Goal: Task Accomplishment & Management: Use online tool/utility

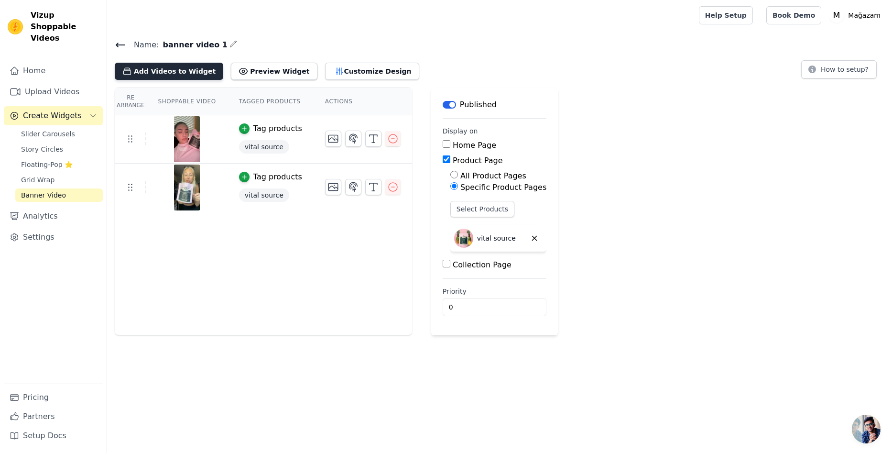
click at [197, 77] on button "Add Videos to Widget" at bounding box center [169, 71] width 108 height 17
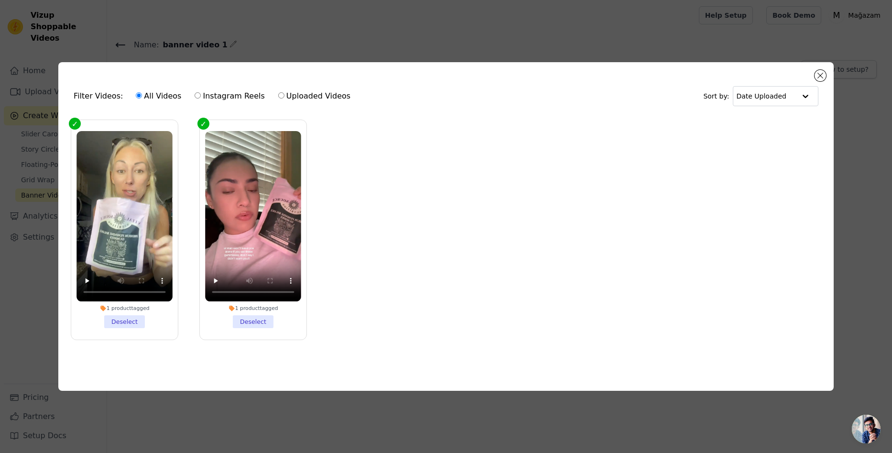
click at [820, 66] on div "Filter Videos: All Videos Instagram Reels Uploaded Videos Sort by: Date Uploade…" at bounding box center [445, 226] width 775 height 328
click at [821, 70] on button "Close modal" at bounding box center [819, 75] width 11 height 11
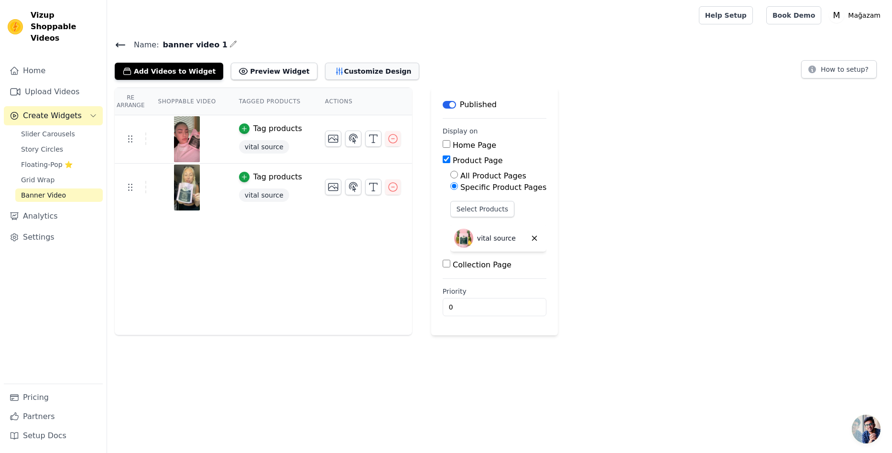
click at [328, 74] on button "Customize Design" at bounding box center [372, 71] width 94 height 17
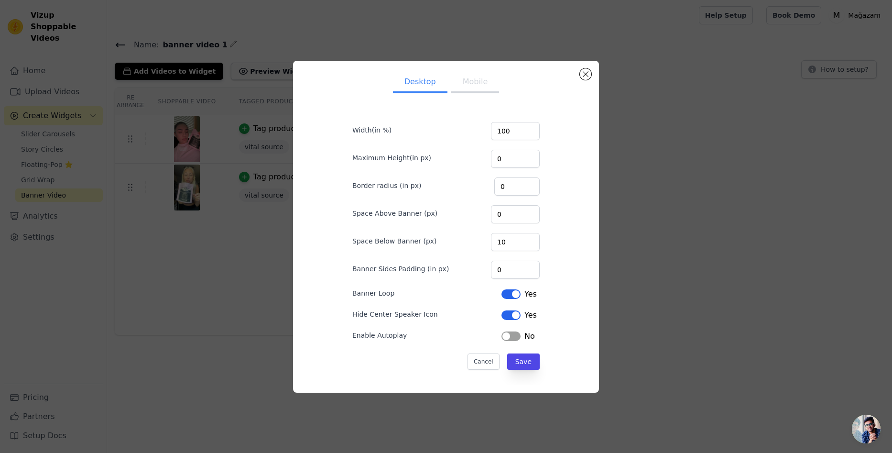
click at [288, 63] on div "Desktop Mobile Width(in %) 100 Maximum Height(in px) 0 Border radius (in px) 0 …" at bounding box center [445, 226] width 861 height 362
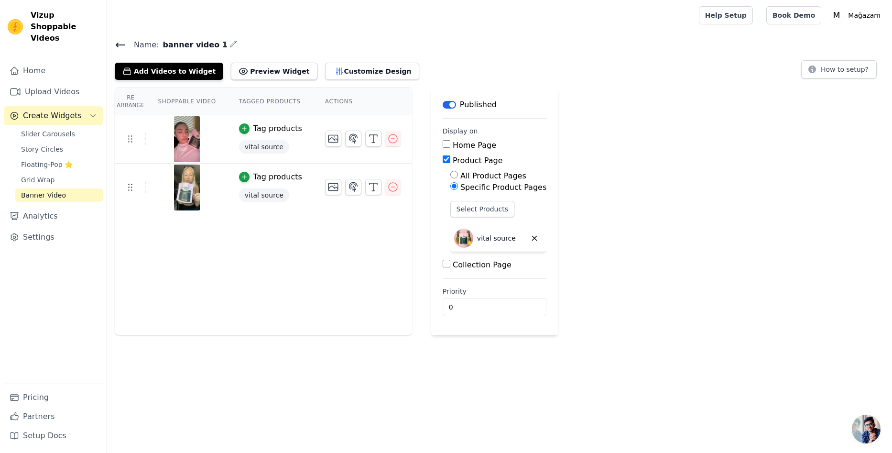
click at [323, 224] on div "Re Arrange Shoppable Video Tagged Products Actions Tag products vital source Ta…" at bounding box center [263, 211] width 297 height 248
click at [166, 73] on button "Add Videos to Widget" at bounding box center [169, 71] width 108 height 17
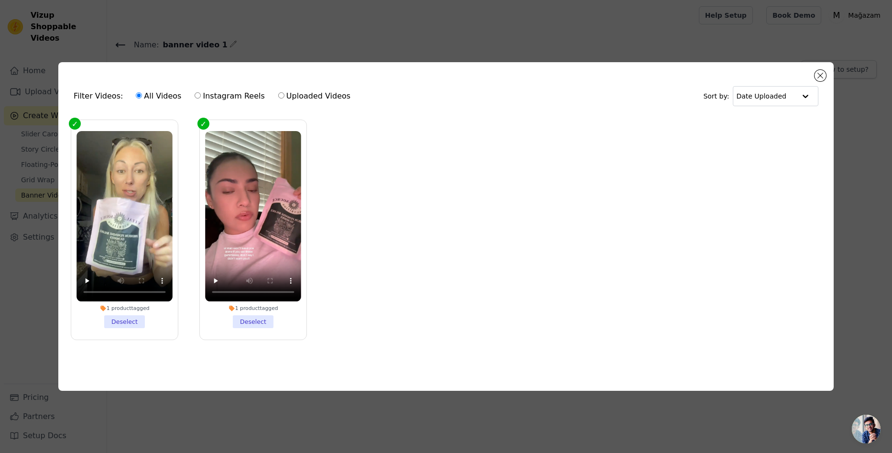
click at [335, 198] on ul "1 product tagged Deselect 1 product tagged Deselect" at bounding box center [446, 237] width 760 height 245
click at [278, 97] on label "Uploaded Videos" at bounding box center [314, 96] width 73 height 12
click at [278, 97] on input "Uploaded Videos" at bounding box center [281, 95] width 6 height 6
radio input "true"
click at [139, 96] on label "All Videos" at bounding box center [158, 96] width 46 height 12
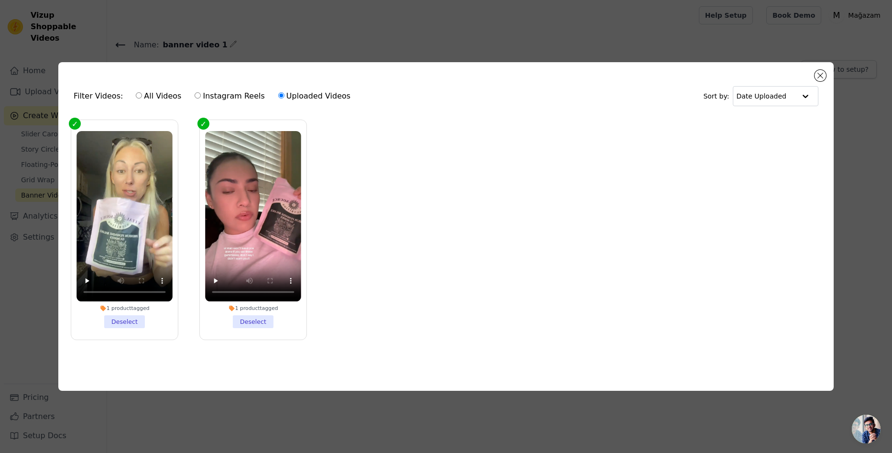
click at [139, 96] on input "All Videos" at bounding box center [139, 95] width 6 height 6
radio input "true"
click at [824, 75] on button "Close modal" at bounding box center [819, 75] width 11 height 11
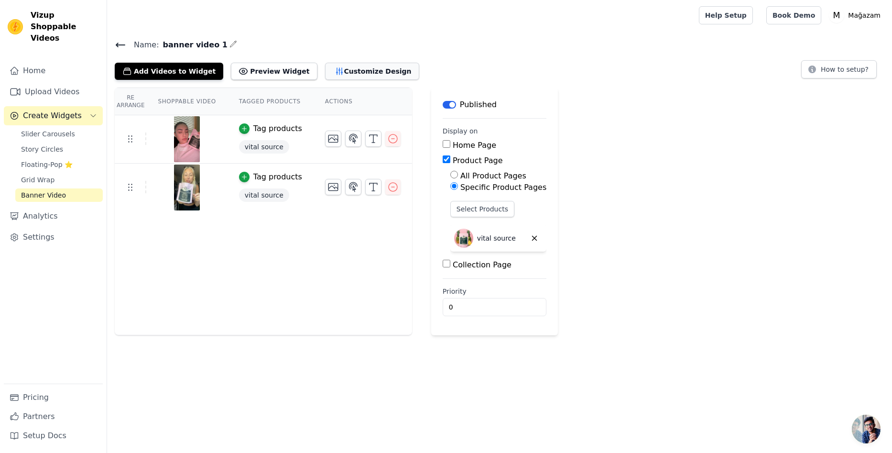
click at [351, 66] on button "Customize Design" at bounding box center [372, 71] width 94 height 17
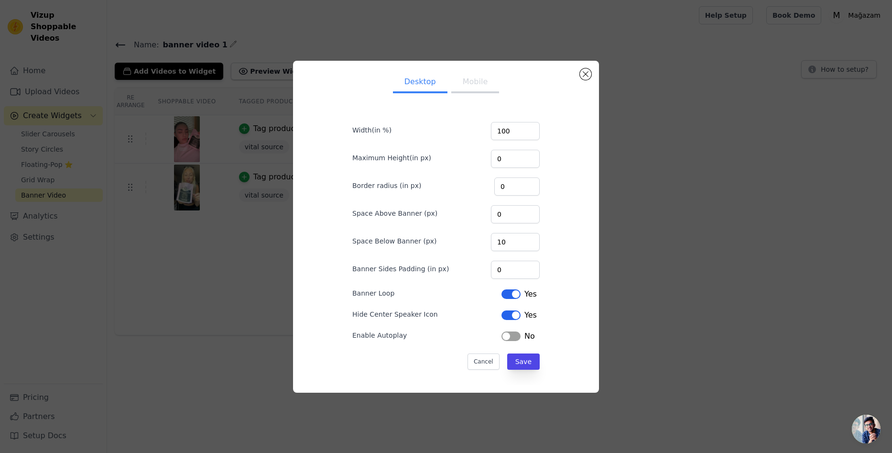
click at [473, 80] on button "Mobile" at bounding box center [475, 82] width 48 height 21
click at [585, 72] on button "Close modal" at bounding box center [585, 73] width 11 height 11
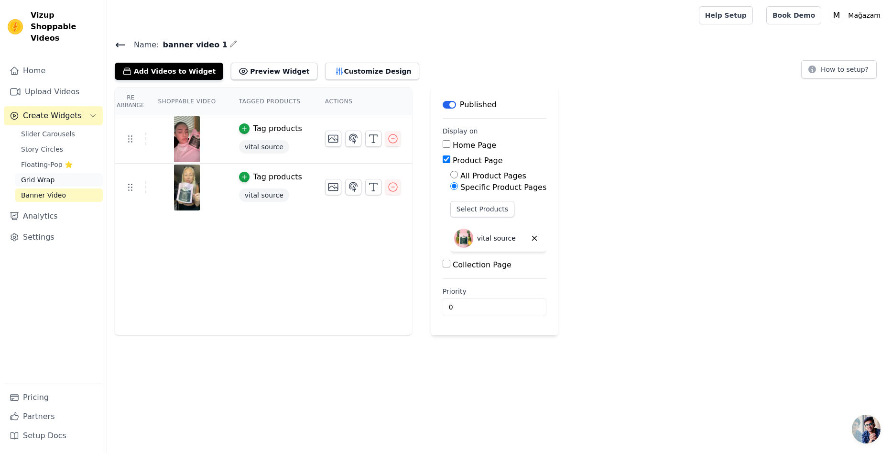
click at [49, 175] on span "Grid Wrap" at bounding box center [37, 180] width 33 height 10
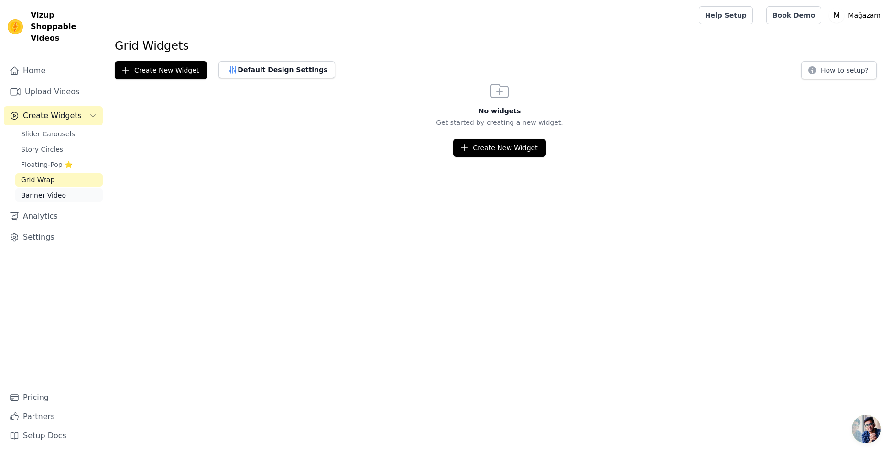
click at [53, 190] on span "Banner Video" at bounding box center [43, 195] width 45 height 10
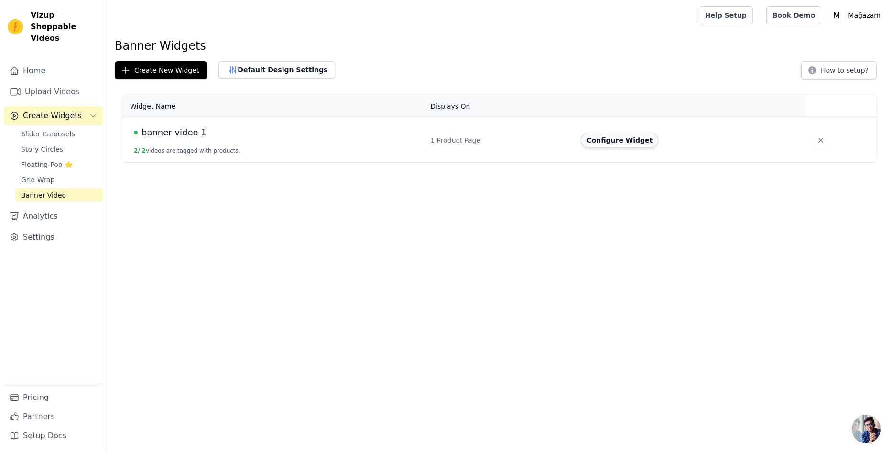
click at [620, 140] on button "Configure Widget" at bounding box center [619, 139] width 77 height 15
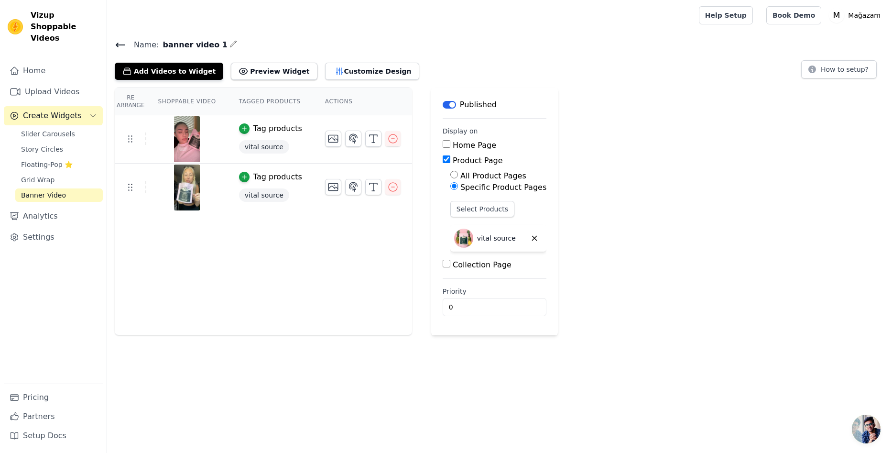
click at [132, 100] on th "Re Arrange" at bounding box center [131, 101] width 32 height 27
drag, startPoint x: 196, startPoint y: 104, endPoint x: 234, endPoint y: 95, distance: 38.8
click at [197, 104] on th "Shoppable Video" at bounding box center [186, 101] width 81 height 27
click at [258, 94] on th "Tagged Products" at bounding box center [271, 101] width 86 height 27
click at [142, 183] on td at bounding box center [131, 187] width 32 height 12
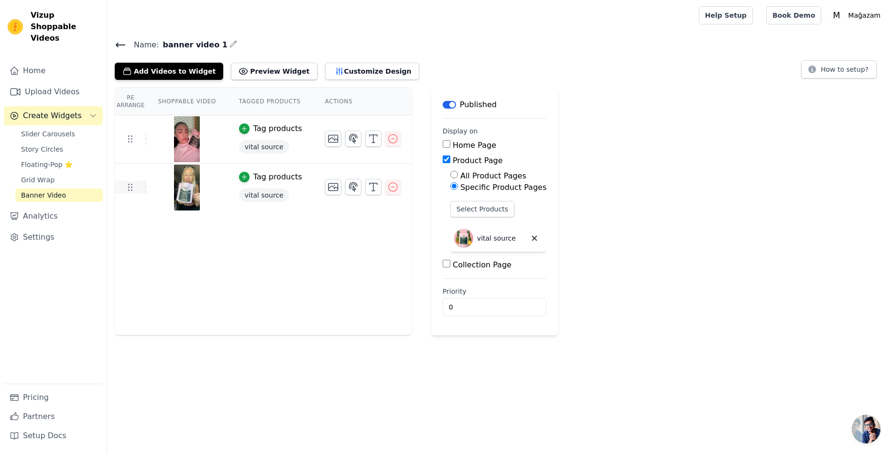
click at [129, 190] on icon at bounding box center [129, 186] width 11 height 11
click at [42, 190] on span "Banner Video" at bounding box center [43, 195] width 45 height 10
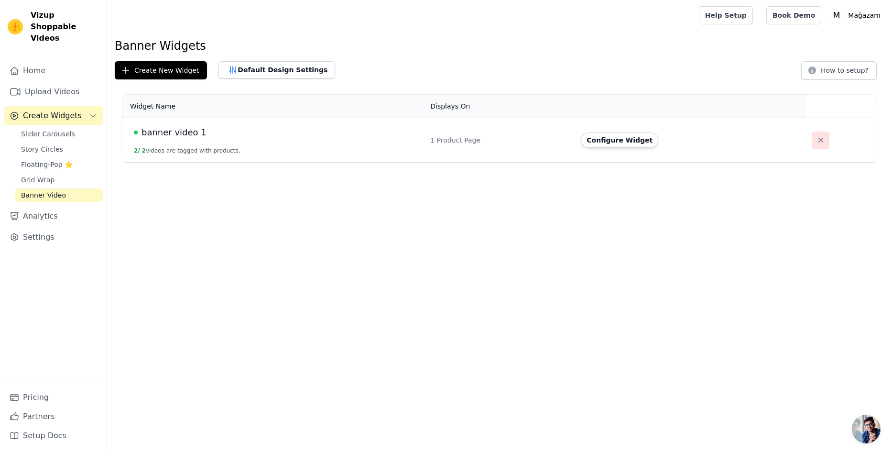
click at [818, 141] on icon "button" at bounding box center [820, 140] width 5 height 5
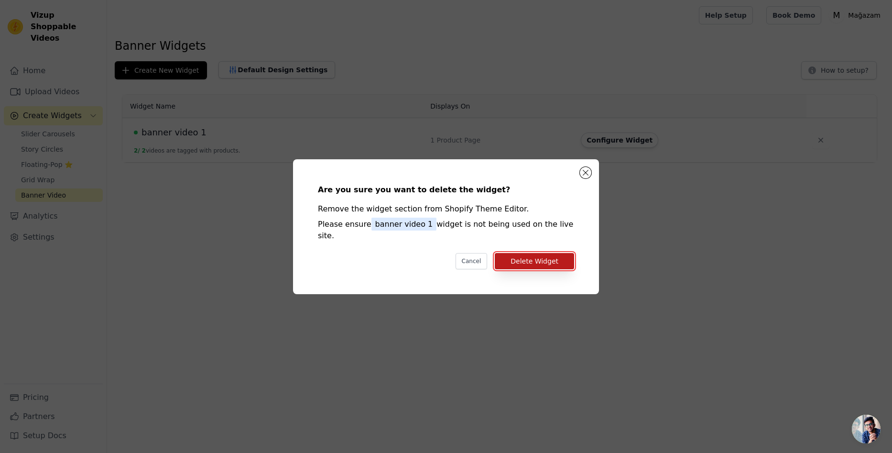
click at [544, 253] on button "Delete Widget" at bounding box center [534, 261] width 79 height 16
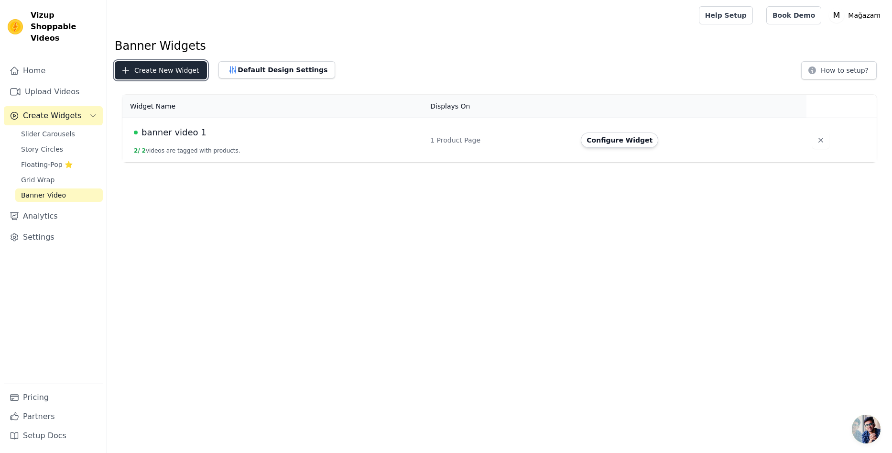
click at [162, 70] on button "Create New Widget" at bounding box center [161, 70] width 92 height 18
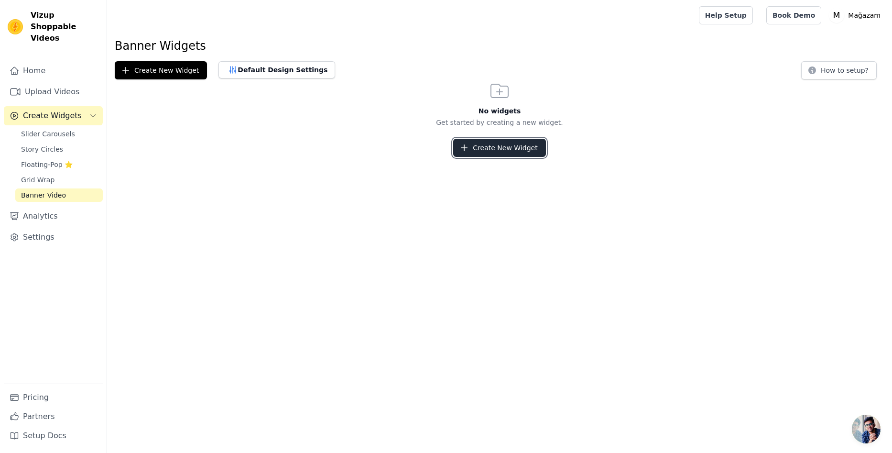
click at [517, 145] on button "Create New Widget" at bounding box center [499, 148] width 92 height 18
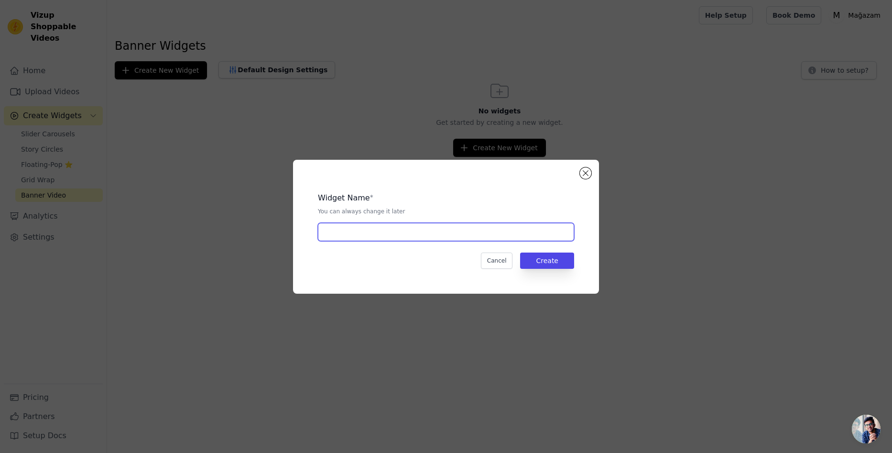
click at [414, 233] on input "text" at bounding box center [446, 232] width 256 height 18
type input "n"
type input "banner 1"
click at [558, 260] on button "Create" at bounding box center [547, 260] width 54 height 16
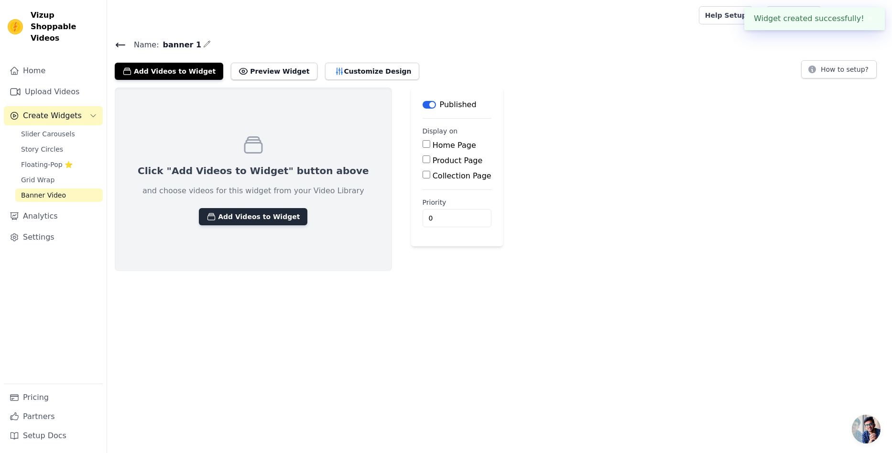
click at [248, 219] on button "Add Videos to Widget" at bounding box center [253, 216] width 108 height 17
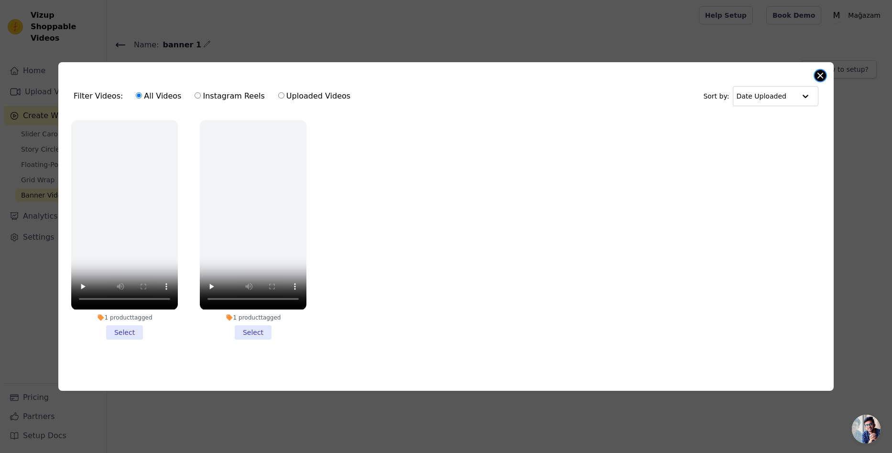
click at [817, 76] on button "Close modal" at bounding box center [819, 75] width 11 height 11
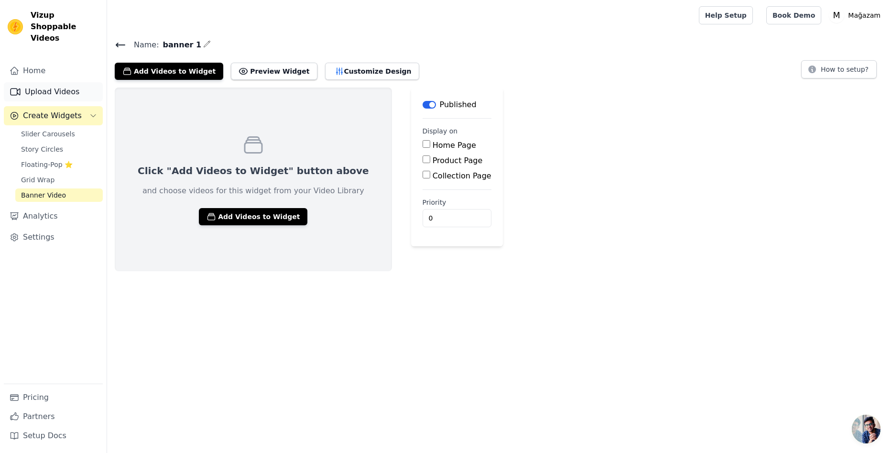
click at [51, 85] on link "Upload Videos" at bounding box center [53, 91] width 99 height 19
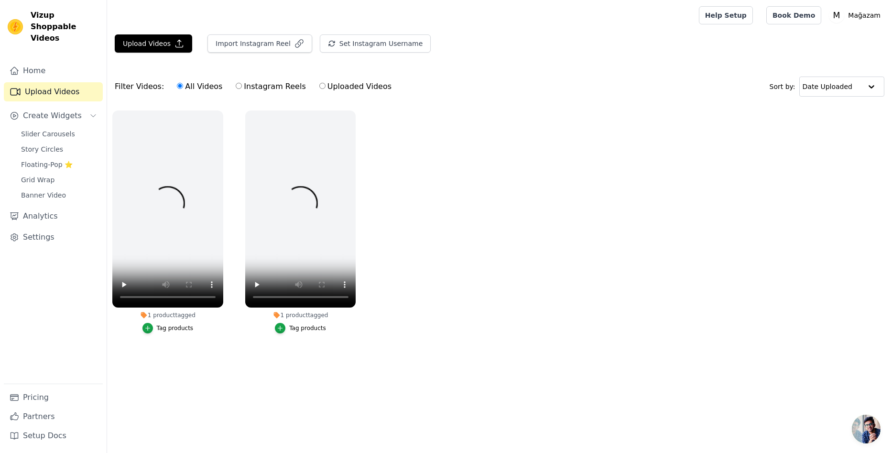
click at [569, 267] on ul "1 product tagged Tag products 1 product tagged Tag products" at bounding box center [499, 231] width 785 height 252
click at [157, 42] on button "Upload Videos" at bounding box center [153, 43] width 77 height 18
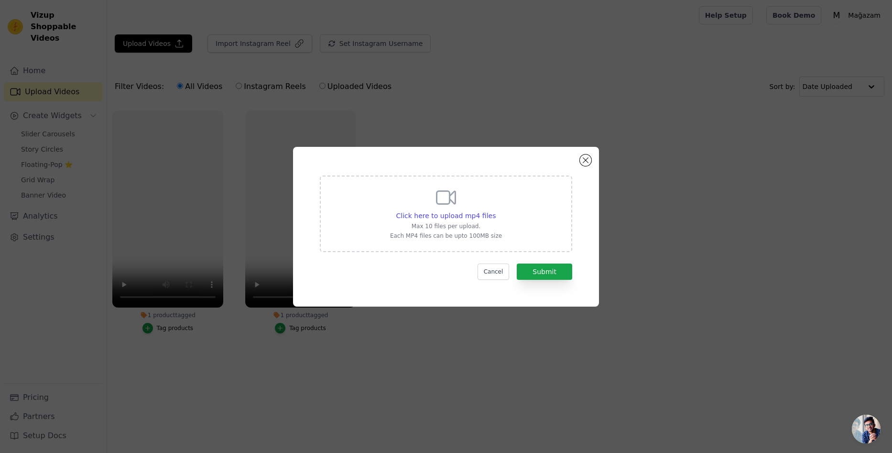
click at [427, 206] on div "Click here to upload mp4 files Max 10 files per upload. Each MP4 files can be u…" at bounding box center [446, 213] width 112 height 54
click at [495, 210] on input "Click here to upload mp4 files Max 10 files per upload. Each MP4 files can be u…" at bounding box center [495, 210] width 0 height 0
type input "C:\fakepath\2e0693306c6547b8b3238e6eaa5f1c74.mp4"
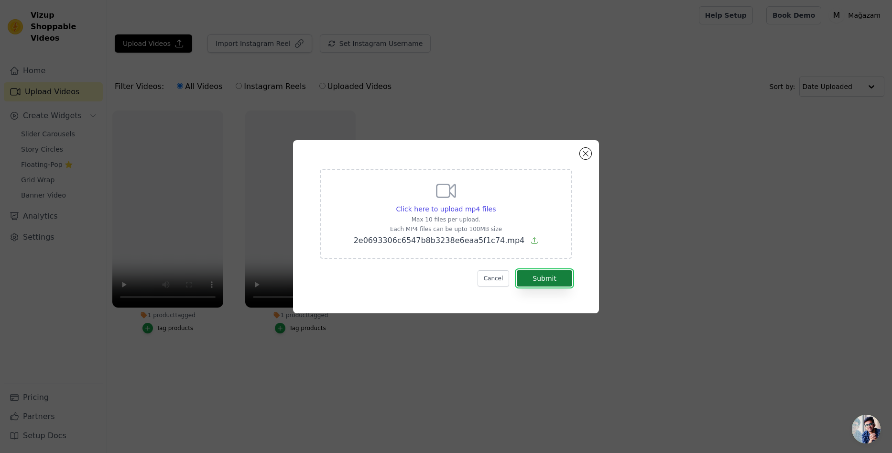
click at [541, 280] on button "Submit" at bounding box center [544, 278] width 55 height 16
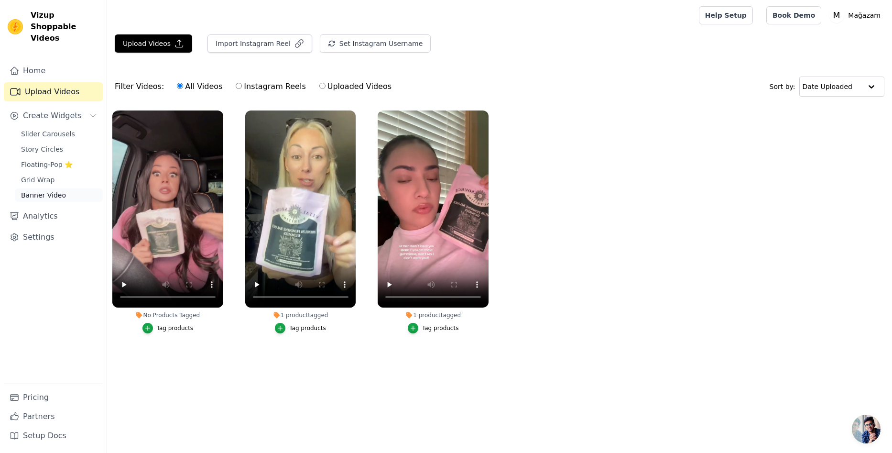
click at [47, 190] on span "Banner Video" at bounding box center [43, 195] width 45 height 10
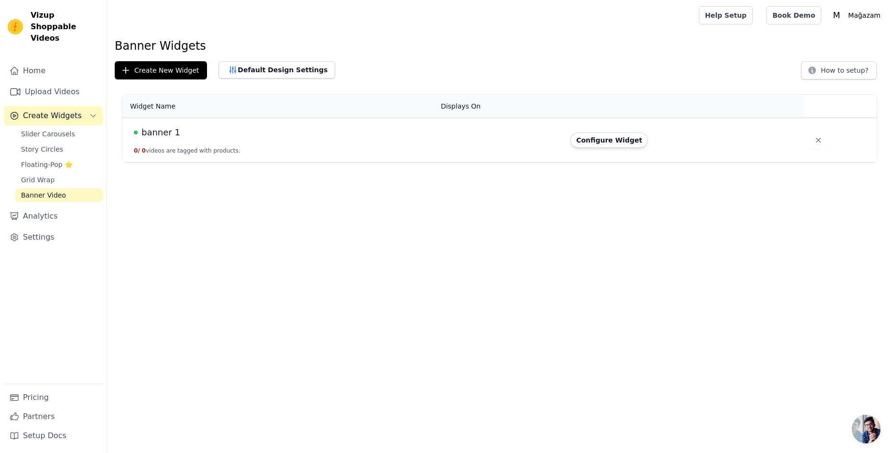
click at [413, 130] on div "banner 1" at bounding box center [281, 132] width 295 height 13
click at [161, 137] on span "banner 1" at bounding box center [160, 132] width 39 height 13
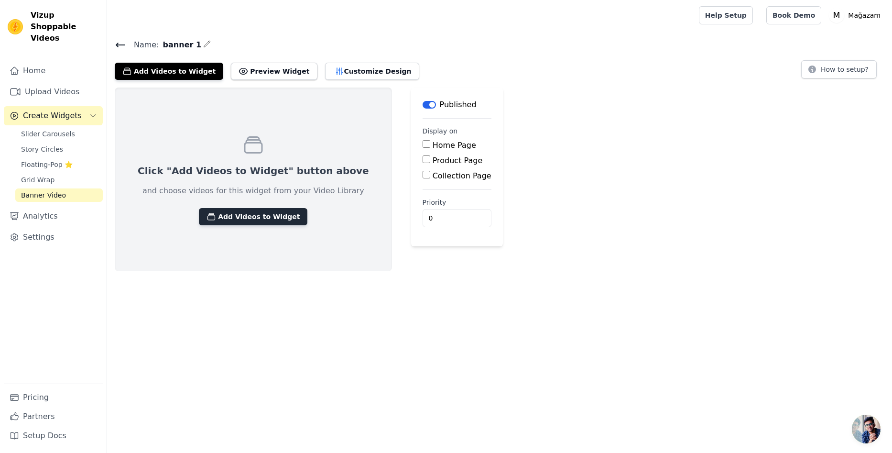
click at [262, 217] on button "Add Videos to Widget" at bounding box center [253, 216] width 108 height 17
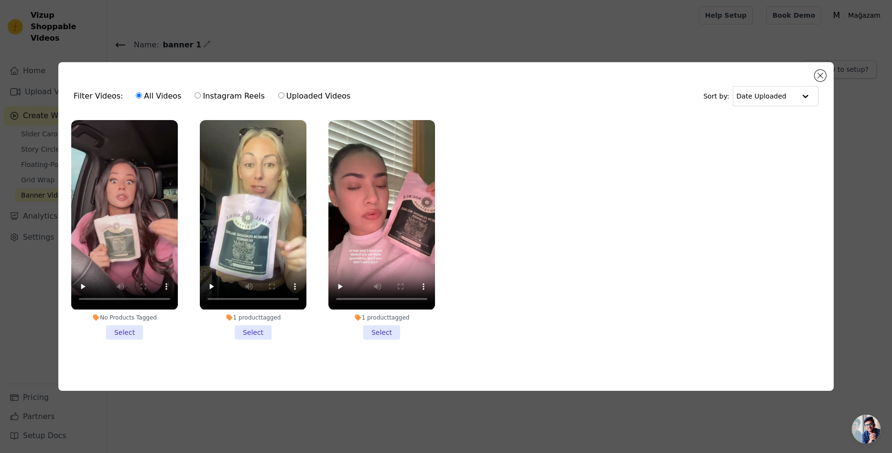
click at [132, 330] on li "No Products Tagged Select" at bounding box center [124, 229] width 107 height 219
click at [0, 0] on input "No Products Tagged Select" at bounding box center [0, 0] width 0 height 0
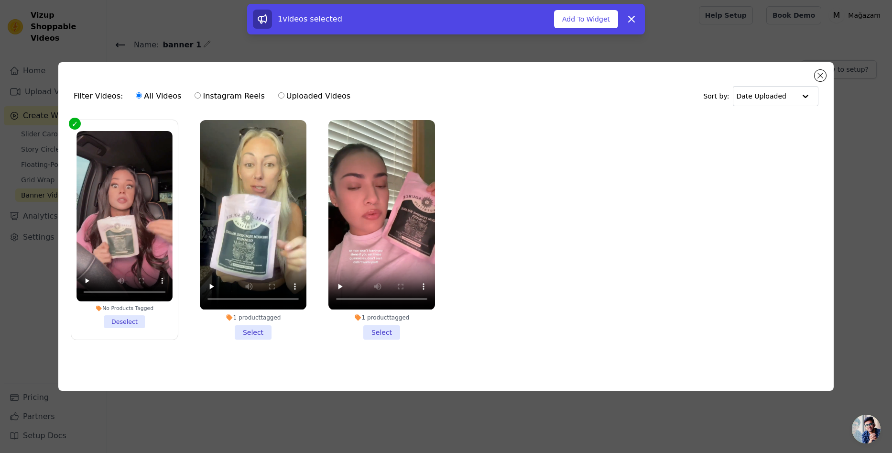
click at [265, 328] on li "1 product tagged Select" at bounding box center [253, 229] width 107 height 219
click at [0, 0] on input "1 product tagged Select" at bounding box center [0, 0] width 0 height 0
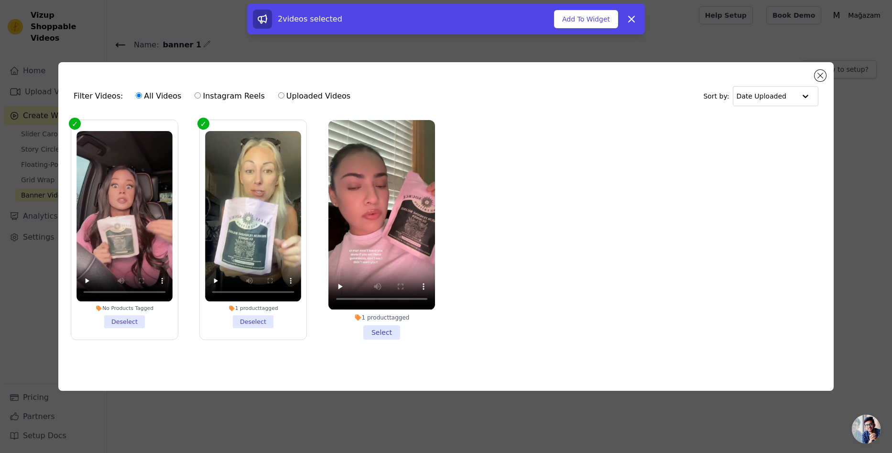
click at [396, 329] on li "1 product tagged Select" at bounding box center [381, 229] width 107 height 219
click at [0, 0] on input "1 product tagged Select" at bounding box center [0, 0] width 0 height 0
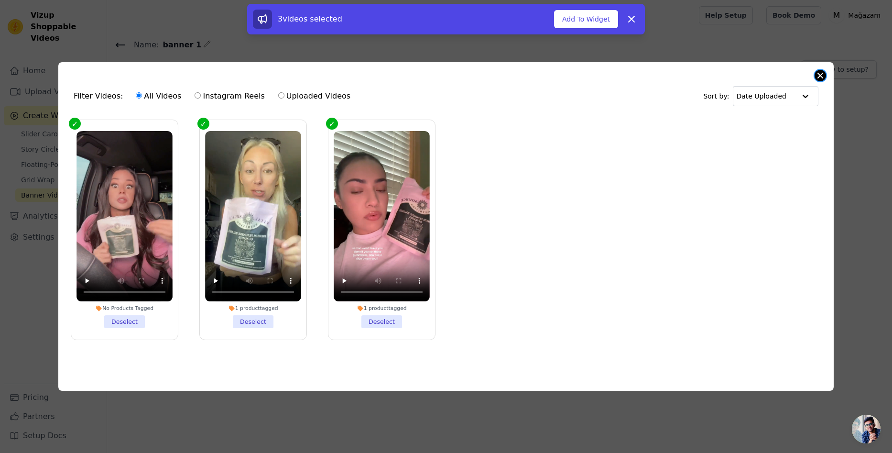
click at [822, 75] on button "Close modal" at bounding box center [819, 75] width 11 height 11
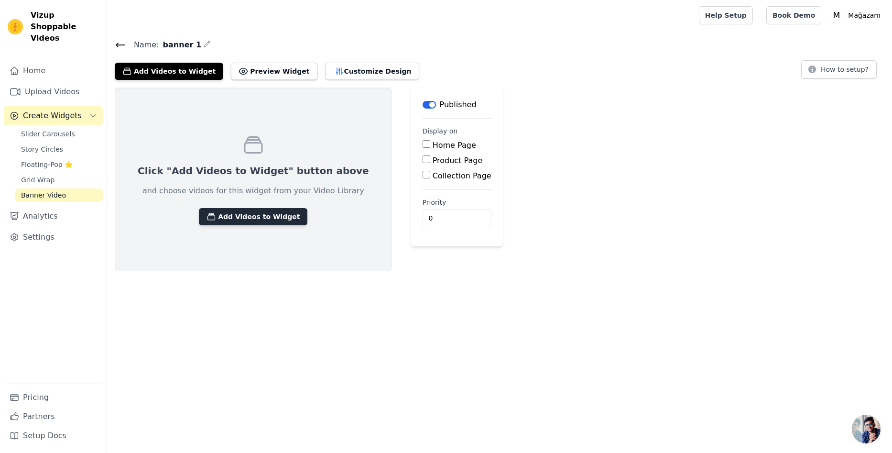
click at [256, 213] on button "Add Videos to Widget" at bounding box center [253, 216] width 108 height 17
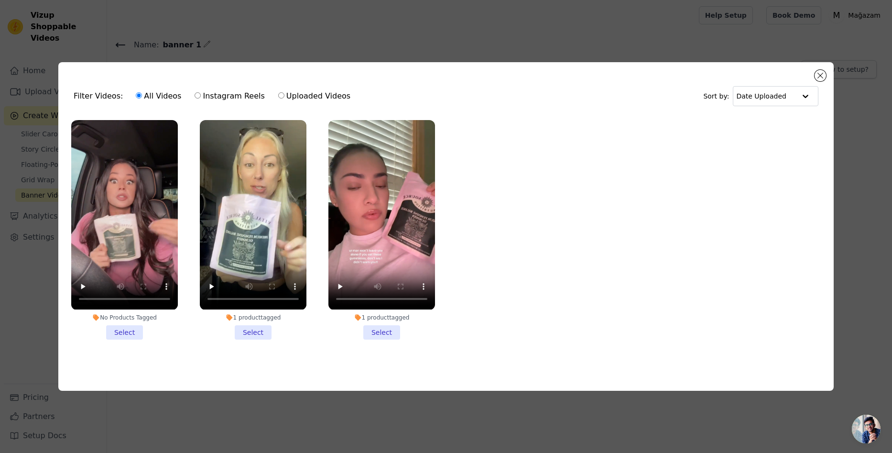
click at [128, 328] on li "No Products Tagged Select" at bounding box center [124, 229] width 107 height 219
click at [0, 0] on input "No Products Tagged Select" at bounding box center [0, 0] width 0 height 0
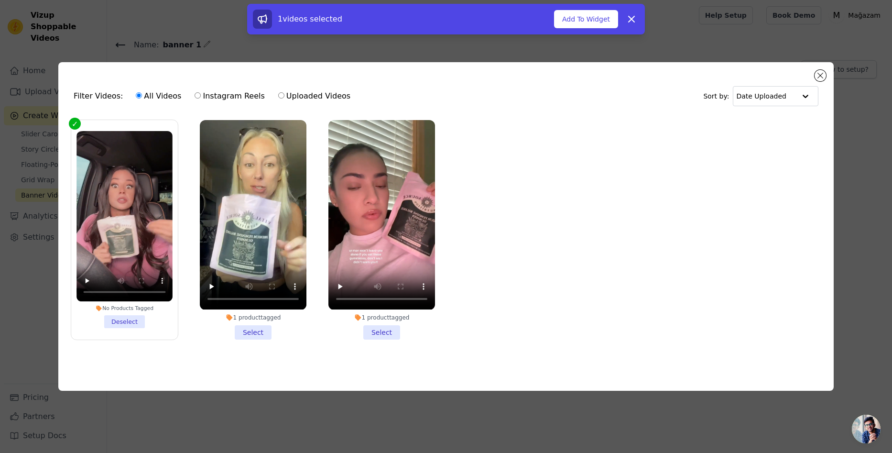
click at [260, 325] on li "1 product tagged Select" at bounding box center [253, 229] width 107 height 219
click at [0, 0] on input "1 product tagged Select" at bounding box center [0, 0] width 0 height 0
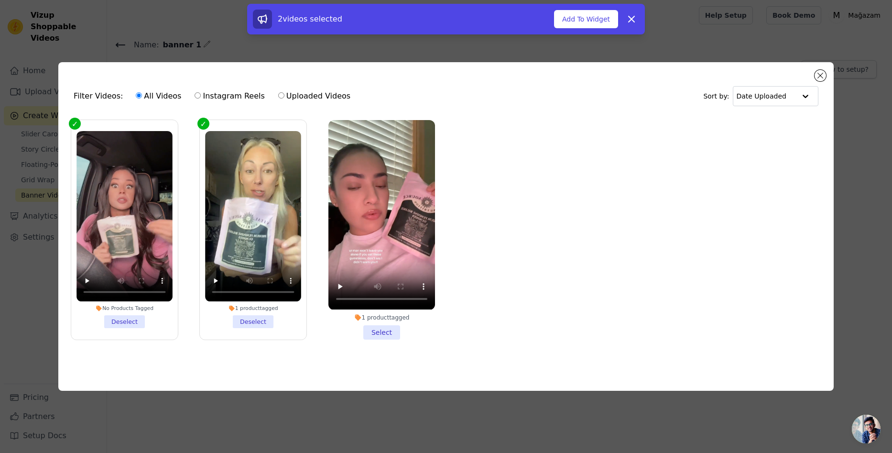
click at [388, 331] on li "1 product tagged Select" at bounding box center [381, 229] width 107 height 219
click at [0, 0] on input "1 product tagged Select" at bounding box center [0, 0] width 0 height 0
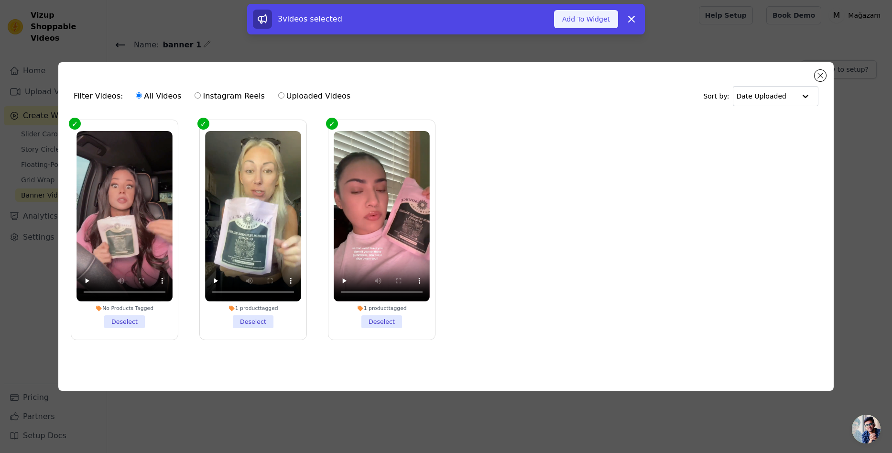
click at [601, 18] on button "Add To Widget" at bounding box center [586, 19] width 64 height 18
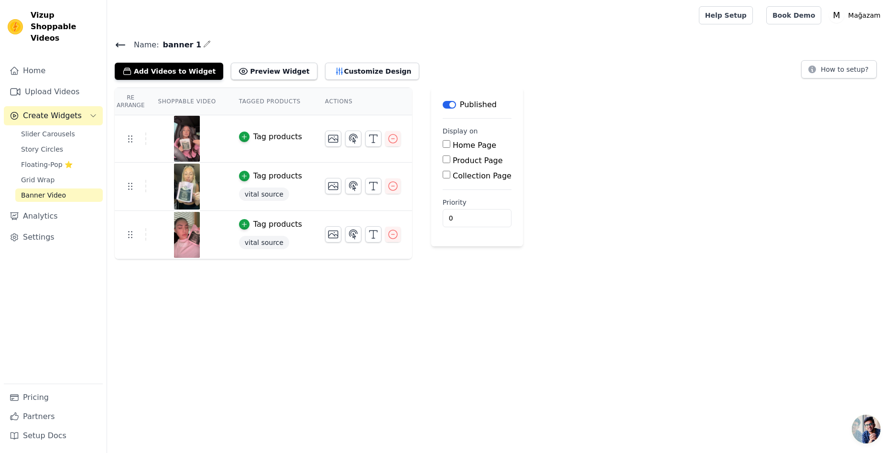
click at [461, 162] on label "Product Page" at bounding box center [478, 160] width 50 height 9
click at [450, 162] on input "Product Page" at bounding box center [447, 159] width 8 height 8
checkbox input "true"
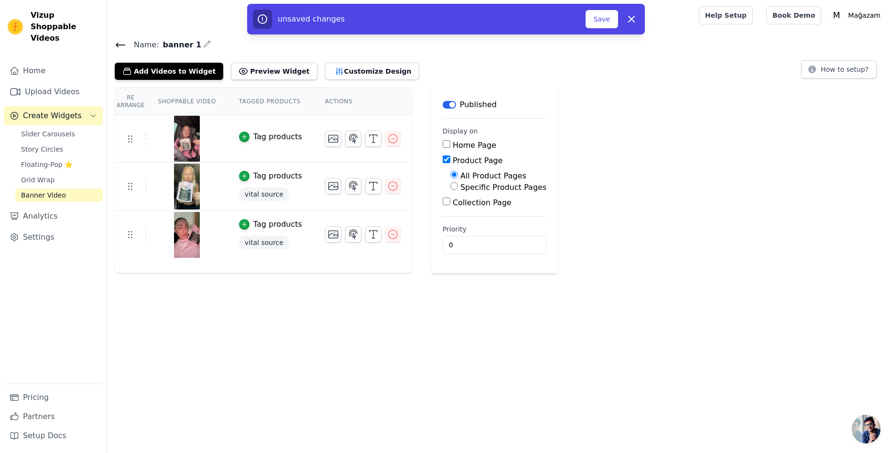
click at [474, 190] on label "Specific Product Pages" at bounding box center [503, 187] width 86 height 9
click at [458, 190] on input "Specific Product Pages" at bounding box center [454, 186] width 8 height 8
radio input "true"
click at [465, 218] on div "Select Products" at bounding box center [498, 213] width 96 height 24
click at [468, 210] on button "Select Products" at bounding box center [482, 209] width 64 height 16
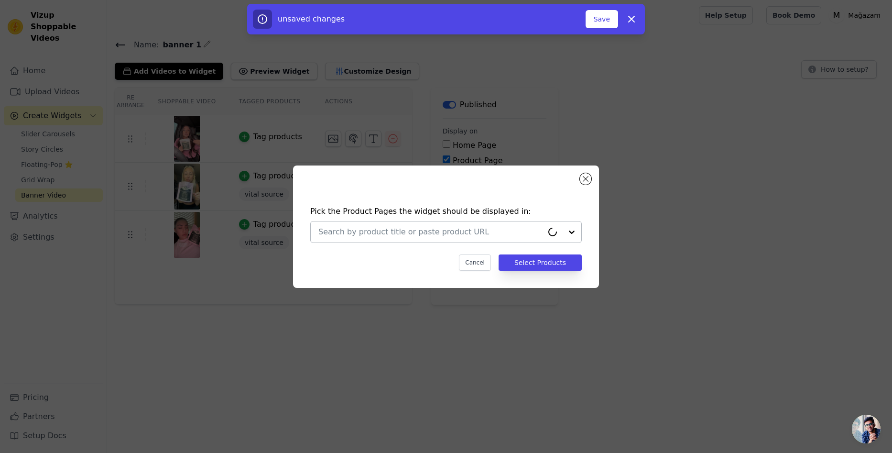
click at [464, 229] on input "text" at bounding box center [430, 231] width 225 height 11
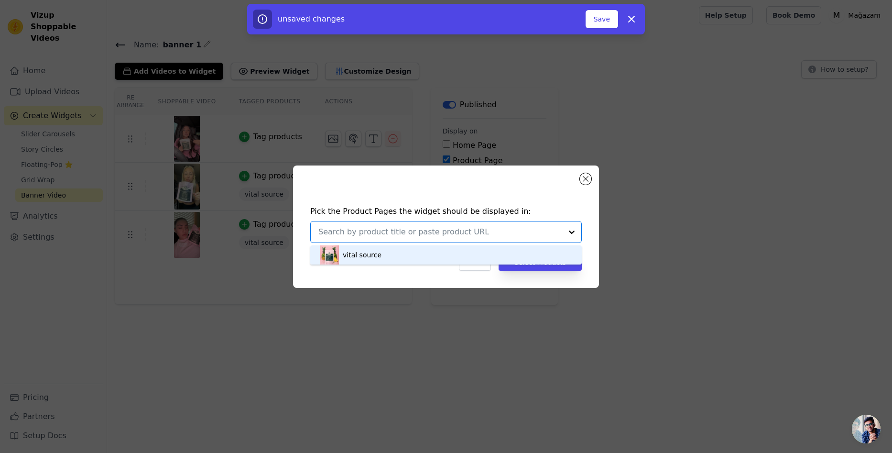
click at [390, 254] on div "vital source" at bounding box center [446, 254] width 252 height 19
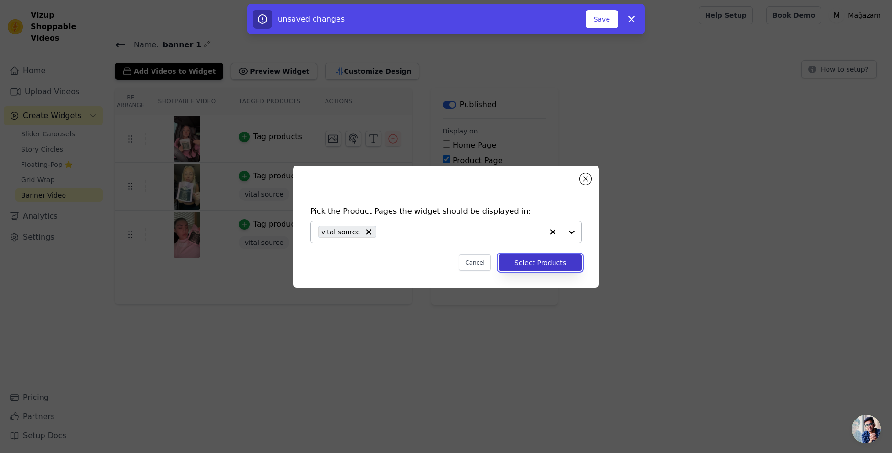
click at [528, 266] on button "Select Products" at bounding box center [540, 262] width 83 height 16
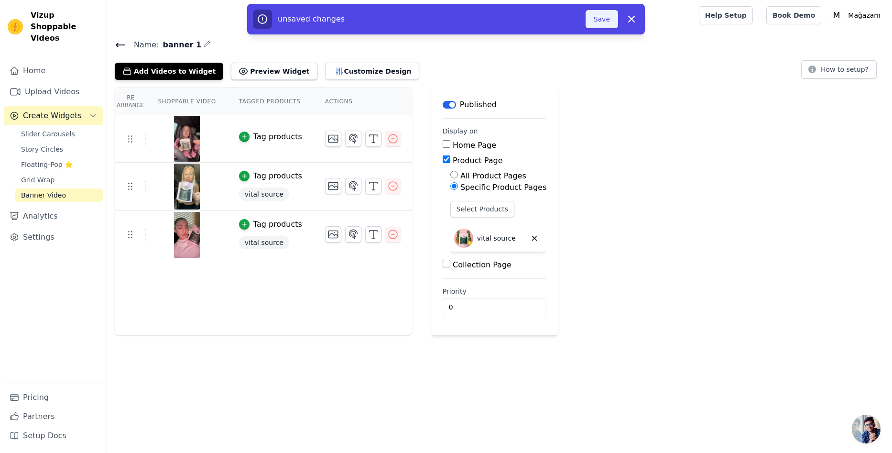
click at [597, 12] on button "Save" at bounding box center [601, 19] width 33 height 18
click at [601, 21] on button "Save" at bounding box center [601, 19] width 33 height 18
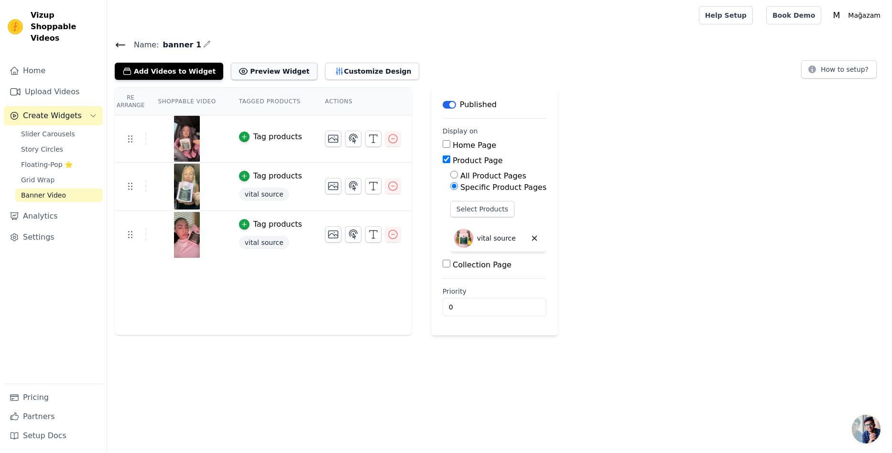
click at [275, 70] on button "Preview Widget" at bounding box center [274, 71] width 86 height 17
click at [336, 70] on button "Customize Design" at bounding box center [372, 71] width 94 height 17
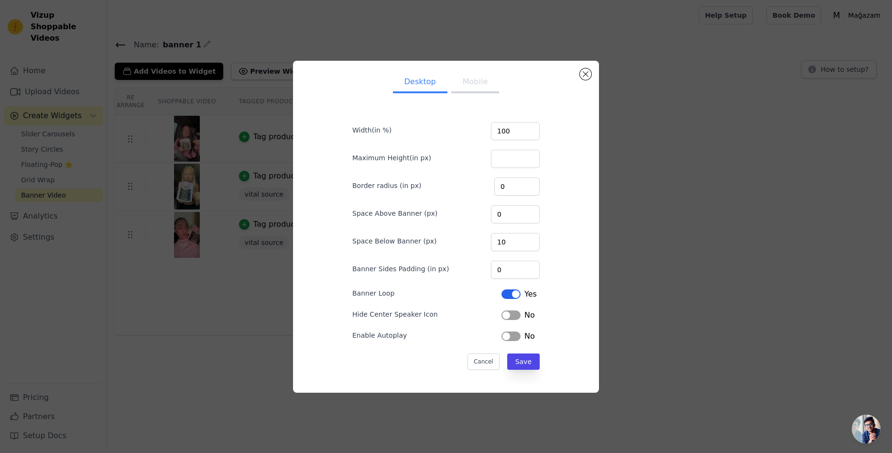
click at [469, 82] on button "Mobile" at bounding box center [475, 82] width 48 height 21
click at [423, 81] on button "Desktop" at bounding box center [420, 82] width 54 height 21
click at [509, 309] on div "No" at bounding box center [517, 314] width 33 height 11
click at [502, 317] on button "Label" at bounding box center [510, 315] width 19 height 10
click at [465, 78] on button "Mobile" at bounding box center [475, 82] width 48 height 21
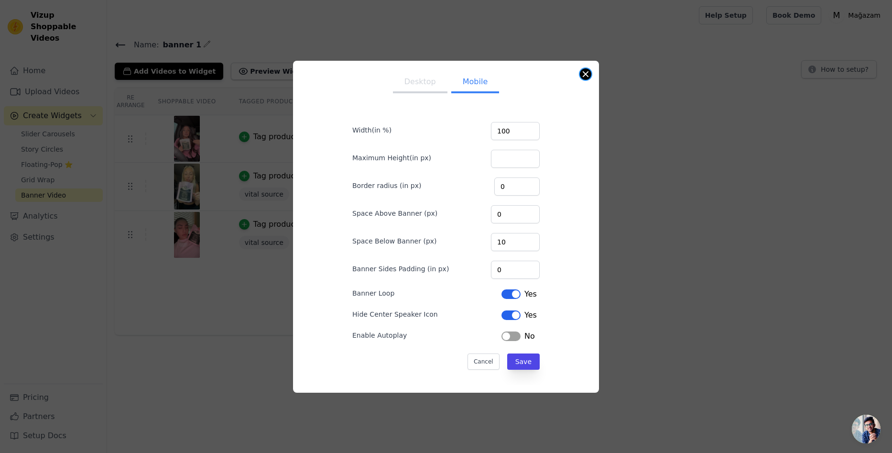
click at [582, 74] on button "Close modal" at bounding box center [585, 73] width 11 height 11
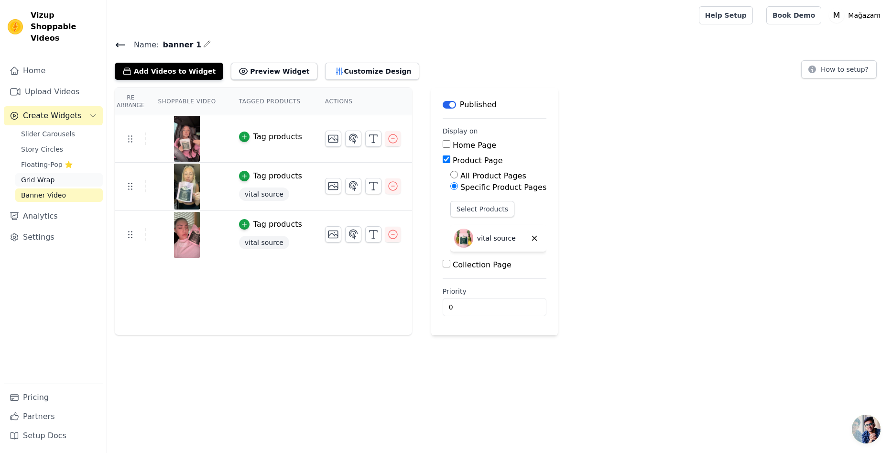
click at [50, 175] on span "Grid Wrap" at bounding box center [37, 180] width 33 height 10
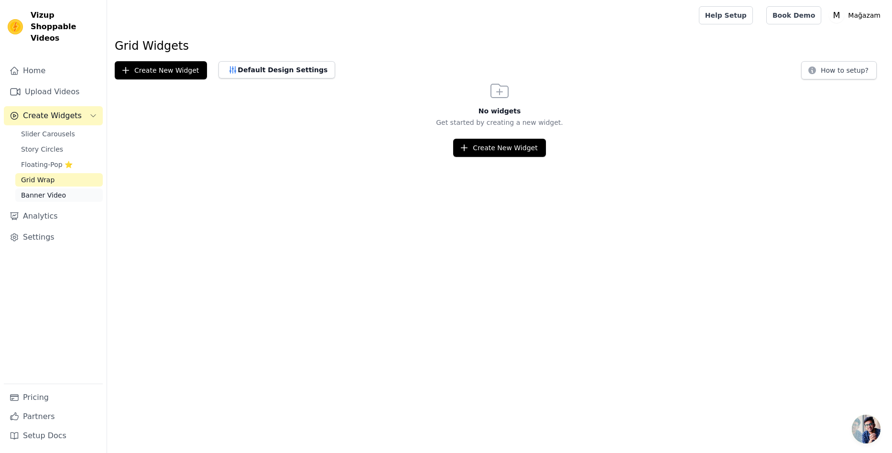
click at [55, 190] on span "Banner Video" at bounding box center [43, 195] width 45 height 10
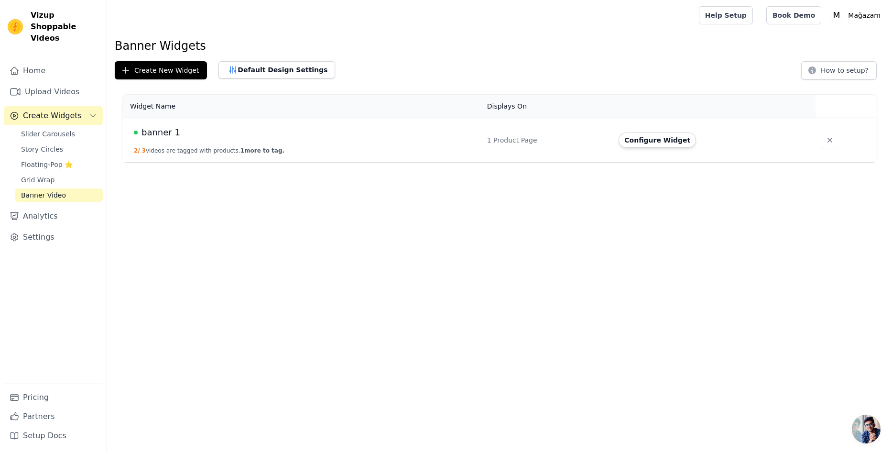
click at [152, 135] on span "banner 1" at bounding box center [160, 132] width 39 height 13
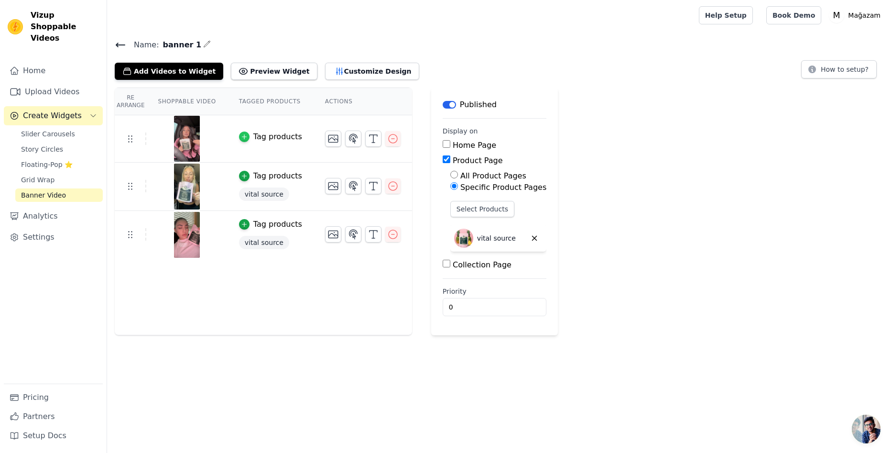
click at [242, 136] on icon "button" at bounding box center [244, 137] width 4 height 4
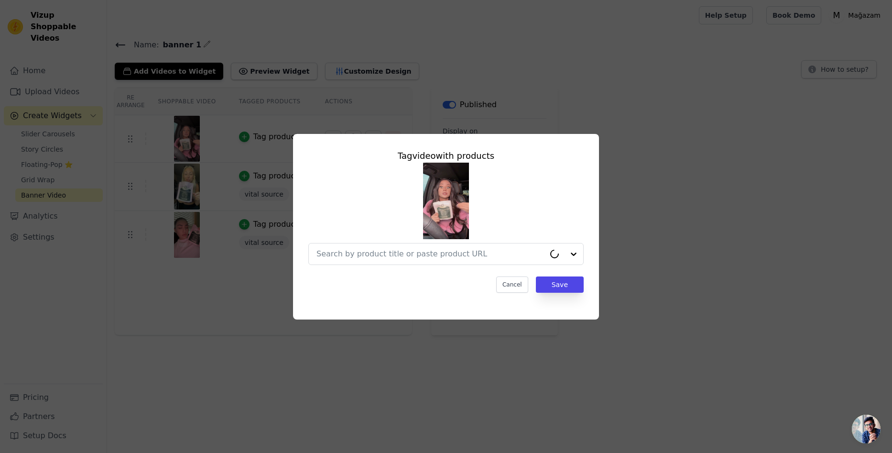
click at [220, 138] on div "Tag video with products Cancel Save" at bounding box center [445, 227] width 861 height 216
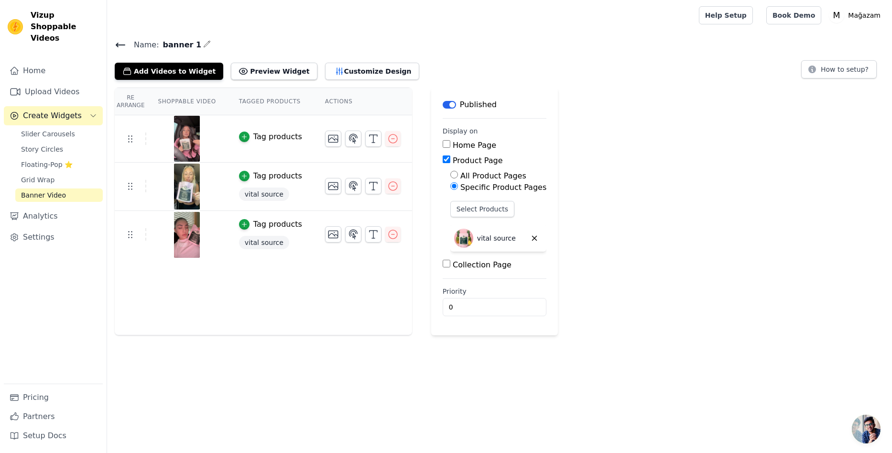
click at [257, 136] on div "Tag products" at bounding box center [277, 136] width 49 height 11
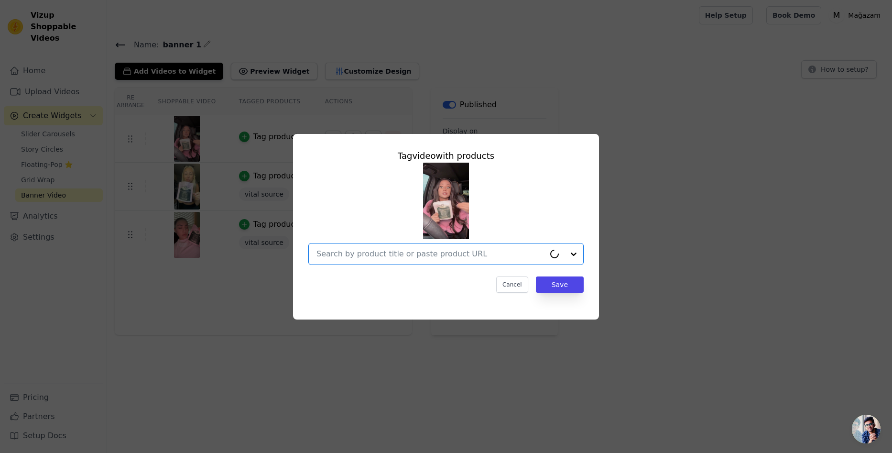
click at [439, 258] on input "text" at bounding box center [430, 253] width 228 height 11
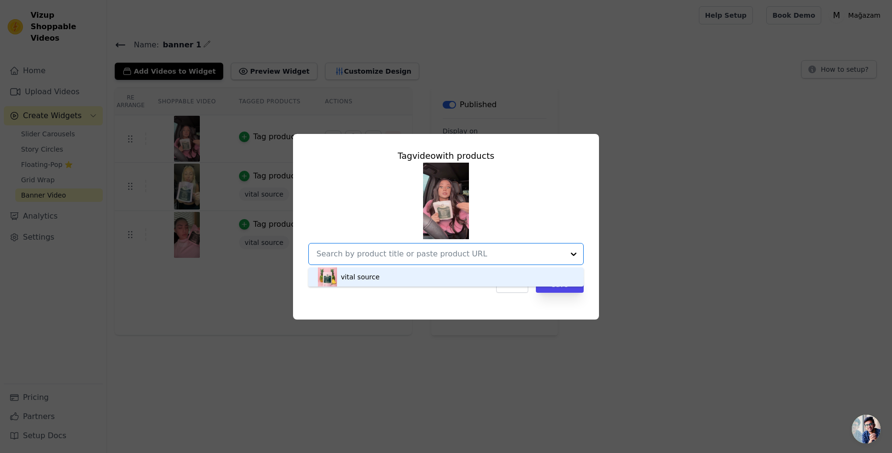
click at [393, 276] on div "vital source" at bounding box center [446, 276] width 256 height 19
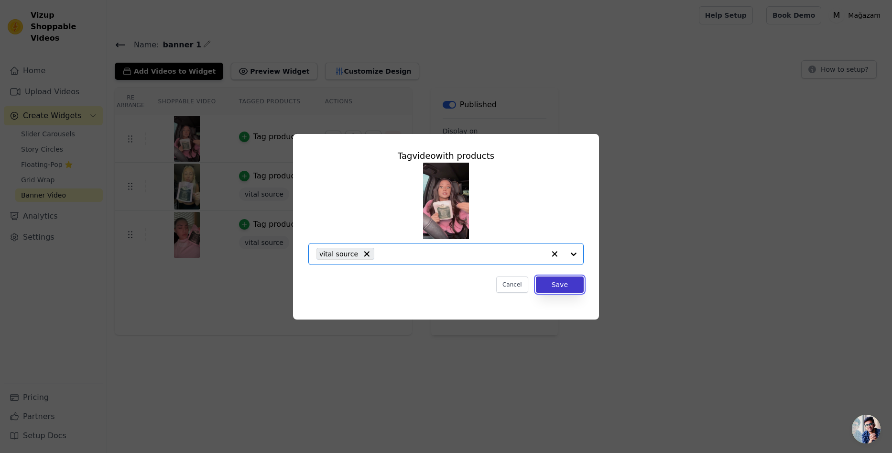
click at [545, 284] on button "Save" at bounding box center [560, 284] width 48 height 16
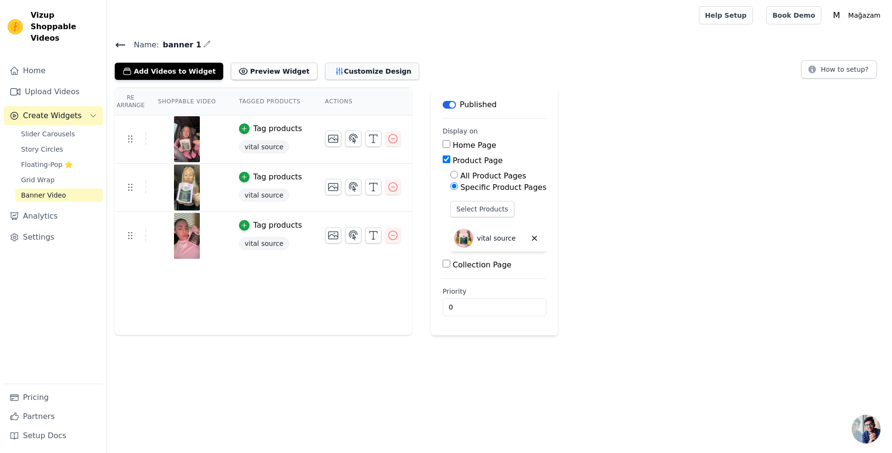
click at [347, 74] on button "Customize Design" at bounding box center [372, 71] width 94 height 17
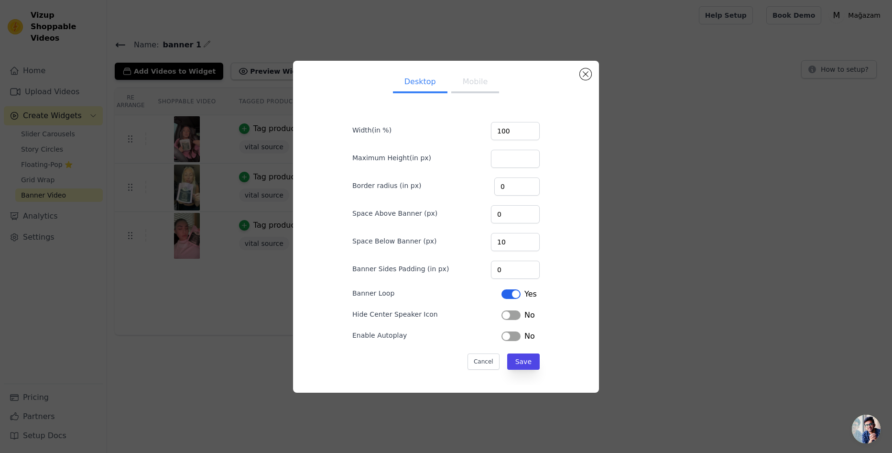
click at [511, 318] on button "Label" at bounding box center [510, 315] width 19 height 10
click at [523, 365] on button "Save" at bounding box center [523, 361] width 33 height 16
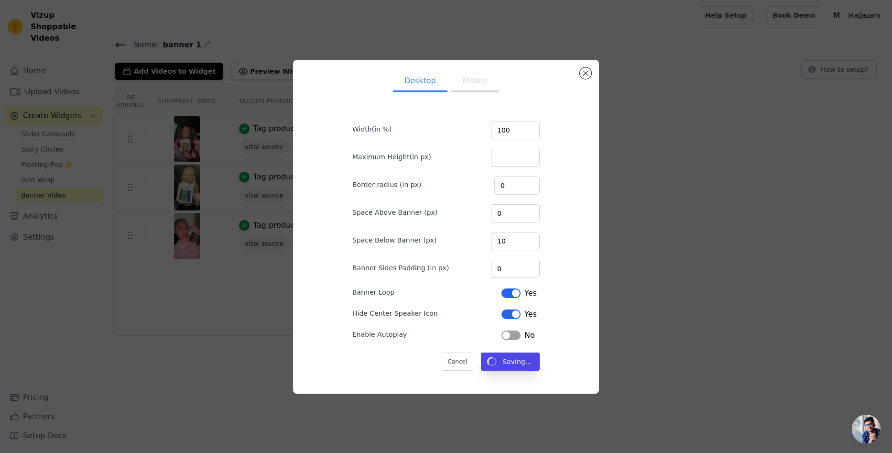
click at [477, 80] on button "Mobile" at bounding box center [475, 81] width 48 height 21
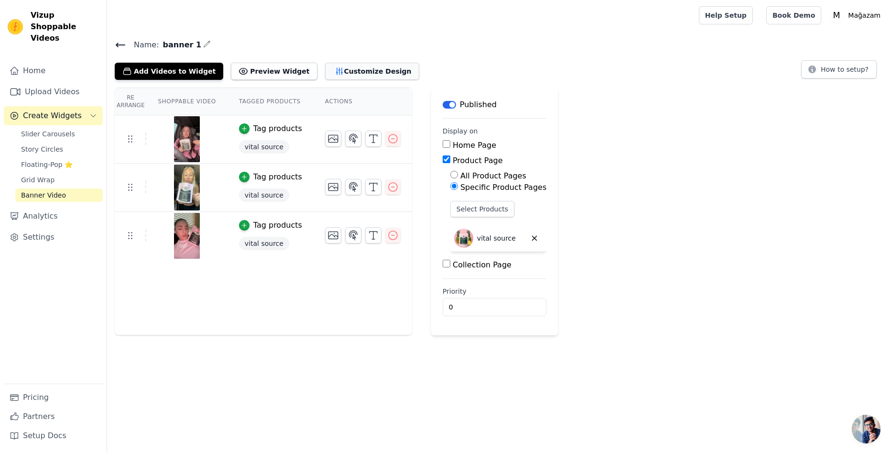
click at [328, 73] on button "Customize Design" at bounding box center [372, 71] width 94 height 17
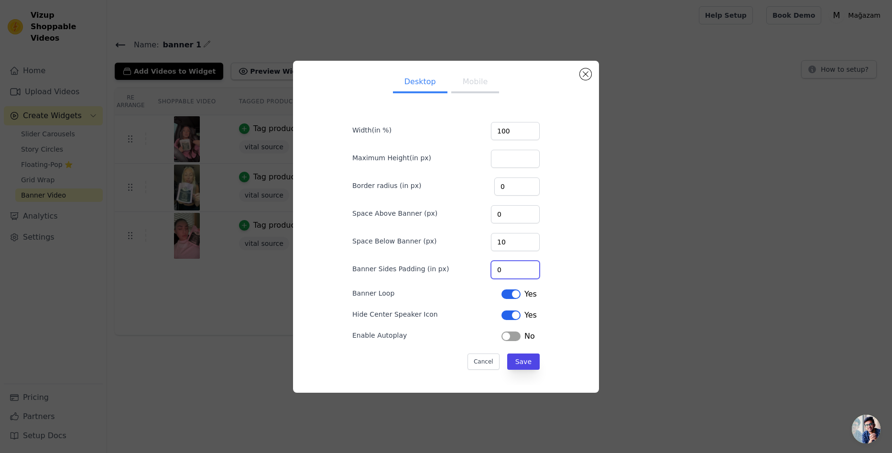
drag, startPoint x: 513, startPoint y: 271, endPoint x: 471, endPoint y: 275, distance: 42.3
click at [473, 273] on div "Banner Sides Padding (in px) 0" at bounding box center [445, 269] width 187 height 20
drag, startPoint x: 513, startPoint y: 268, endPoint x: 462, endPoint y: 267, distance: 51.1
click at [462, 267] on div "Banner Sides Padding (in px) 20" at bounding box center [445, 269] width 187 height 20
type input "50"
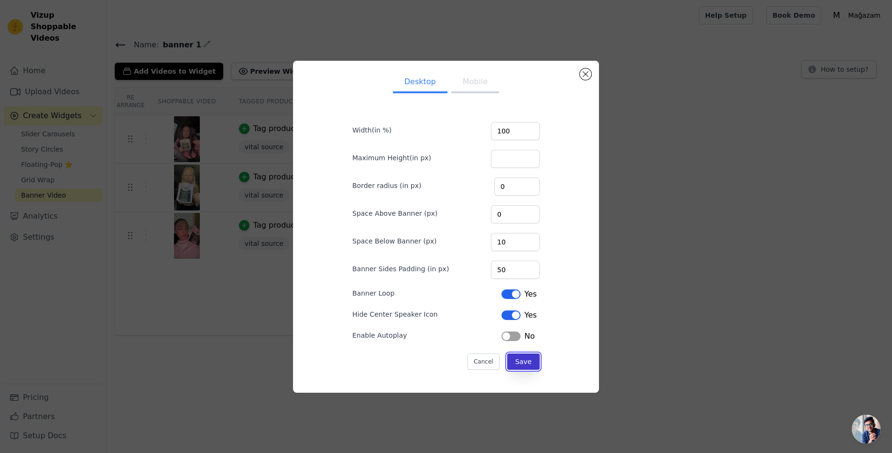
click at [521, 368] on button "Save" at bounding box center [523, 361] width 33 height 16
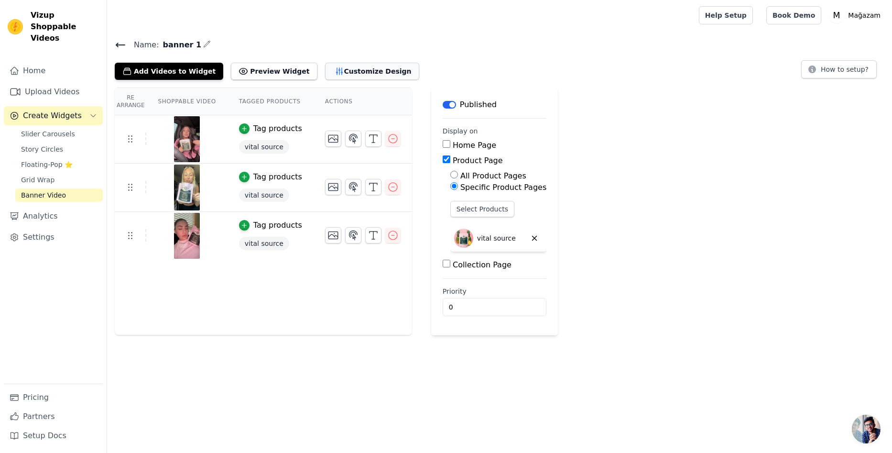
click at [347, 72] on button "Customize Design" at bounding box center [372, 71] width 94 height 17
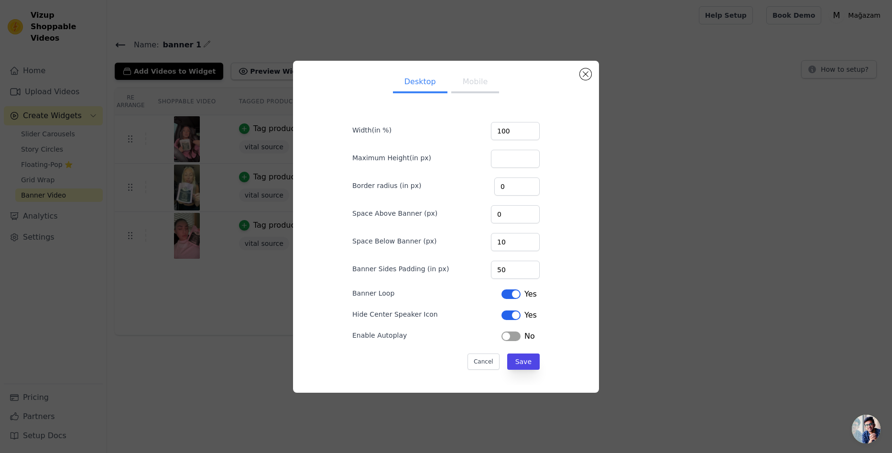
click at [468, 83] on button "Mobile" at bounding box center [475, 82] width 48 height 21
click at [414, 83] on button "Desktop" at bounding box center [420, 82] width 54 height 21
drag, startPoint x: 509, startPoint y: 242, endPoint x: 440, endPoint y: 238, distance: 69.9
click at [440, 238] on div "Space Below Banner (px) 10" at bounding box center [445, 241] width 187 height 20
type input "50"
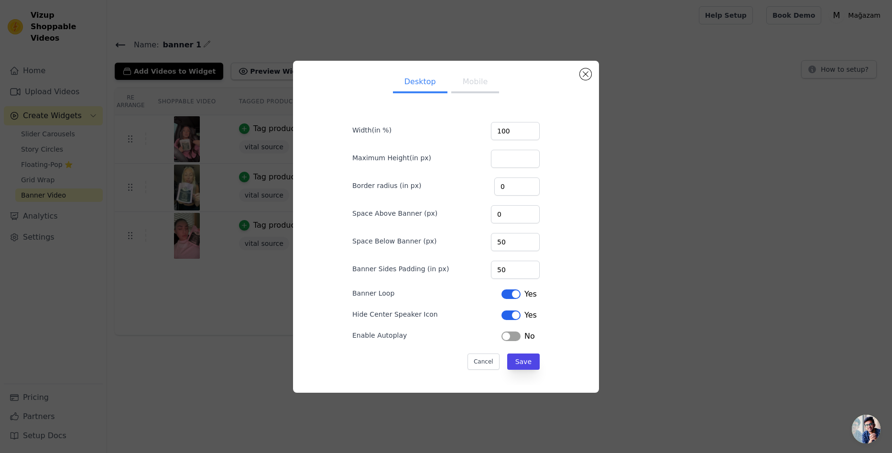
click at [471, 83] on button "Mobile" at bounding box center [475, 82] width 48 height 21
drag, startPoint x: 504, startPoint y: 241, endPoint x: 483, endPoint y: 235, distance: 22.3
click at [483, 235] on div "Space Below Banner (px) 10" at bounding box center [445, 241] width 187 height 20
type input "50"
click at [519, 369] on form "Width(in %) 100 Maximum Height(in px) Border radius (in px) 0 Space Above Banne…" at bounding box center [446, 241] width 203 height 272
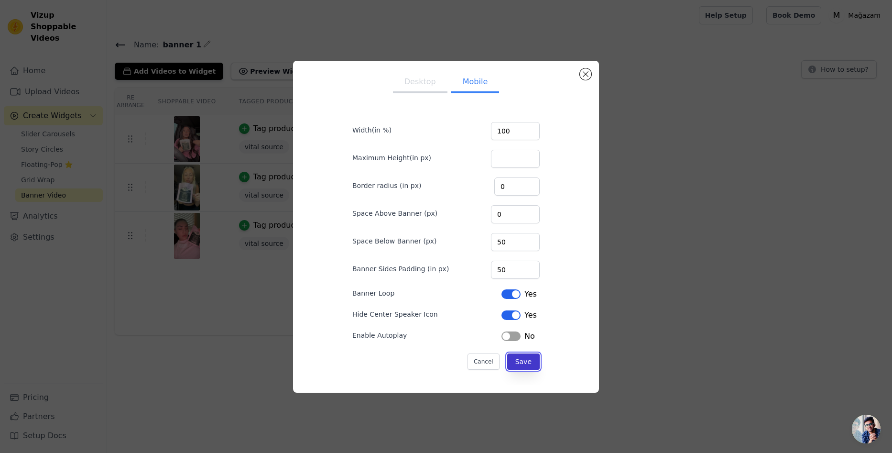
click at [520, 362] on button "Save" at bounding box center [523, 361] width 33 height 16
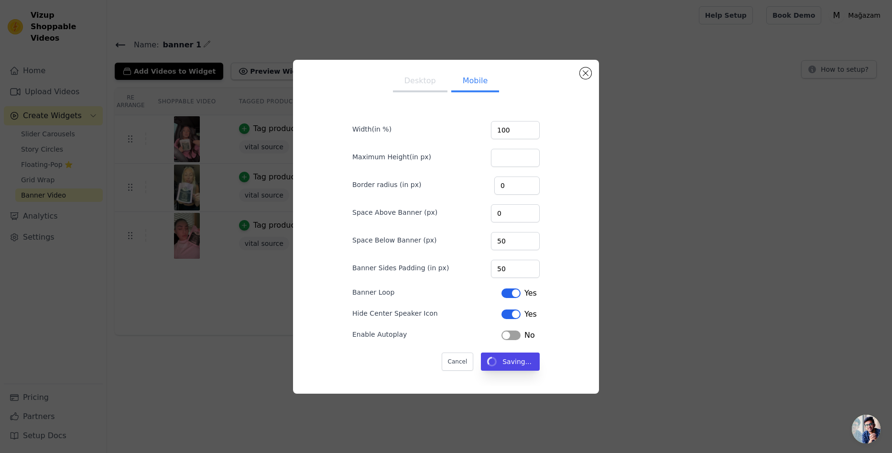
click at [417, 82] on button "Desktop" at bounding box center [420, 81] width 54 height 21
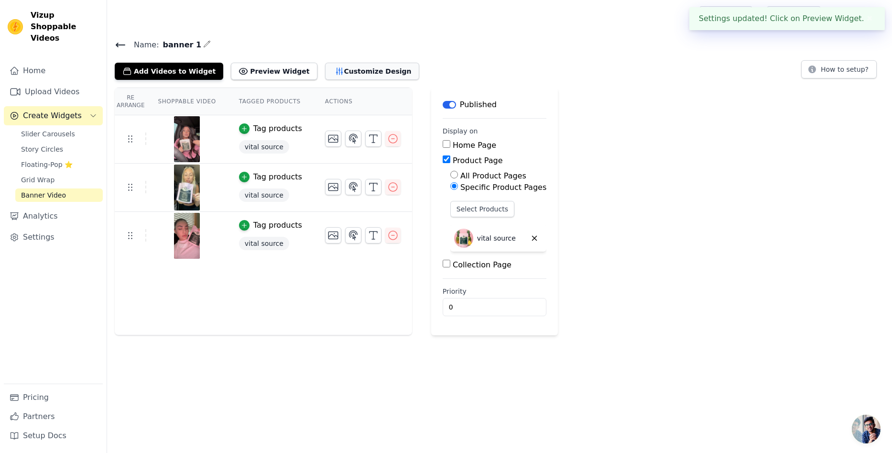
click at [361, 65] on button "Customize Design" at bounding box center [372, 71] width 94 height 17
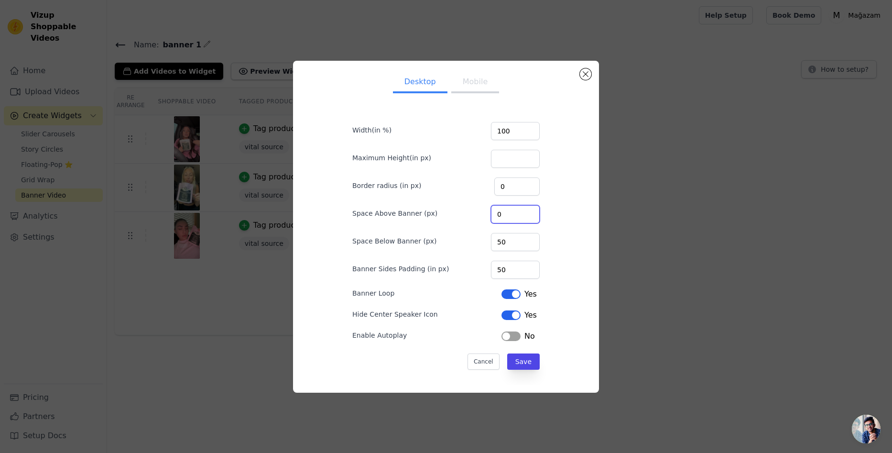
drag, startPoint x: 509, startPoint y: 215, endPoint x: 455, endPoint y: 206, distance: 55.2
click at [455, 206] on div "Space Above Banner (px) 0" at bounding box center [445, 213] width 187 height 20
type input "50"
click at [517, 361] on button "Save" at bounding box center [523, 361] width 33 height 16
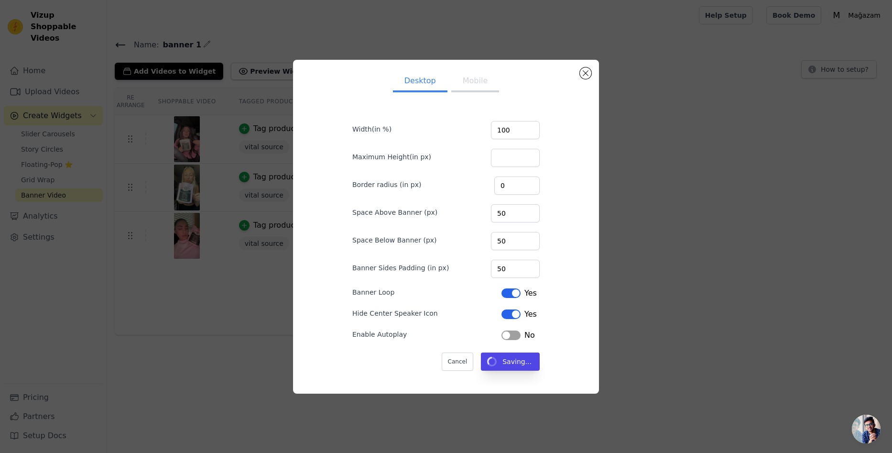
click at [466, 87] on button "Mobile" at bounding box center [475, 81] width 48 height 21
click at [422, 85] on button "Desktop" at bounding box center [420, 81] width 54 height 21
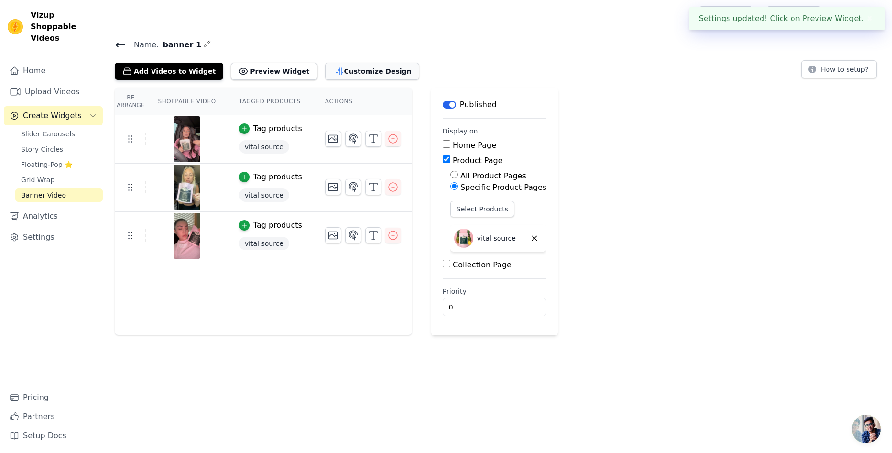
click at [347, 77] on button "Customize Design" at bounding box center [372, 71] width 94 height 17
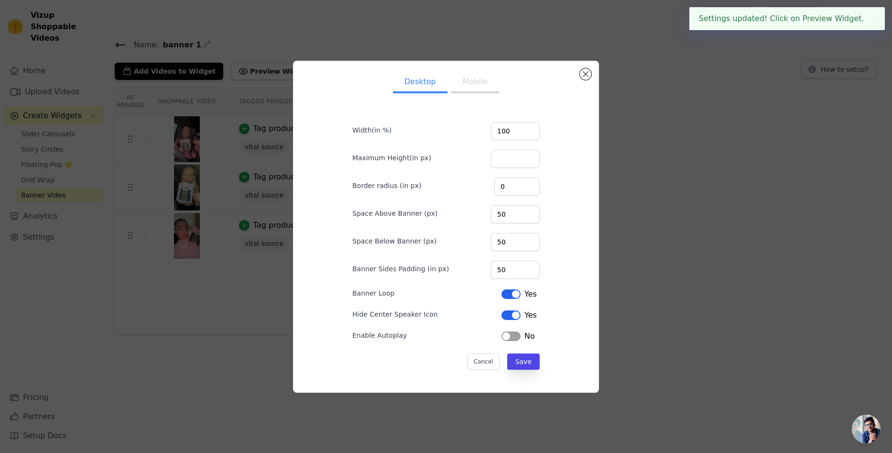
click at [480, 87] on button "Mobile" at bounding box center [475, 82] width 48 height 21
drag, startPoint x: 513, startPoint y: 217, endPoint x: 450, endPoint y: 227, distance: 63.5
click at [454, 221] on div "Space Above Banner (px) 0" at bounding box center [445, 213] width 187 height 20
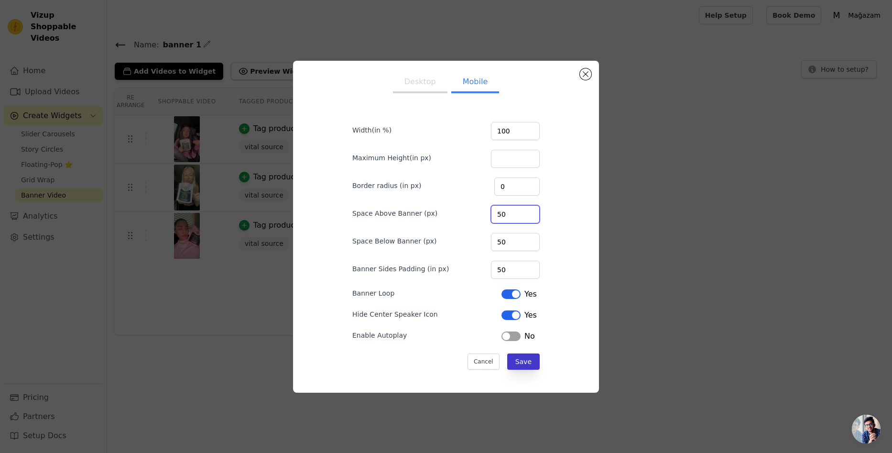
type input "50"
click at [525, 367] on button "Save" at bounding box center [523, 361] width 33 height 16
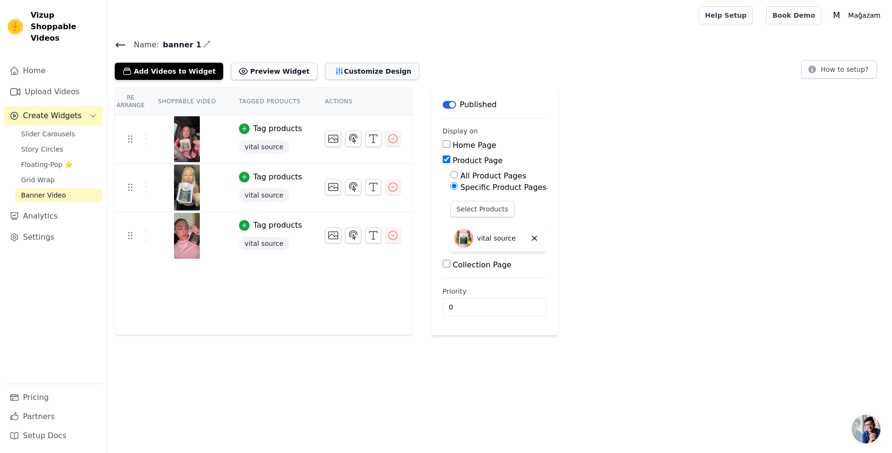
click at [332, 71] on button "Customize Design" at bounding box center [372, 71] width 94 height 17
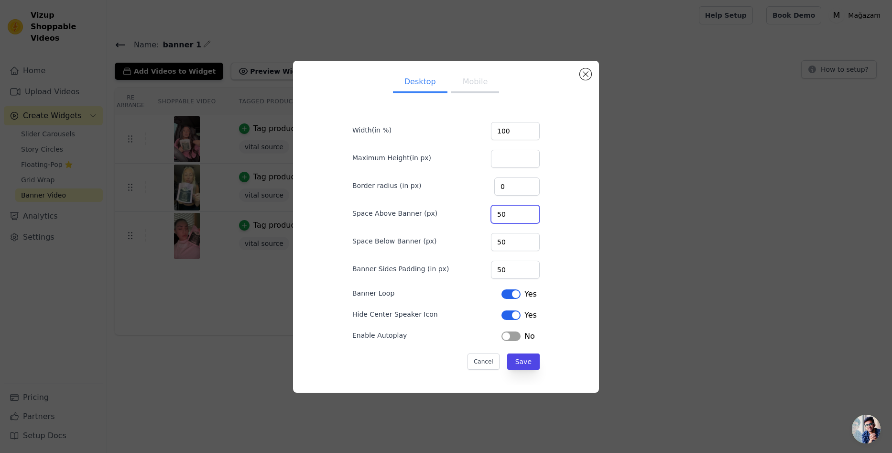
drag, startPoint x: 510, startPoint y: 215, endPoint x: 447, endPoint y: 213, distance: 63.1
click at [447, 213] on div "Space Above Banner (px) 50" at bounding box center [445, 213] width 187 height 20
type input "0"
drag, startPoint x: 510, startPoint y: 265, endPoint x: 463, endPoint y: 255, distance: 48.8
click at [455, 264] on div "Banner Sides Padding (in px) 50" at bounding box center [445, 269] width 187 height 20
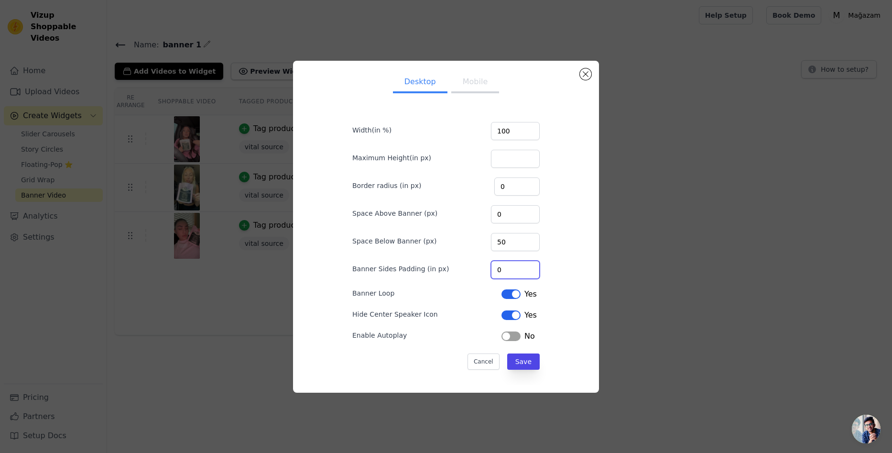
type input "0"
drag, startPoint x: 515, startPoint y: 235, endPoint x: 432, endPoint y: 237, distance: 83.2
click at [435, 236] on div "Space Below Banner (px) 50" at bounding box center [445, 241] width 187 height 20
type input "0"
click at [564, 323] on div "Desktop Mobile Width(in %) 100 Maximum Height(in px) Border radius (in px) 0 Sp…" at bounding box center [446, 226] width 291 height 316
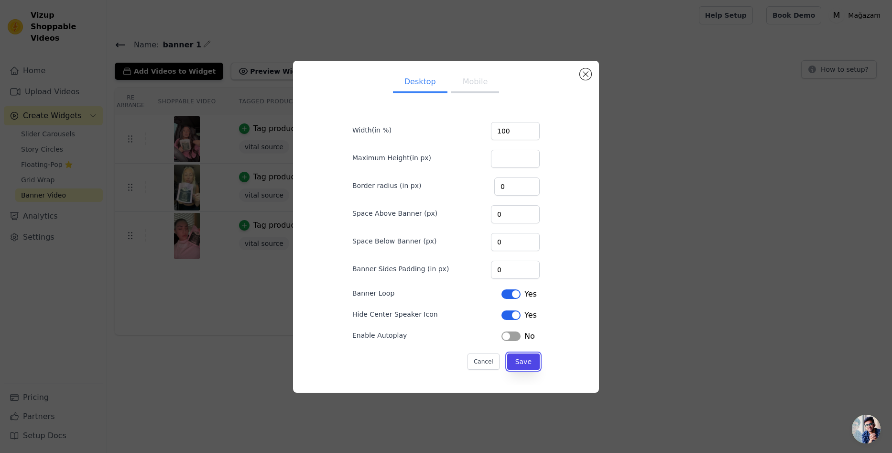
click at [525, 360] on button "Save" at bounding box center [523, 361] width 33 height 16
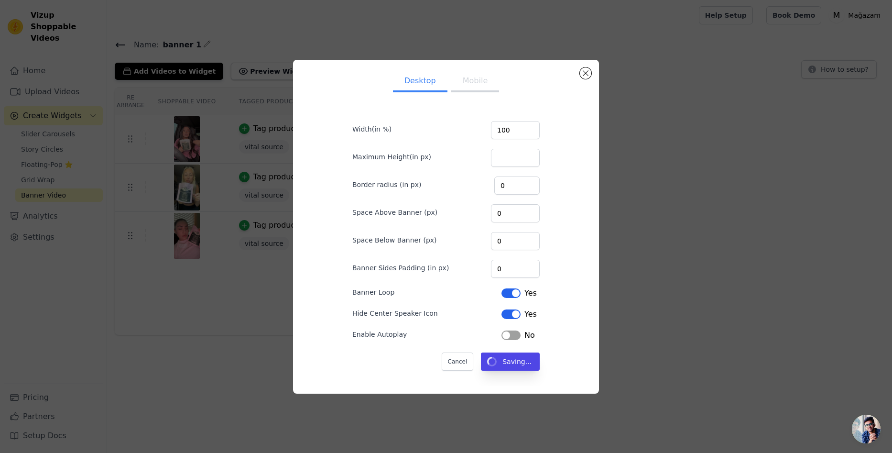
click at [455, 77] on button "Mobile" at bounding box center [475, 81] width 48 height 21
drag, startPoint x: 505, startPoint y: 210, endPoint x: 460, endPoint y: 217, distance: 45.4
click at [461, 216] on div "Space Above Banner (px) 50" at bounding box center [445, 212] width 187 height 20
type input "0"
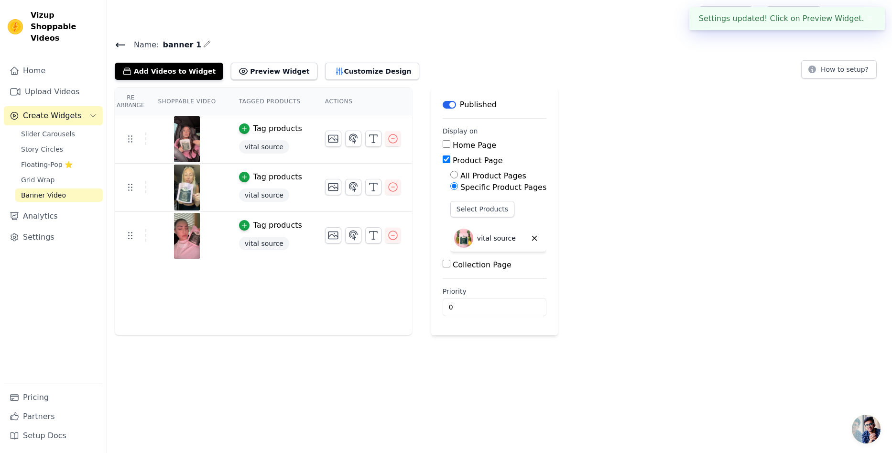
drag, startPoint x: 490, startPoint y: 239, endPoint x: 463, endPoint y: 240, distance: 27.3
click at [460, 238] on div "vital source" at bounding box center [498, 238] width 96 height 27
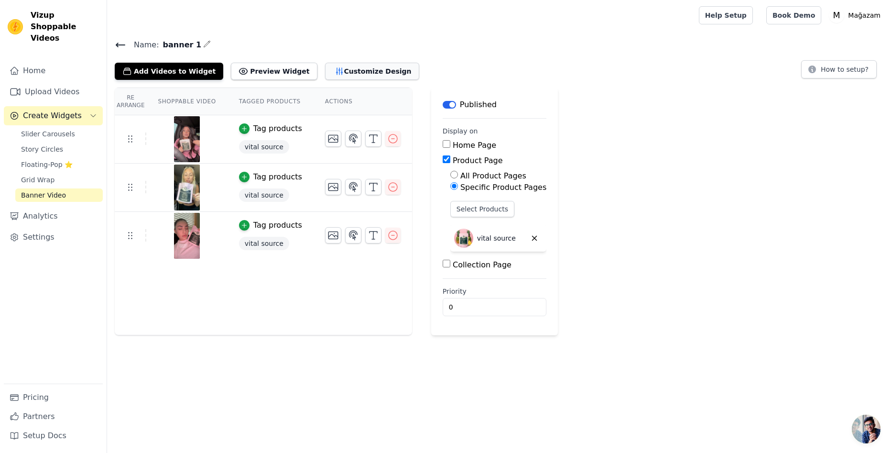
click at [325, 69] on button "Customize Design" at bounding box center [372, 71] width 94 height 17
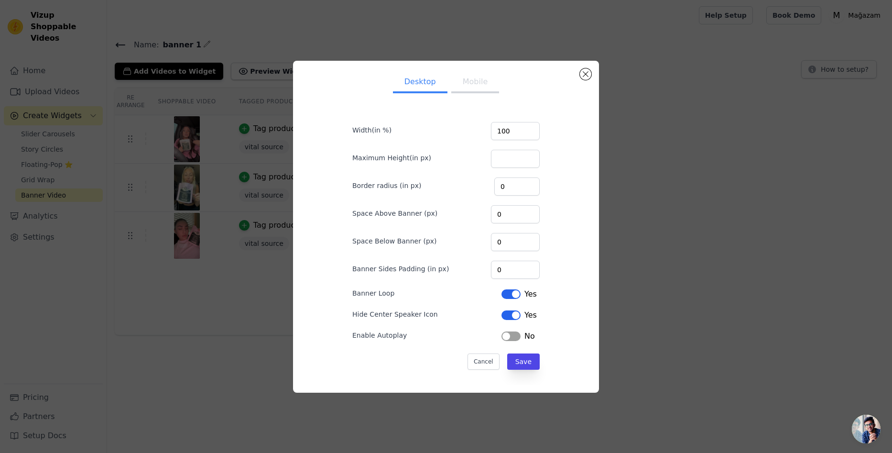
click at [470, 84] on button "Mobile" at bounding box center [475, 82] width 48 height 21
drag, startPoint x: 510, startPoint y: 210, endPoint x: 417, endPoint y: 214, distance: 93.3
click at [411, 208] on div "Space Above Banner (px) 50" at bounding box center [445, 213] width 187 height 20
type input "0"
drag, startPoint x: 499, startPoint y: 238, endPoint x: 458, endPoint y: 239, distance: 41.1
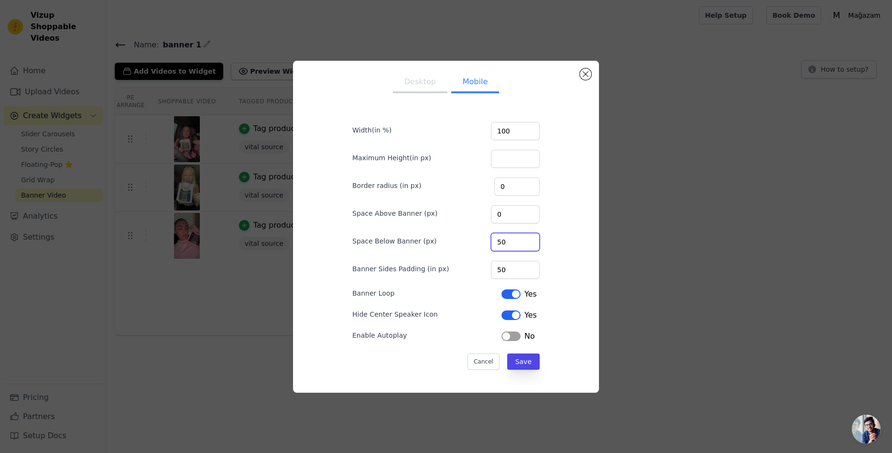
click at [464, 239] on div "Space Below Banner (px) 50" at bounding box center [445, 241] width 187 height 20
type input "0"
drag, startPoint x: 503, startPoint y: 275, endPoint x: 473, endPoint y: 273, distance: 29.7
click at [477, 273] on div "Banner Sides Padding (in px) 50" at bounding box center [445, 269] width 187 height 20
type input "0"
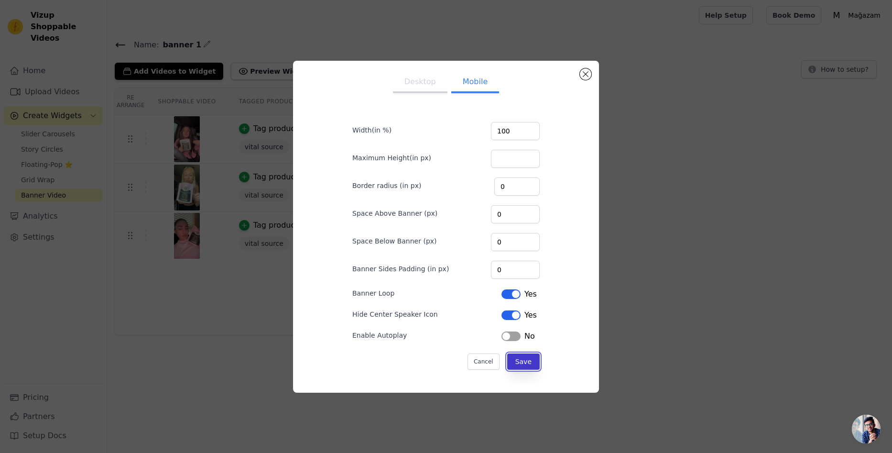
click at [524, 364] on button "Save" at bounding box center [523, 361] width 33 height 16
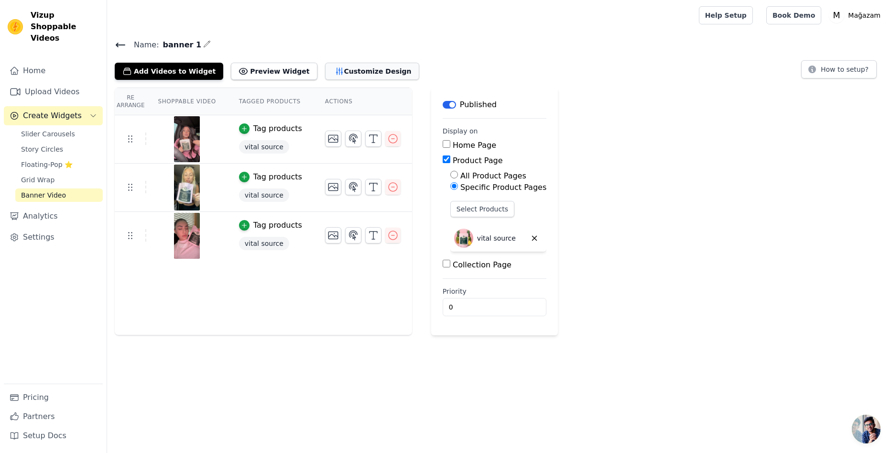
click at [347, 70] on button "Customize Design" at bounding box center [372, 71] width 94 height 17
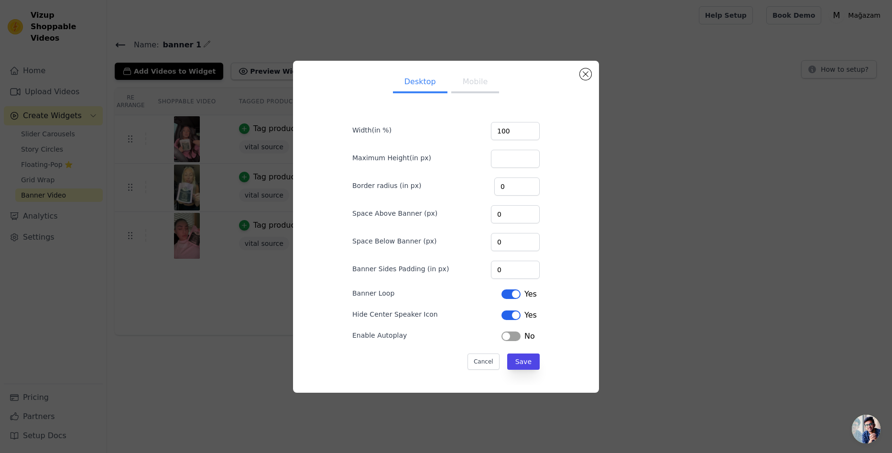
click at [475, 81] on button "Mobile" at bounding box center [475, 82] width 48 height 21
drag, startPoint x: 512, startPoint y: 264, endPoint x: 462, endPoint y: 265, distance: 50.2
click at [462, 265] on div "Banner Sides Padding (in px) 0" at bounding box center [445, 269] width 187 height 20
type input "50"
click at [520, 358] on button "Save" at bounding box center [523, 361] width 33 height 16
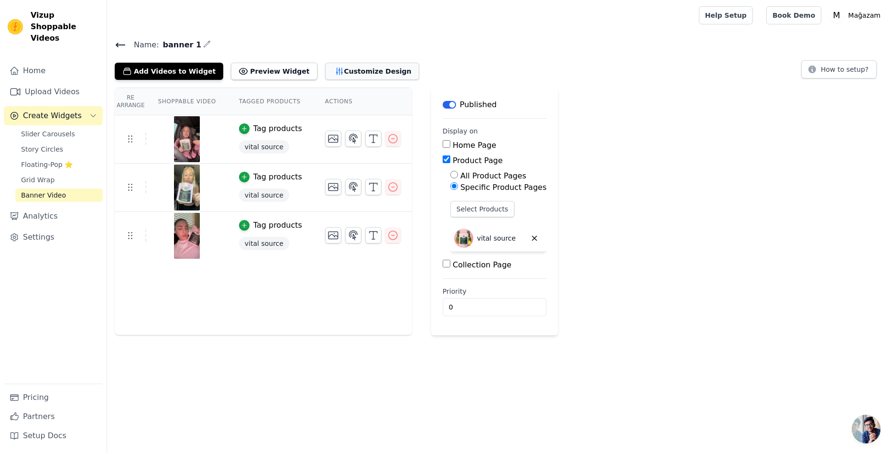
click at [349, 65] on button "Customize Design" at bounding box center [372, 71] width 94 height 17
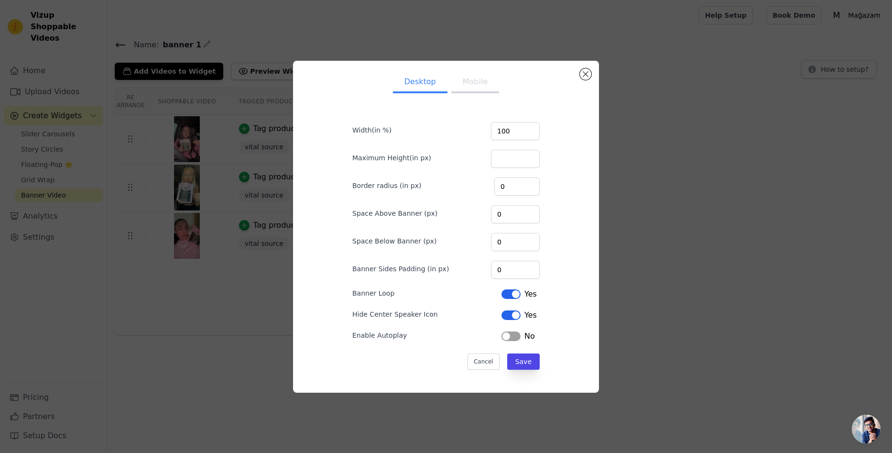
click at [466, 84] on button "Mobile" at bounding box center [475, 82] width 48 height 21
drag, startPoint x: 510, startPoint y: 266, endPoint x: 479, endPoint y: 259, distance: 31.9
click at [466, 264] on div "Banner Sides Padding (in px) 50" at bounding box center [445, 269] width 187 height 20
type input "0"
drag, startPoint x: 507, startPoint y: 246, endPoint x: 463, endPoint y: 242, distance: 43.7
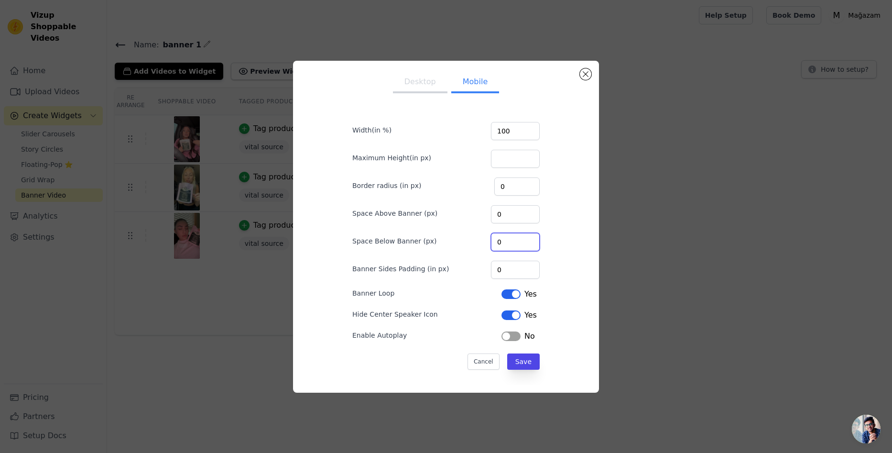
click at [463, 242] on div "Space Below Banner (px) 0" at bounding box center [445, 241] width 187 height 20
type input "50"
click at [529, 364] on button "Save" at bounding box center [523, 361] width 33 height 16
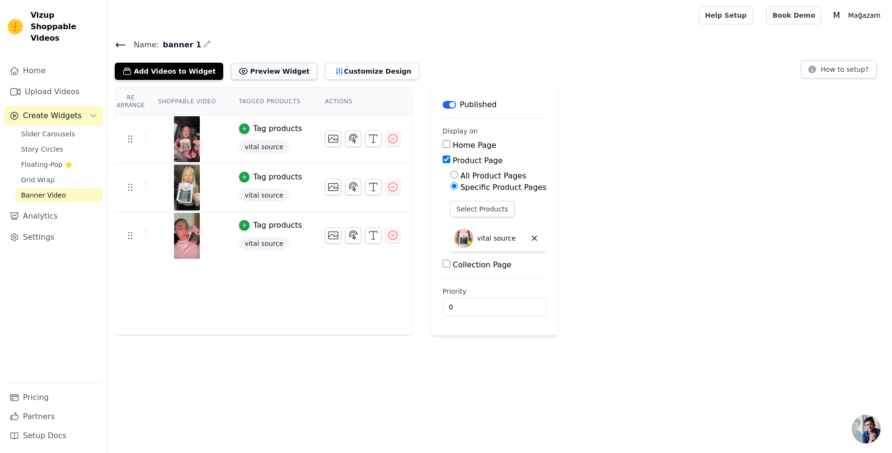
click at [253, 68] on button "Preview Widget" at bounding box center [274, 71] width 86 height 17
click at [357, 66] on button "Customize Design" at bounding box center [372, 71] width 94 height 17
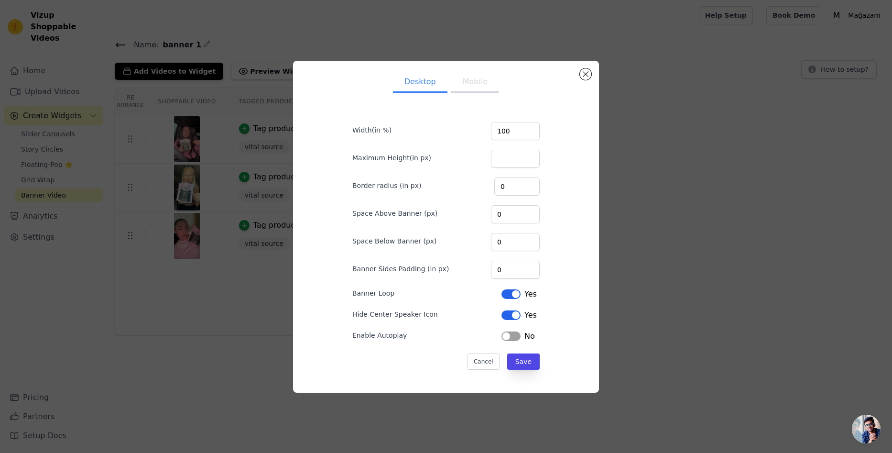
click at [458, 77] on button "Mobile" at bounding box center [475, 82] width 48 height 21
click at [497, 241] on input "50" at bounding box center [515, 242] width 49 height 18
click at [495, 241] on input "50" at bounding box center [515, 242] width 49 height 18
type input "150"
click at [512, 362] on button "Save" at bounding box center [523, 361] width 33 height 16
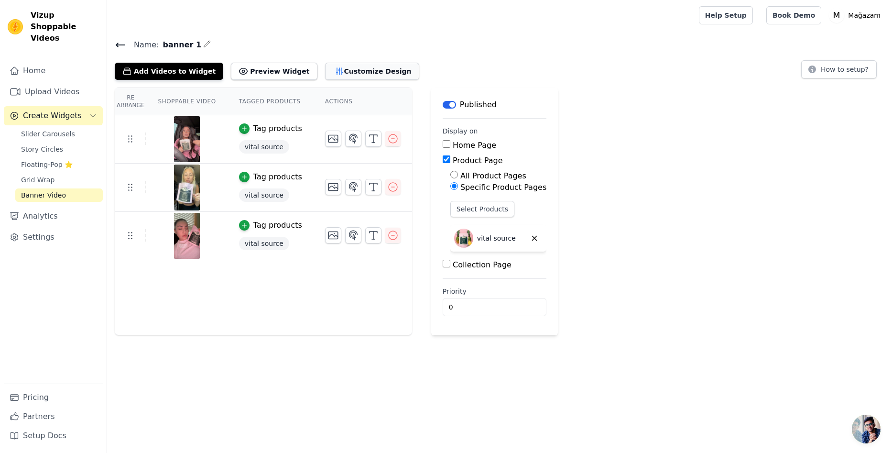
click at [348, 69] on button "Customize Design" at bounding box center [372, 71] width 94 height 17
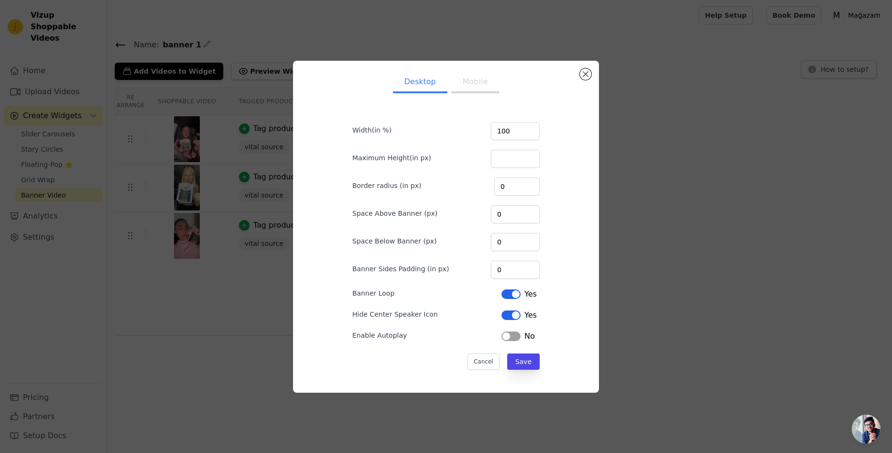
click at [464, 88] on button "Mobile" at bounding box center [475, 82] width 48 height 21
drag, startPoint x: 512, startPoint y: 244, endPoint x: 447, endPoint y: 238, distance: 65.8
click at [447, 238] on div "Space Below Banner (px) 150" at bounding box center [445, 241] width 187 height 20
type input "0"
click at [465, 231] on div "Space Below Banner (px) 0" at bounding box center [445, 241] width 187 height 20
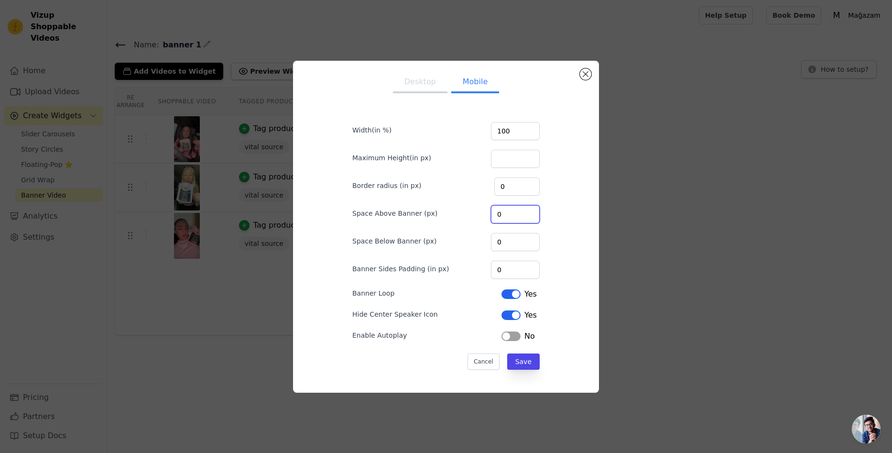
drag, startPoint x: 515, startPoint y: 215, endPoint x: 466, endPoint y: 216, distance: 48.8
click at [466, 216] on div "Space Above Banner (px) 0" at bounding box center [445, 213] width 187 height 20
type input "50"
click at [525, 364] on button "Save" at bounding box center [523, 361] width 33 height 16
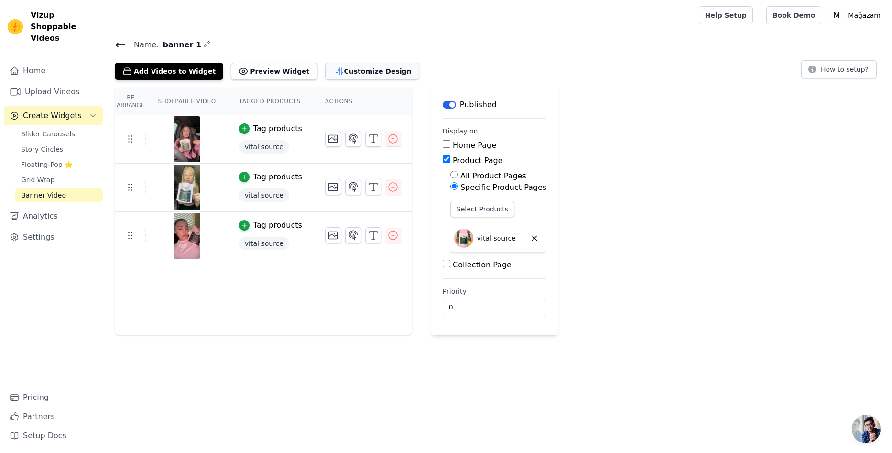
click at [328, 71] on button "Customize Design" at bounding box center [372, 71] width 94 height 17
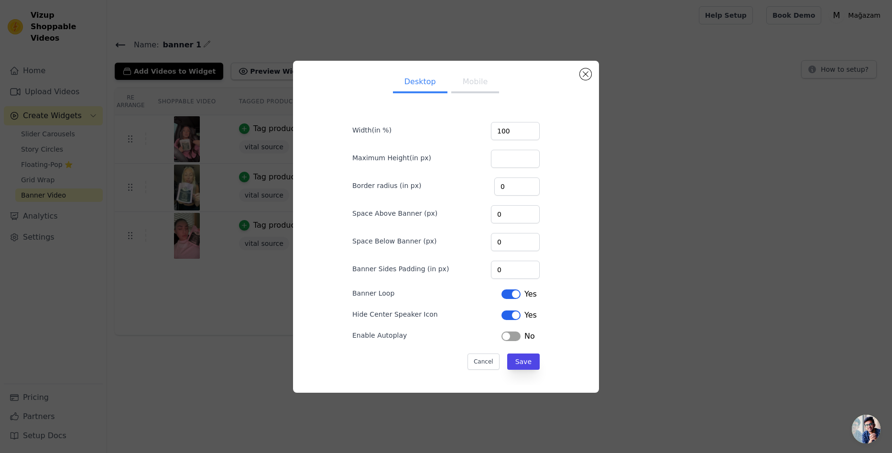
click at [464, 89] on button "Mobile" at bounding box center [475, 82] width 48 height 21
drag, startPoint x: 515, startPoint y: 215, endPoint x: 428, endPoint y: 202, distance: 87.9
click at [418, 203] on div "Space Above Banner (px) 50" at bounding box center [445, 213] width 187 height 20
type input "0"
click at [461, 189] on div "Border radius (in px) 0" at bounding box center [445, 185] width 187 height 20
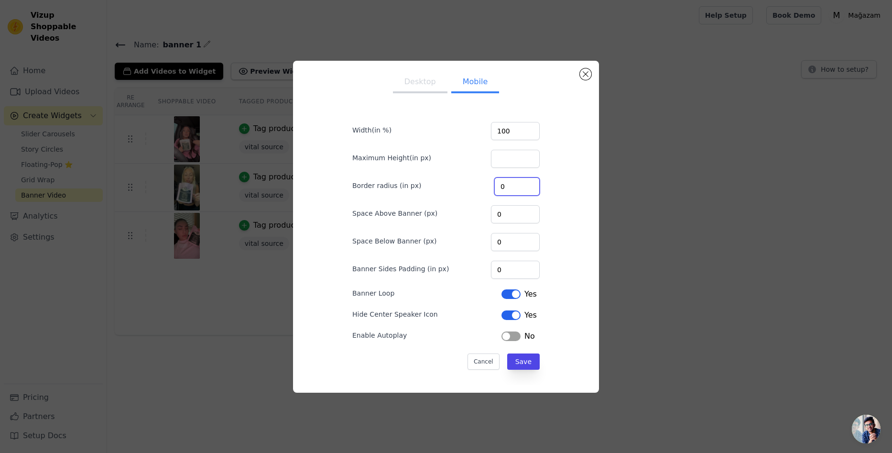
drag, startPoint x: 503, startPoint y: 184, endPoint x: 389, endPoint y: 189, distance: 114.8
click at [390, 189] on div "Border radius (in px) 0" at bounding box center [445, 185] width 187 height 20
type input "50"
click at [477, 220] on div "Space Above Banner (px) 0" at bounding box center [445, 213] width 187 height 20
click at [523, 362] on button "Save" at bounding box center [523, 361] width 33 height 16
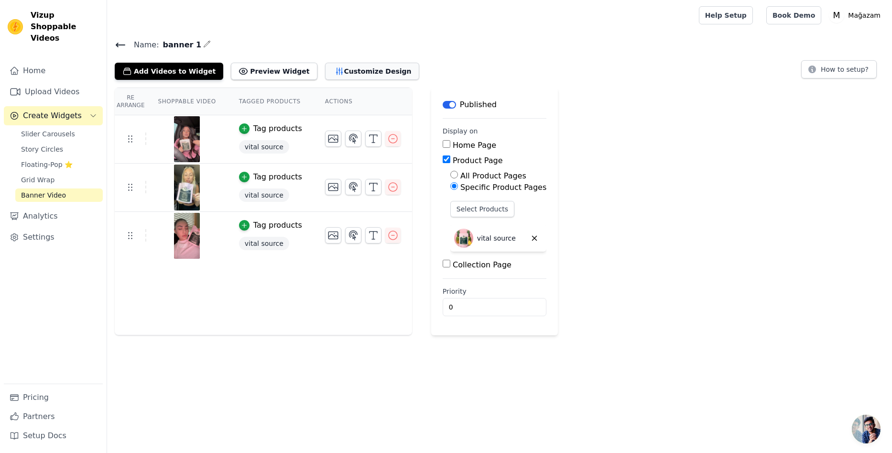
click at [331, 74] on button "Customize Design" at bounding box center [372, 71] width 94 height 17
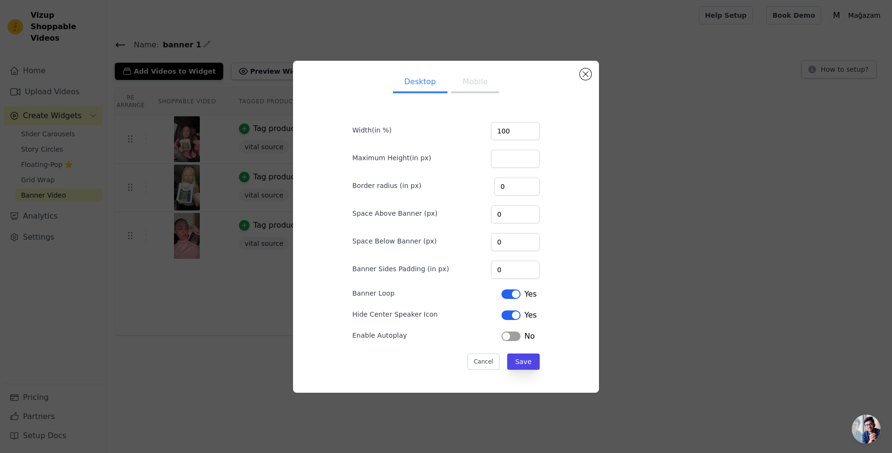
click at [458, 79] on button "Mobile" at bounding box center [475, 82] width 48 height 21
click at [508, 156] on input "Maximum Height(in px)" at bounding box center [515, 159] width 49 height 18
type input "50"
click at [525, 363] on button "Save" at bounding box center [523, 361] width 33 height 16
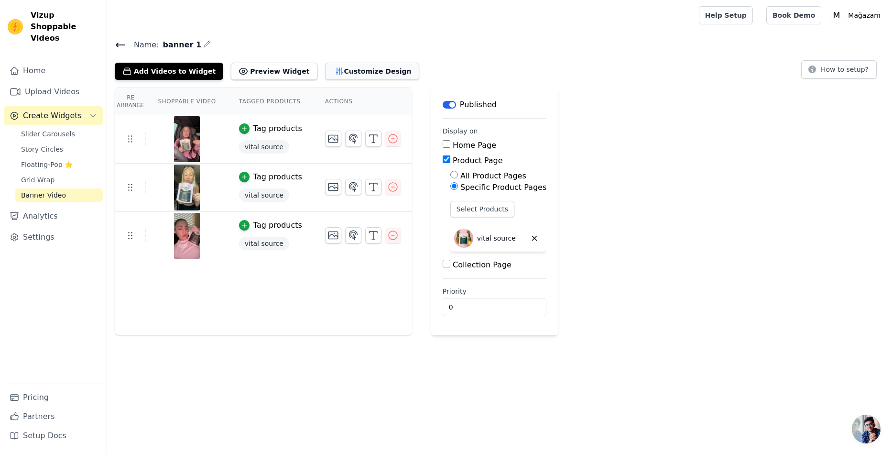
drag, startPoint x: 352, startPoint y: 58, endPoint x: 351, endPoint y: 64, distance: 6.2
click at [352, 60] on div "Name: banner 1 Add Videos to Widget Preview Widget Customize Design How to setu…" at bounding box center [499, 59] width 785 height 42
click at [351, 64] on button "Customize Design" at bounding box center [372, 71] width 94 height 17
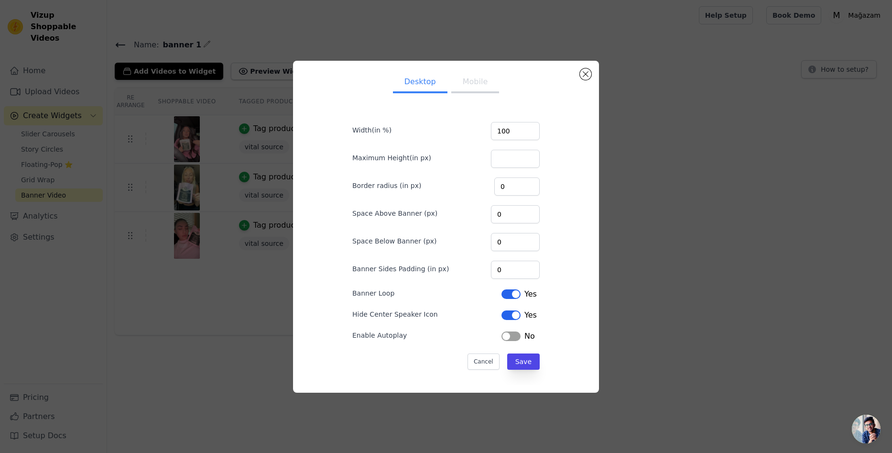
click at [457, 83] on button "Mobile" at bounding box center [475, 82] width 48 height 21
click at [499, 186] on input "50" at bounding box center [516, 186] width 45 height 18
click at [498, 184] on input "50" at bounding box center [516, 186] width 45 height 18
click at [495, 159] on input "50" at bounding box center [515, 159] width 49 height 18
drag, startPoint x: 512, startPoint y: 158, endPoint x: 469, endPoint y: 155, distance: 42.6
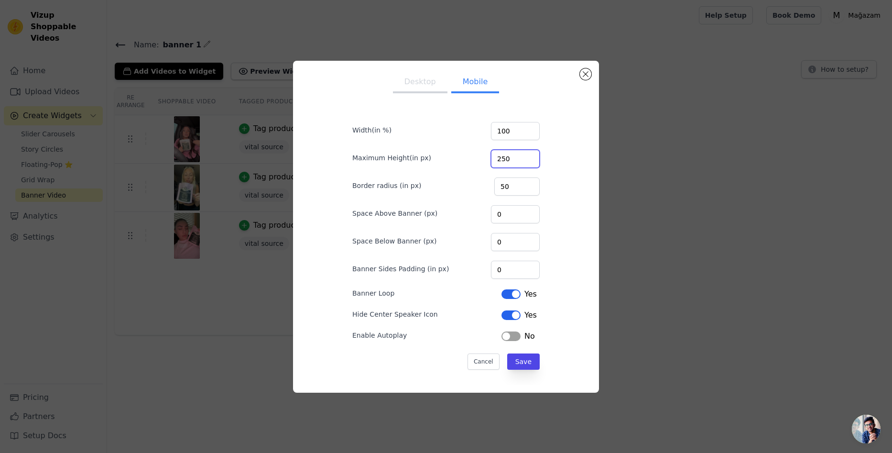
click at [469, 155] on div "Maximum Height(in px) 250" at bounding box center [445, 158] width 187 height 20
type input "350"
click at [527, 364] on button "Save" at bounding box center [523, 361] width 33 height 16
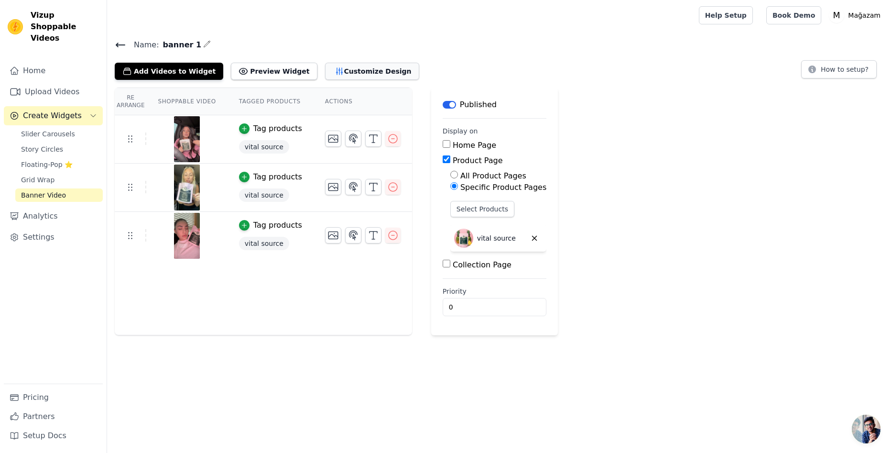
click at [341, 67] on button "Customize Design" at bounding box center [372, 71] width 94 height 17
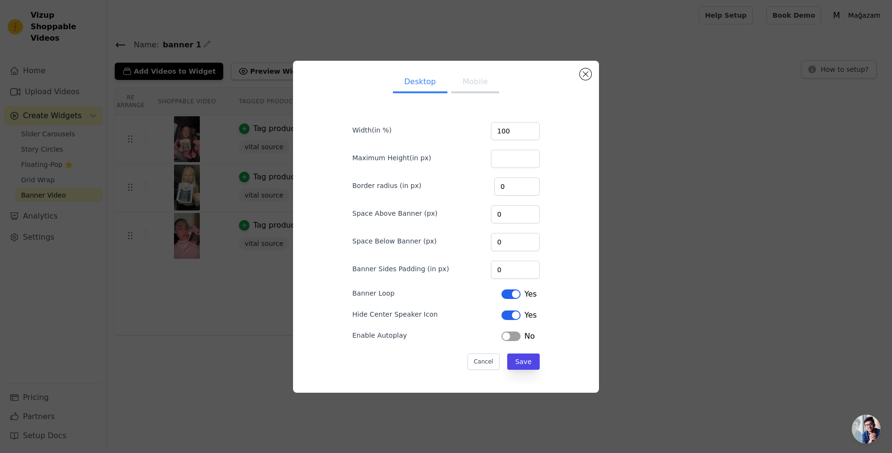
click at [474, 67] on div "Desktop Mobile Width(in %) 100 Maximum Height(in px) Border radius (in px) 0 Sp…" at bounding box center [446, 227] width 306 height 332
click at [474, 77] on button "Mobile" at bounding box center [475, 82] width 48 height 21
click at [497, 131] on input "100" at bounding box center [515, 131] width 49 height 18
click at [496, 129] on input "100" at bounding box center [515, 131] width 49 height 18
click at [493, 130] on input "50" at bounding box center [515, 131] width 49 height 18
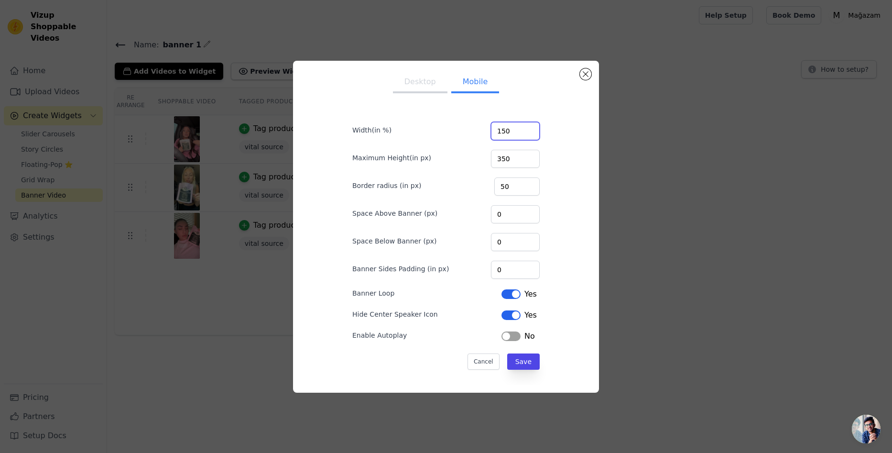
type input "150"
click at [564, 218] on div "Desktop Mobile Width(in %) 150 Maximum Height(in px) 350 Border radius (in px) …" at bounding box center [446, 226] width 291 height 316
click at [531, 358] on button "Save" at bounding box center [523, 361] width 33 height 16
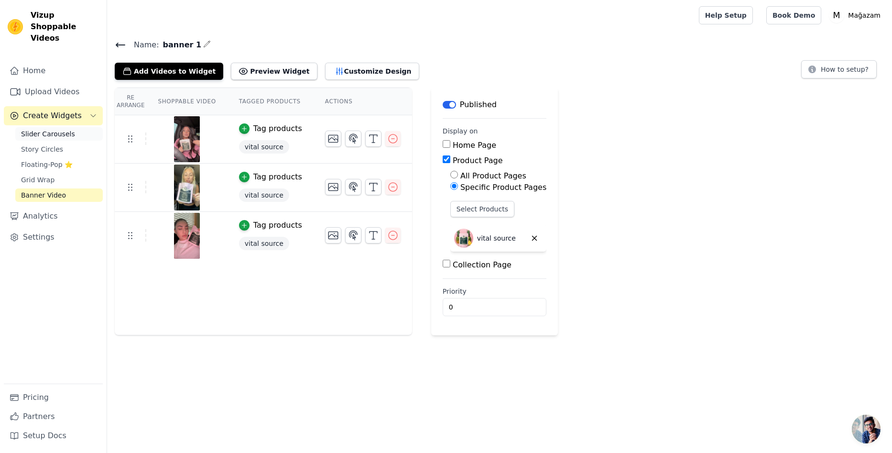
click at [64, 129] on span "Slider Carousels" at bounding box center [48, 134] width 54 height 10
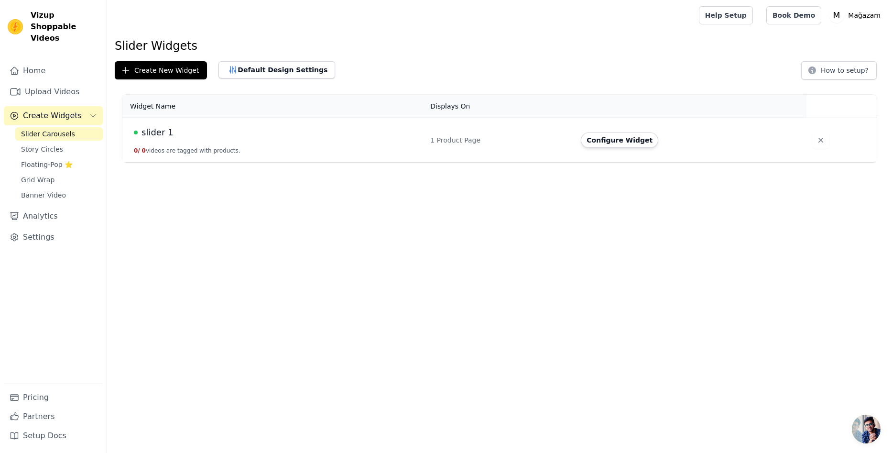
click at [167, 134] on span "slider 1" at bounding box center [157, 132] width 32 height 13
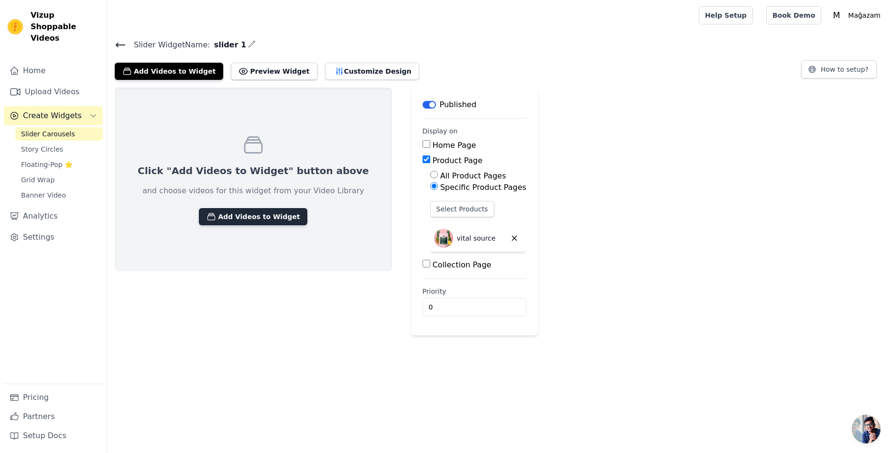
click at [249, 215] on button "Add Videos to Widget" at bounding box center [253, 216] width 108 height 17
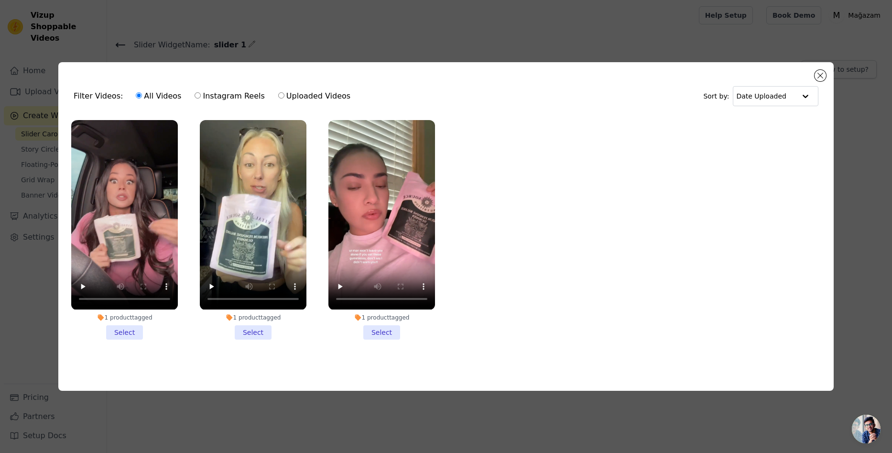
click at [813, 77] on div "Filter Videos: All Videos Instagram Reels Uploaded Videos Sort by: Date Uploaded" at bounding box center [446, 95] width 760 height 37
click at [822, 72] on button "Close modal" at bounding box center [819, 75] width 11 height 11
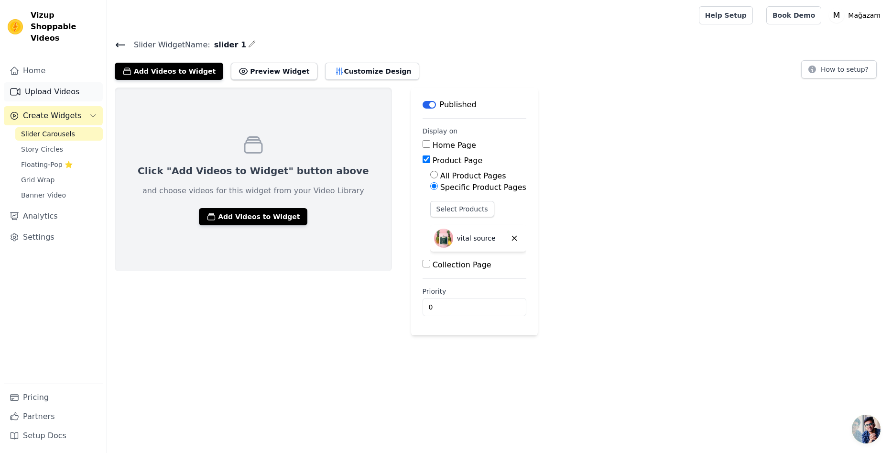
click at [49, 82] on link "Upload Videos" at bounding box center [53, 91] width 99 height 19
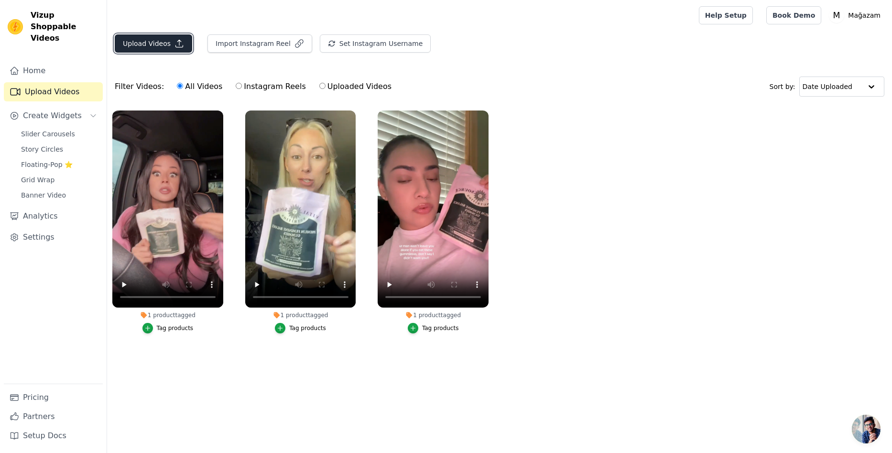
click at [143, 46] on button "Upload Videos" at bounding box center [153, 43] width 77 height 18
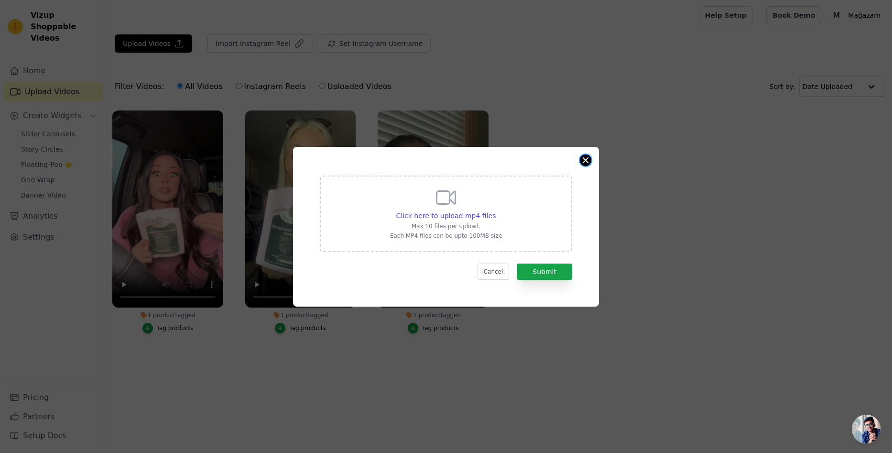
click at [588, 160] on button "Close modal" at bounding box center [585, 159] width 11 height 11
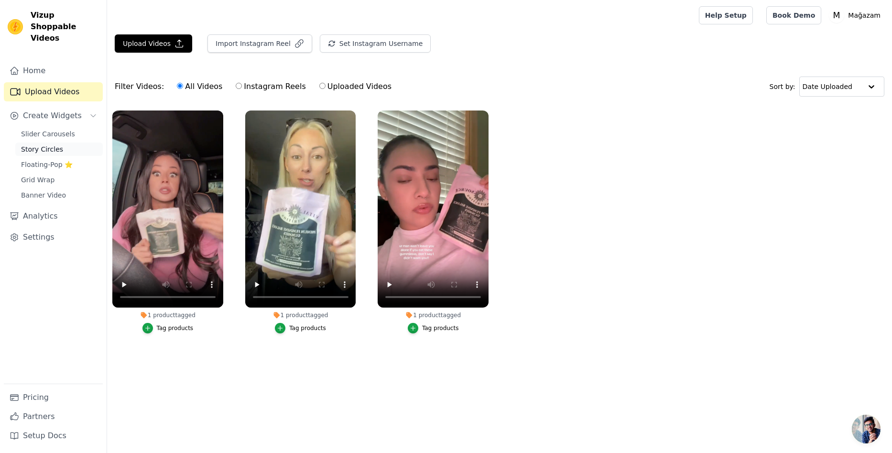
click at [44, 144] on span "Story Circles" at bounding box center [42, 149] width 42 height 10
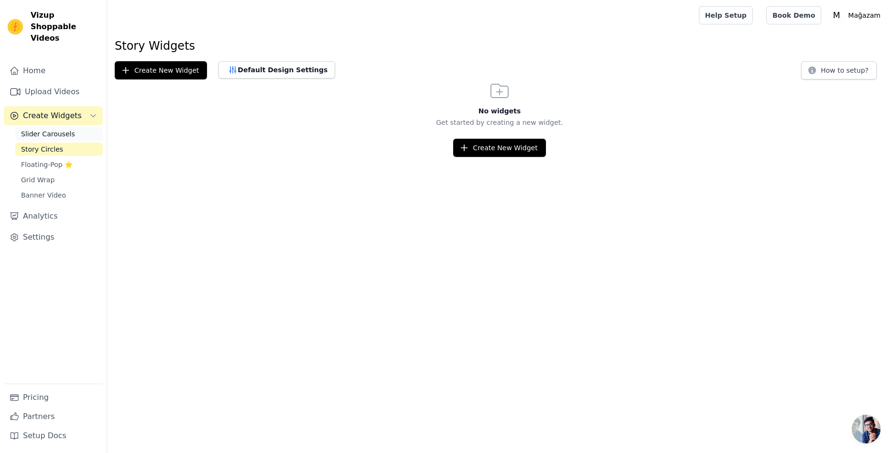
click at [49, 129] on span "Slider Carousels" at bounding box center [48, 134] width 54 height 10
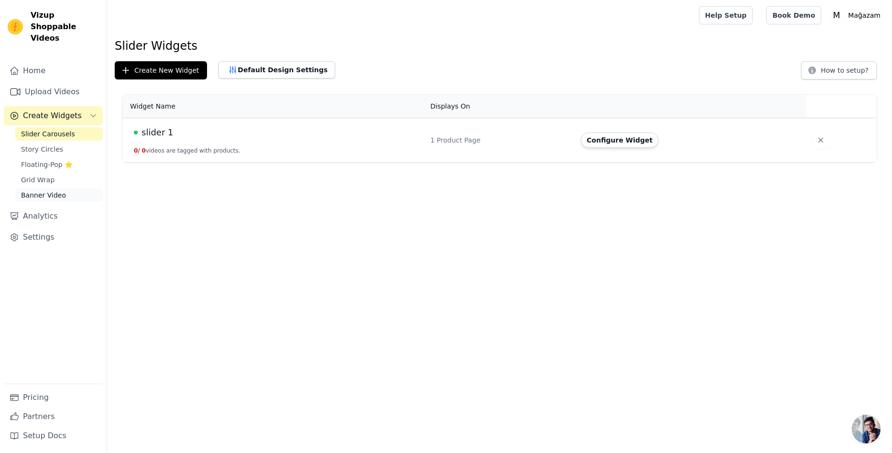
click at [42, 190] on span "Banner Video" at bounding box center [43, 195] width 45 height 10
click at [816, 140] on icon "button" at bounding box center [821, 140] width 10 height 10
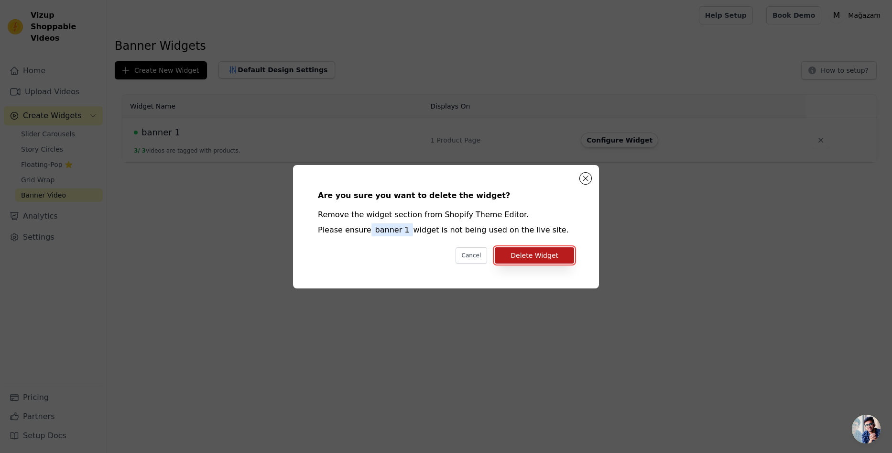
click at [543, 253] on button "Delete Widget" at bounding box center [534, 255] width 79 height 16
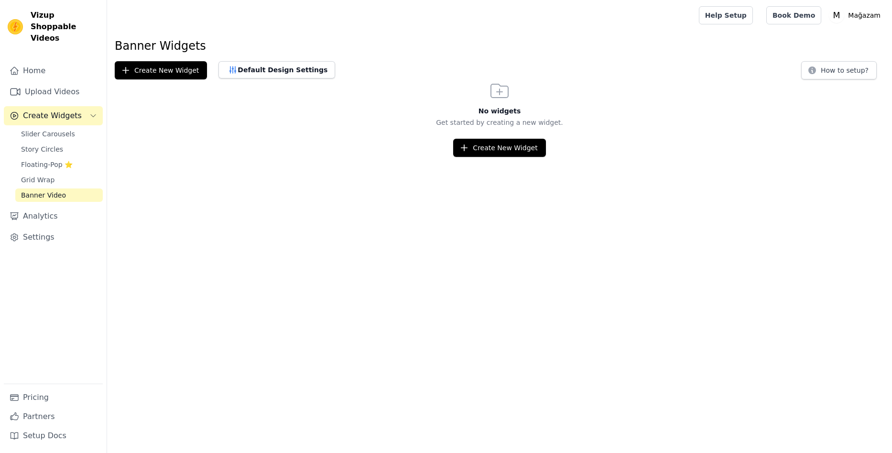
click at [175, 74] on button "Create New Widget" at bounding box center [161, 70] width 92 height 18
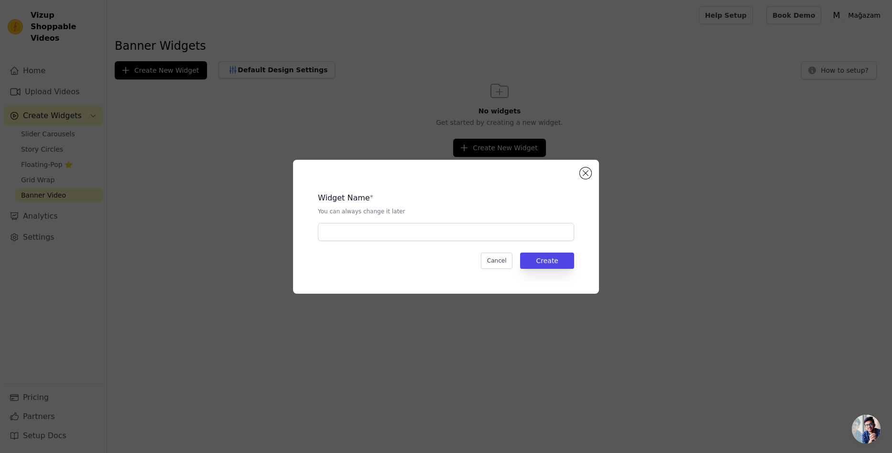
click at [331, 147] on div "Widget Name * You can always change it later Cancel Create" at bounding box center [445, 226] width 861 height 164
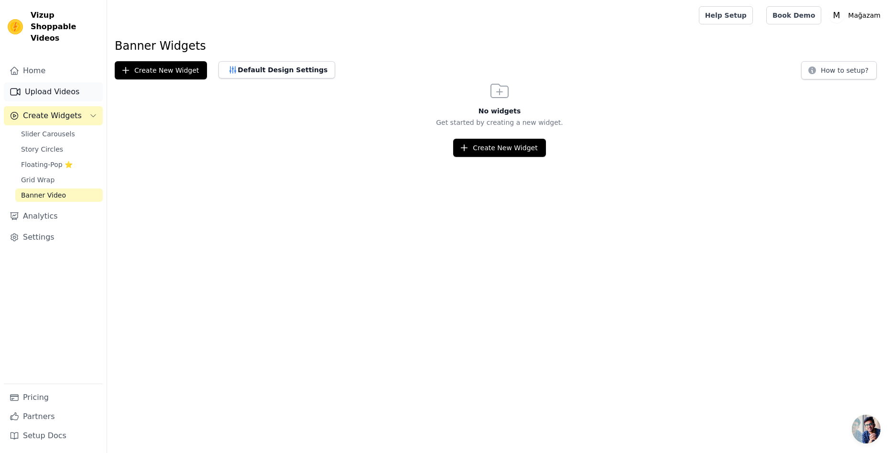
click at [56, 82] on link "Upload Videos" at bounding box center [53, 91] width 99 height 19
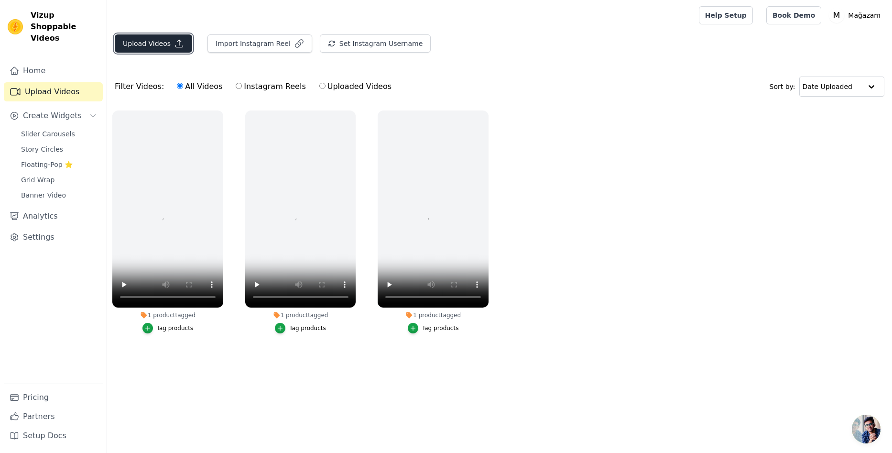
click at [151, 45] on button "Upload Videos" at bounding box center [153, 43] width 77 height 18
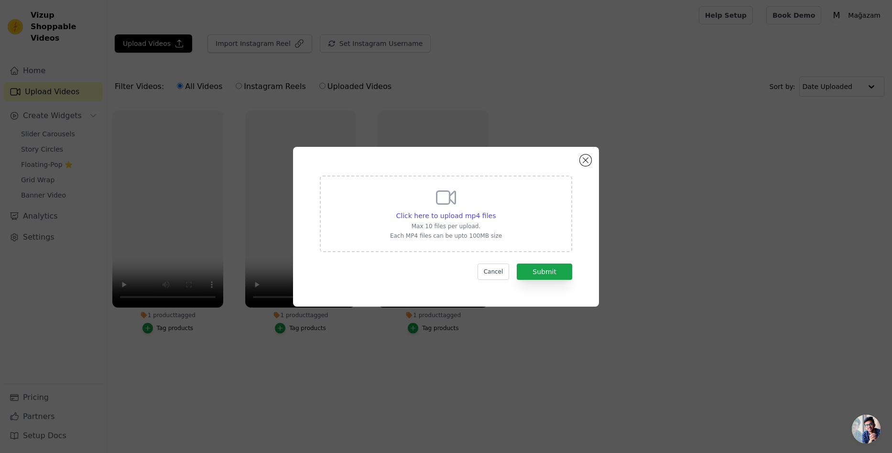
click at [396, 182] on div "Click here to upload mp4 files Max 10 files per upload. Each MP4 files can be u…" at bounding box center [446, 213] width 252 height 76
click at [495, 210] on input "Click here to upload mp4 files Max 10 files per upload. Each MP4 files can be u…" at bounding box center [495, 210] width 0 height 0
type input "C:\fakepath\21eca328942c49e38cff3ccda8df5580.HD-1080p-4.8Mbps-45839418 (1).mp4"
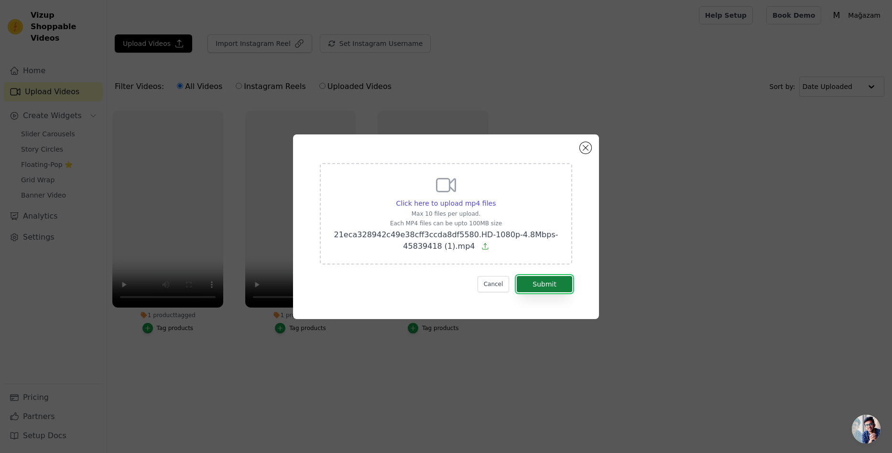
click at [557, 283] on button "Submit" at bounding box center [544, 284] width 55 height 16
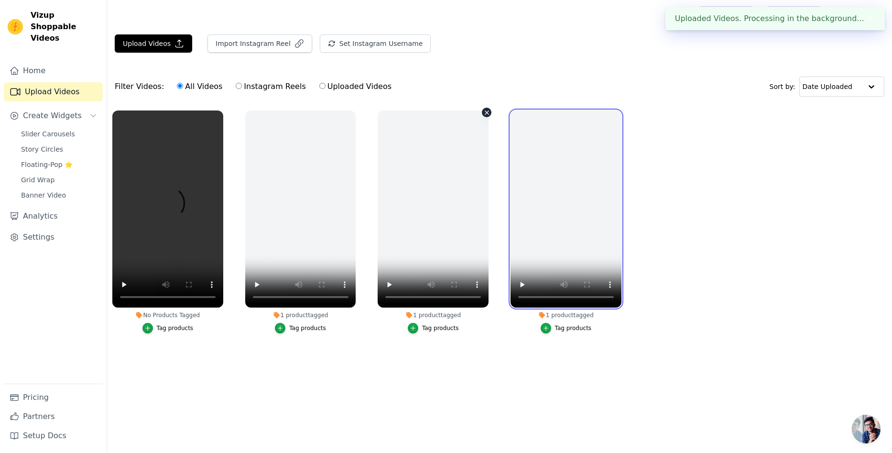
drag, startPoint x: 571, startPoint y: 260, endPoint x: 430, endPoint y: 336, distance: 160.4
click at [433, 331] on ul "No Products Tagged Tag products 1 product tagged Tag products 1 product tagged …" at bounding box center [499, 231] width 785 height 252
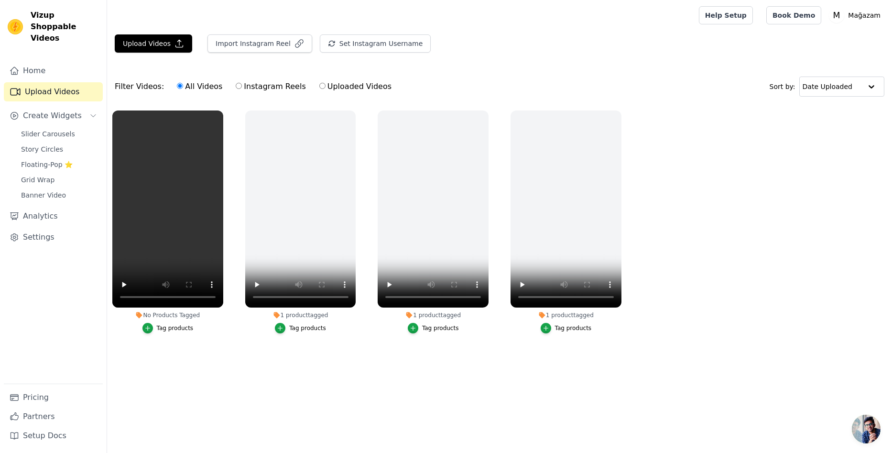
click at [408, 377] on main "Upload Videos Import Instagram Reel Set Instagram Username Import Latest IG Ree…" at bounding box center [499, 206] width 785 height 350
click at [174, 325] on div "Tag products" at bounding box center [175, 328] width 37 height 8
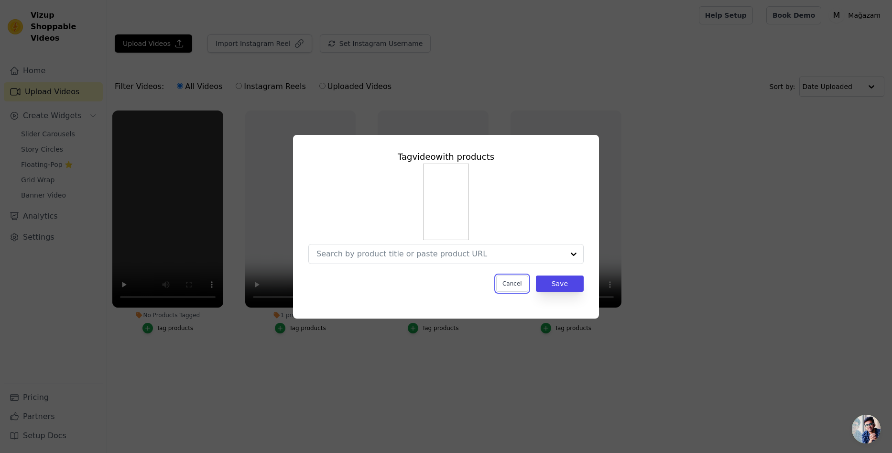
drag, startPoint x: 519, startPoint y: 282, endPoint x: 479, endPoint y: 283, distance: 40.2
click at [488, 286] on div "Cancel Save" at bounding box center [445, 283] width 275 height 16
click at [459, 251] on input "No Products Tagged Tag video with products Option undefined, selected. Select i…" at bounding box center [440, 253] width 248 height 9
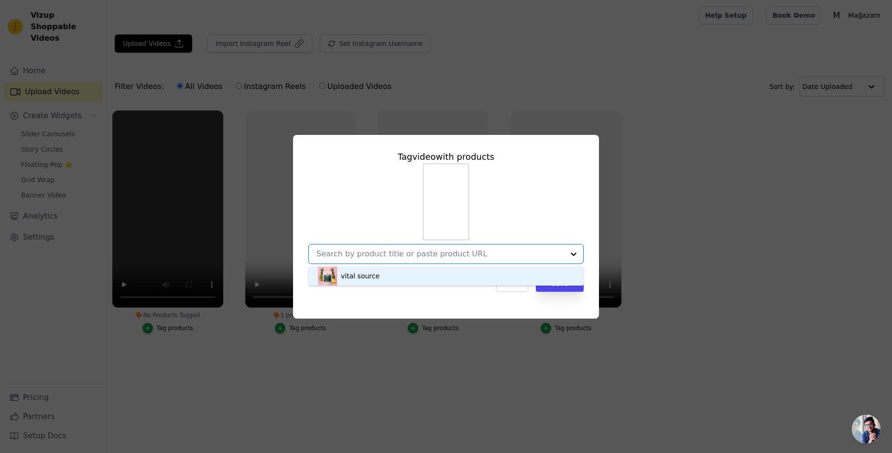
click at [400, 282] on div "vital source" at bounding box center [446, 275] width 256 height 19
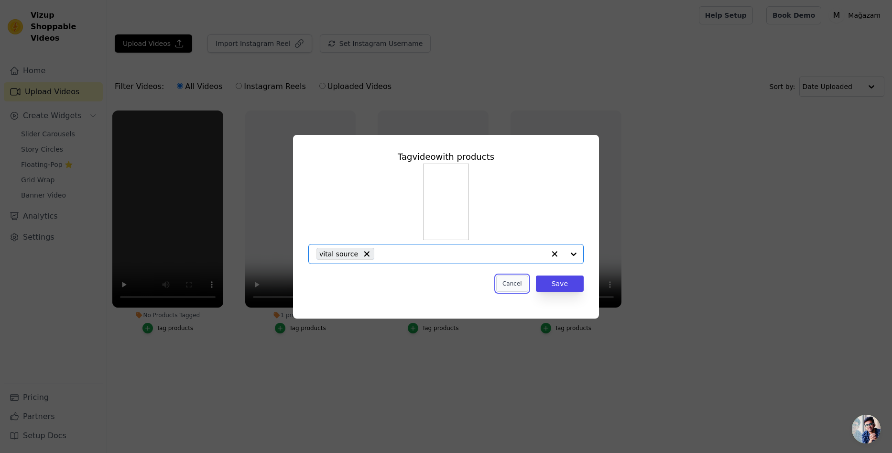
click at [523, 283] on button "Cancel" at bounding box center [512, 283] width 32 height 16
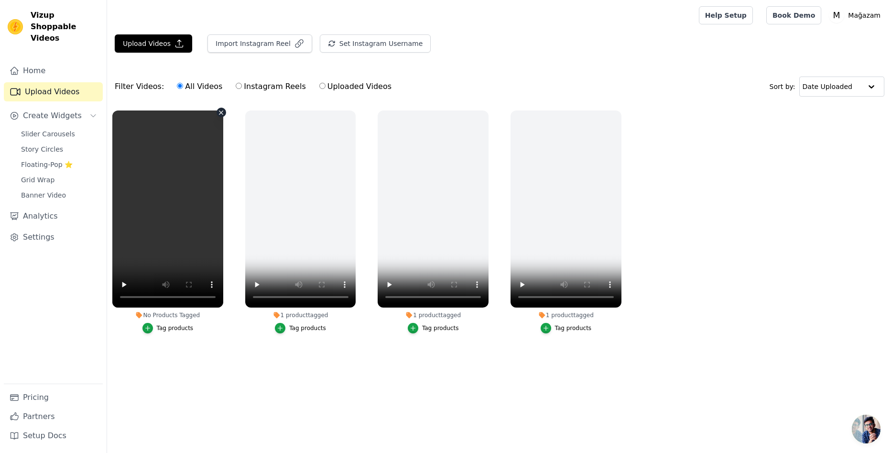
click at [219, 113] on icon "button" at bounding box center [220, 112] width 7 height 7
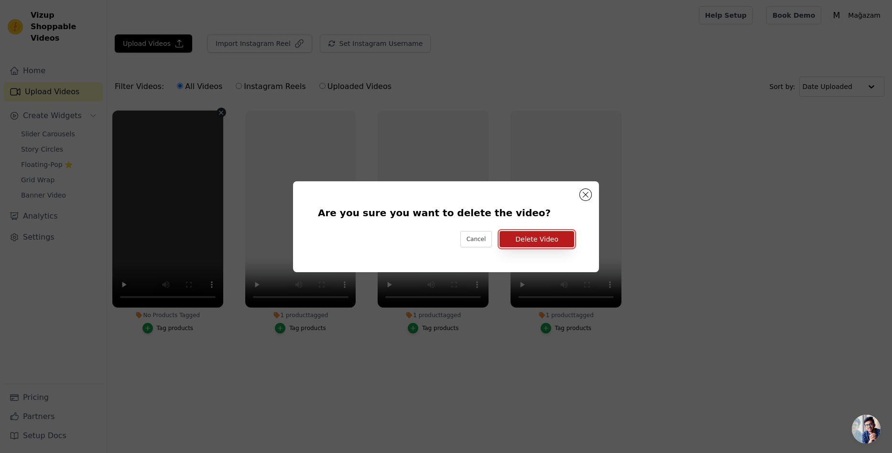
click at [536, 245] on button "Delete Video" at bounding box center [536, 239] width 75 height 16
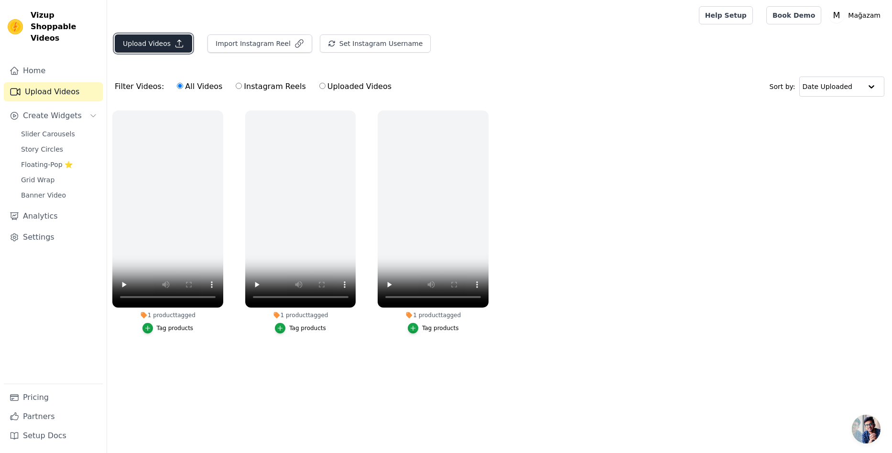
click at [148, 43] on button "Upload Videos" at bounding box center [153, 43] width 77 height 18
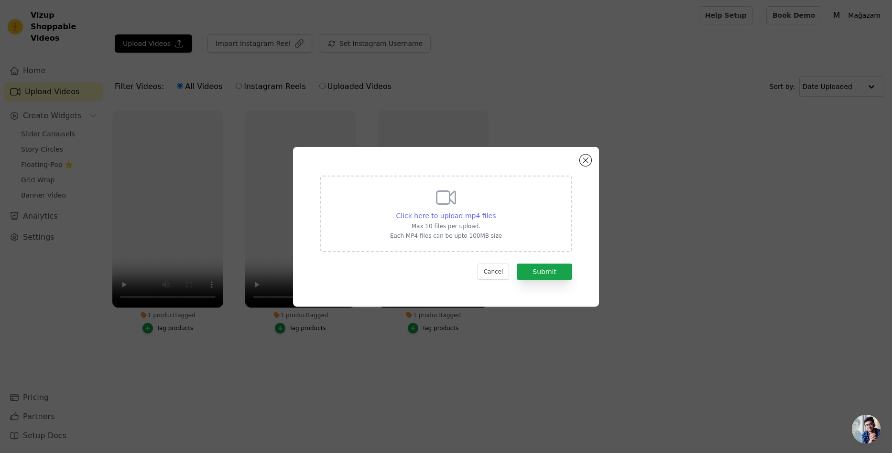
click at [468, 212] on span "Click here to upload mp4 files" at bounding box center [446, 216] width 100 height 8
click at [495, 211] on input "Click here to upload mp4 files Max 10 files per upload. Each MP4 files can be u…" at bounding box center [495, 210] width 0 height 0
type input "C:\fakepath\21eca328942c49e38cff3ccda8df5580.HD-1080p-4.8Mbps-45839418 (1).mp4"
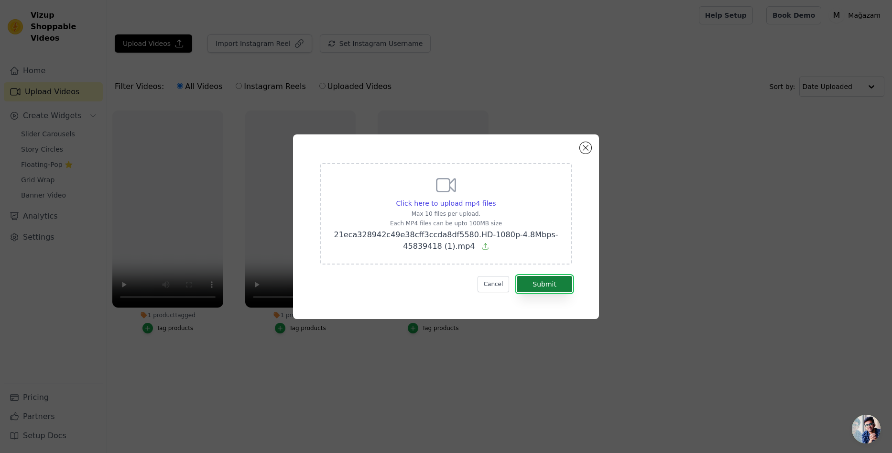
click at [544, 287] on button "Submit" at bounding box center [544, 284] width 55 height 16
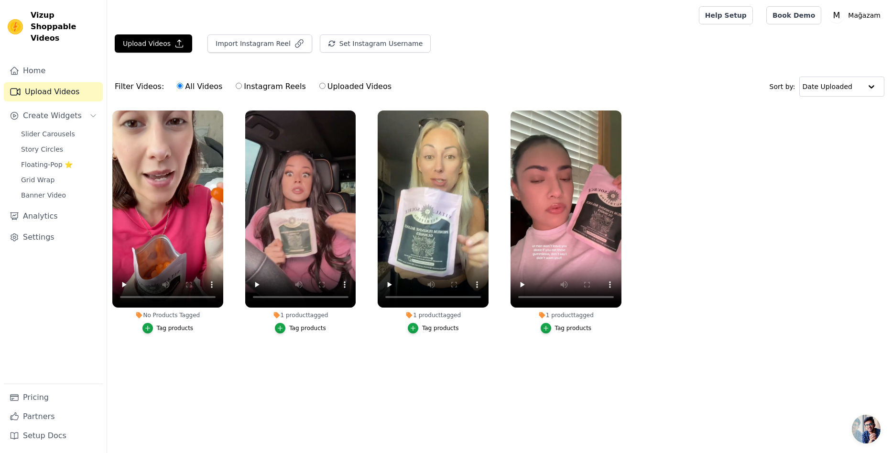
click at [167, 327] on div "Tag products" at bounding box center [175, 328] width 37 height 8
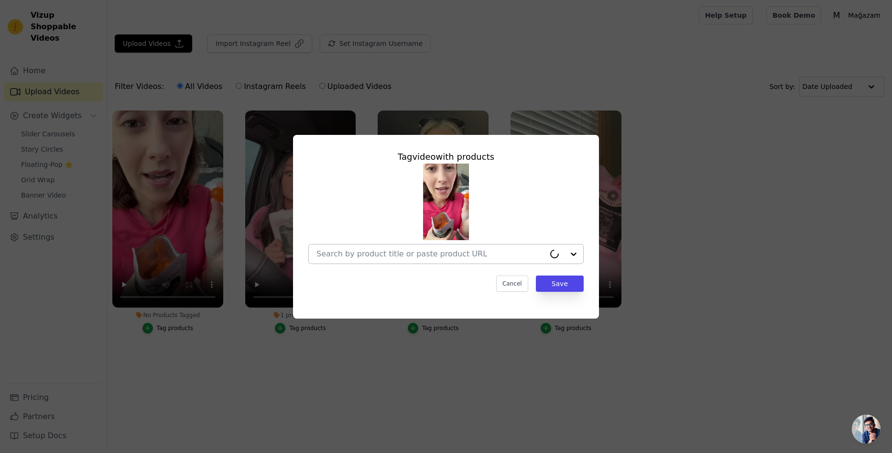
click at [490, 250] on input "No Products Tagged Tag video with products Cancel Save Tag products" at bounding box center [430, 253] width 228 height 9
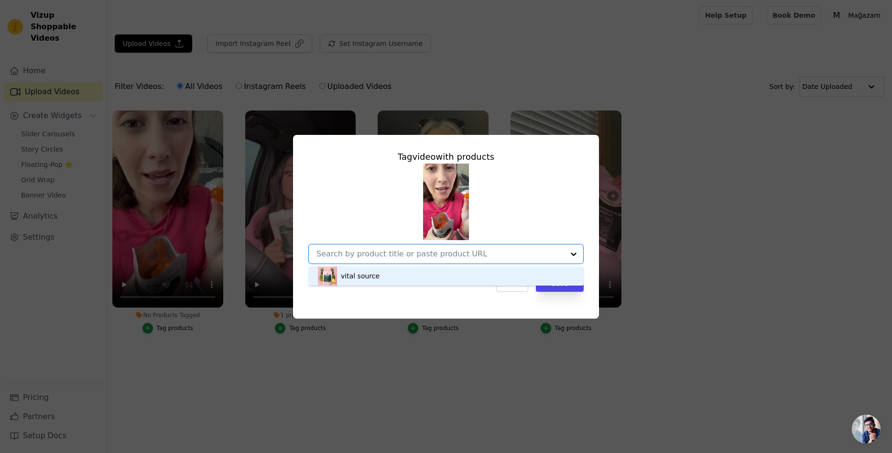
click at [434, 272] on div "vital source" at bounding box center [446, 275] width 256 height 19
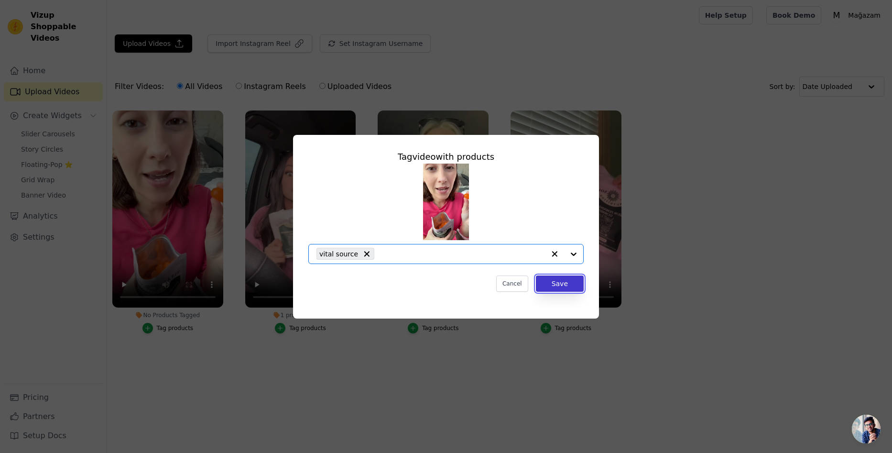
click at [564, 288] on button "Save" at bounding box center [560, 283] width 48 height 16
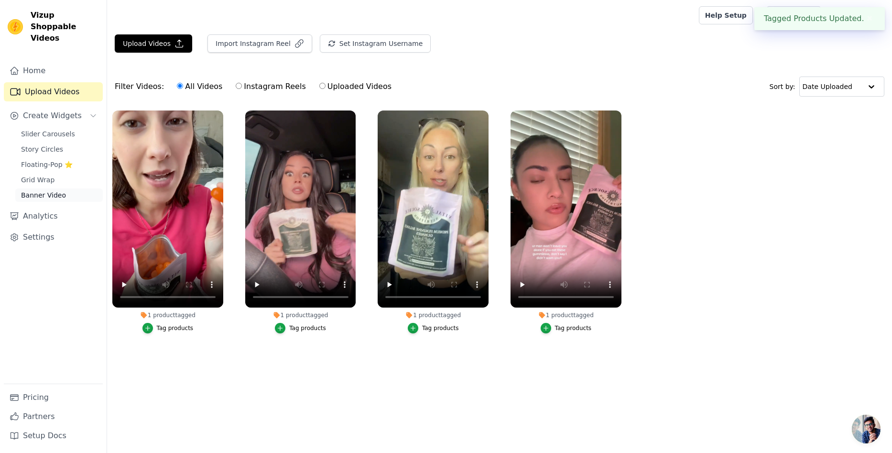
click at [51, 190] on span "Banner Video" at bounding box center [43, 195] width 45 height 10
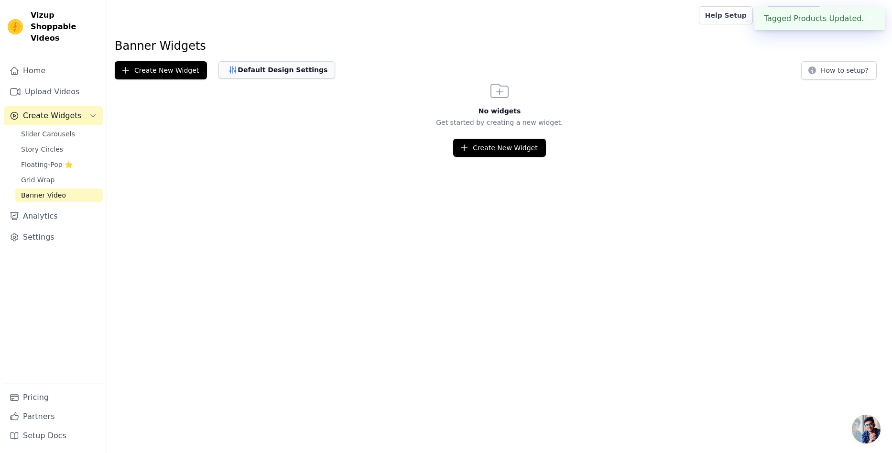
click at [259, 71] on button "Default Design Settings" at bounding box center [276, 69] width 117 height 17
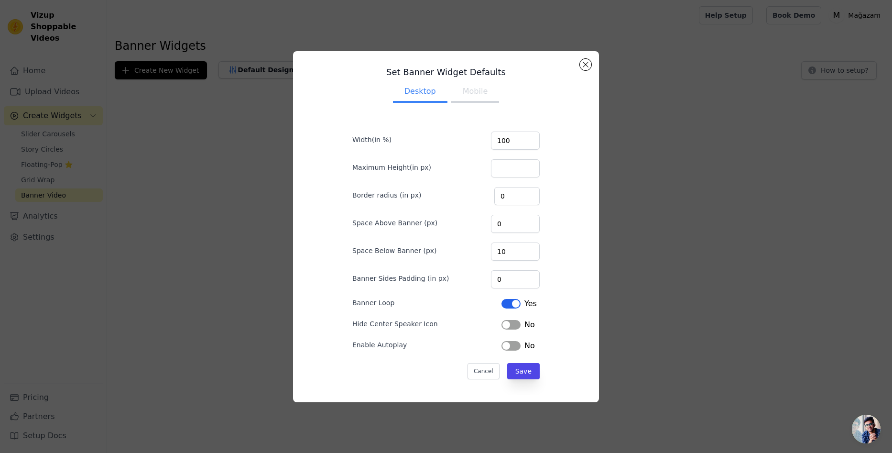
click at [585, 55] on div "Set Banner Widget Defaults Desktop Mobile Width(in %) 100 Maximum Height(in px)…" at bounding box center [446, 226] width 306 height 351
click at [586, 67] on button "Close modal" at bounding box center [585, 64] width 11 height 11
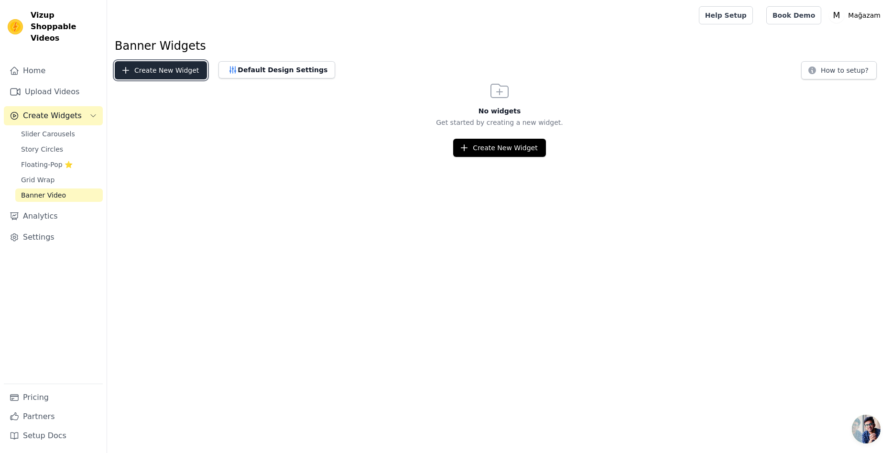
click at [152, 68] on button "Create New Widget" at bounding box center [161, 70] width 92 height 18
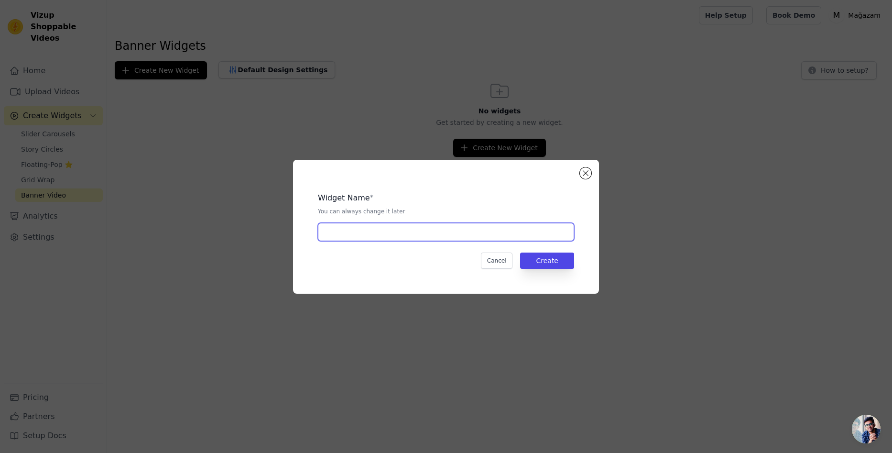
click at [376, 228] on input "text" at bounding box center [446, 232] width 256 height 18
click at [412, 233] on input "text" at bounding box center [446, 232] width 256 height 18
type input "11"
click at [547, 263] on button "Create" at bounding box center [547, 260] width 54 height 16
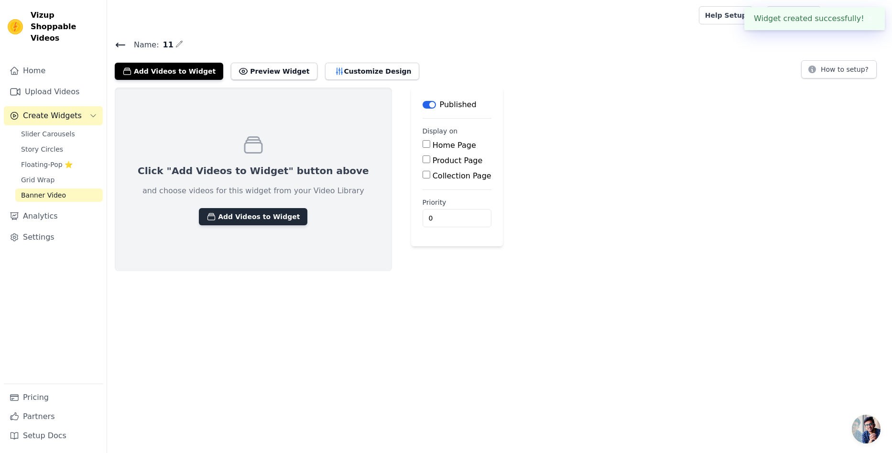
click at [271, 216] on button "Add Videos to Widget" at bounding box center [253, 216] width 108 height 17
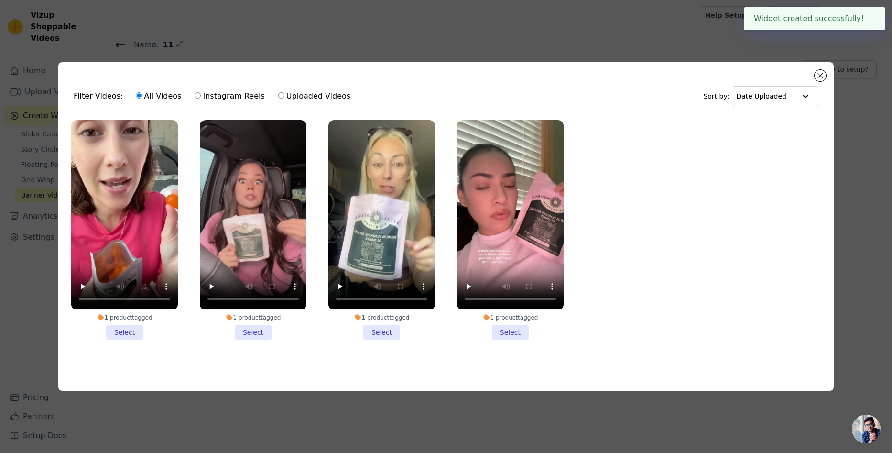
click at [123, 334] on li "1 product tagged Select" at bounding box center [124, 229] width 107 height 219
click at [0, 0] on input "1 product tagged Select" at bounding box center [0, 0] width 0 height 0
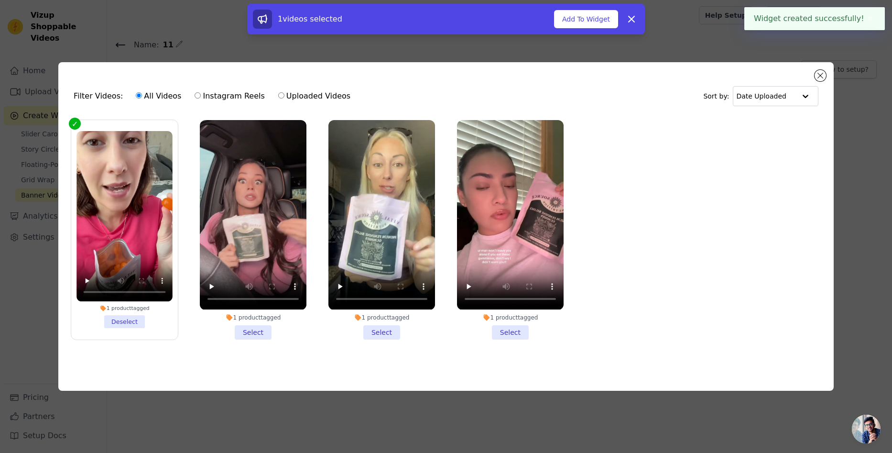
drag, startPoint x: 250, startPoint y: 330, endPoint x: 356, endPoint y: 328, distance: 105.2
click at [251, 330] on li "1 product tagged Select" at bounding box center [253, 229] width 107 height 219
click at [0, 0] on input "1 product tagged Select" at bounding box center [0, 0] width 0 height 0
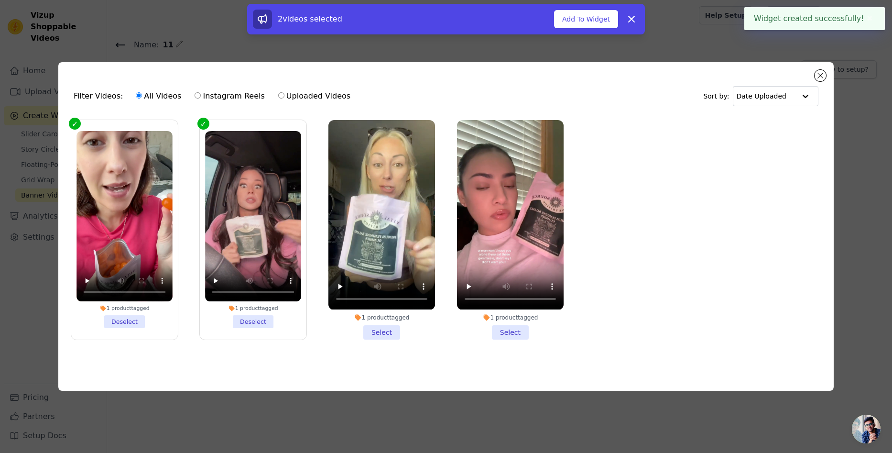
click at [377, 328] on li "1 product tagged Select" at bounding box center [381, 229] width 107 height 219
click at [0, 0] on input "1 product tagged Select" at bounding box center [0, 0] width 0 height 0
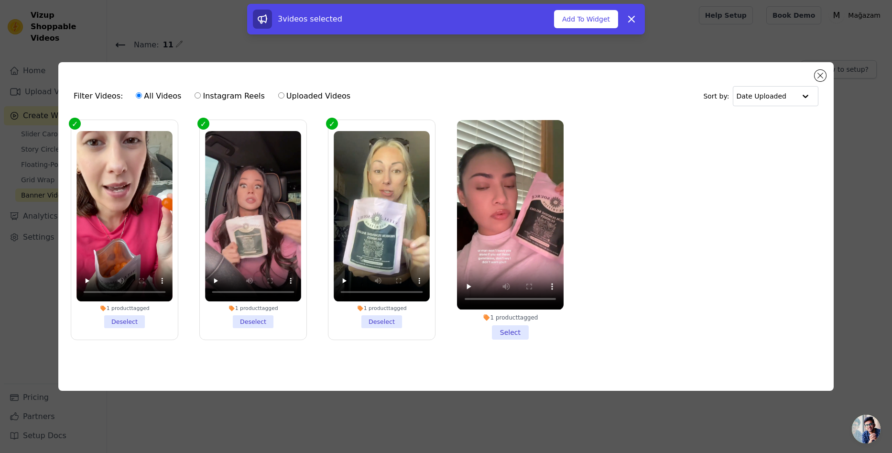
click at [508, 330] on li "1 product tagged Select" at bounding box center [510, 229] width 107 height 219
click at [0, 0] on input "1 product tagged Select" at bounding box center [0, 0] width 0 height 0
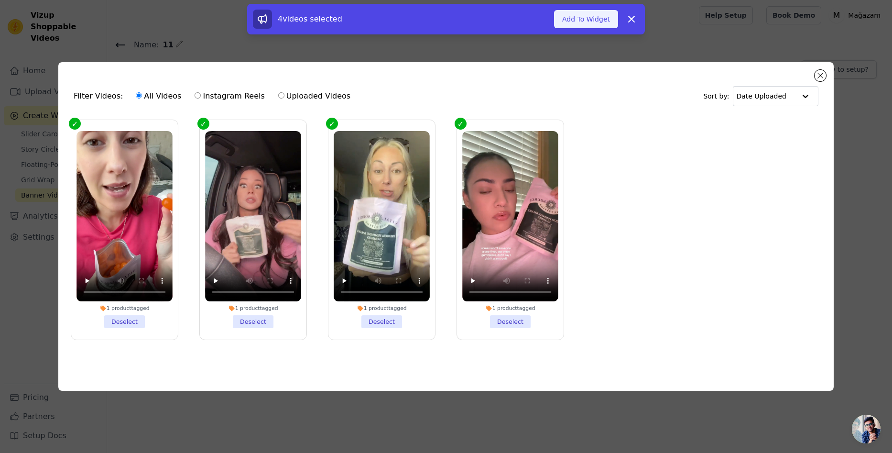
click at [588, 19] on button "Add To Widget" at bounding box center [586, 19] width 64 height 18
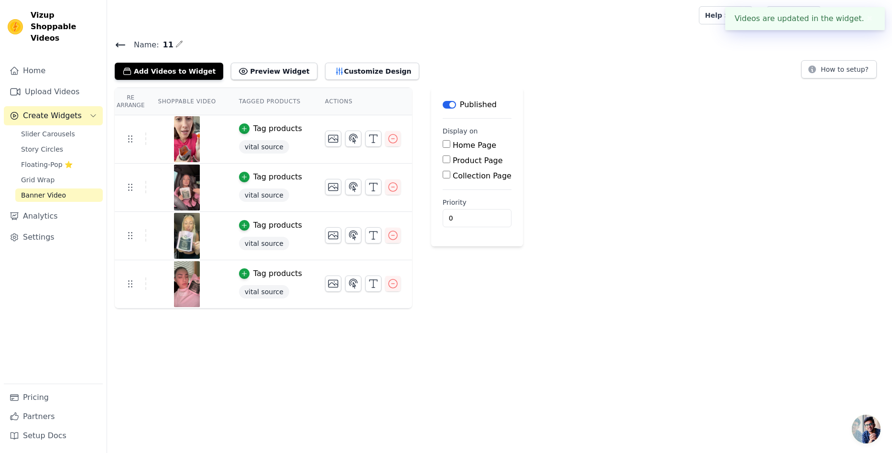
click at [453, 158] on label "Product Page" at bounding box center [478, 160] width 50 height 9
click at [443, 158] on input "Product Page" at bounding box center [447, 159] width 8 height 8
checkbox input "true"
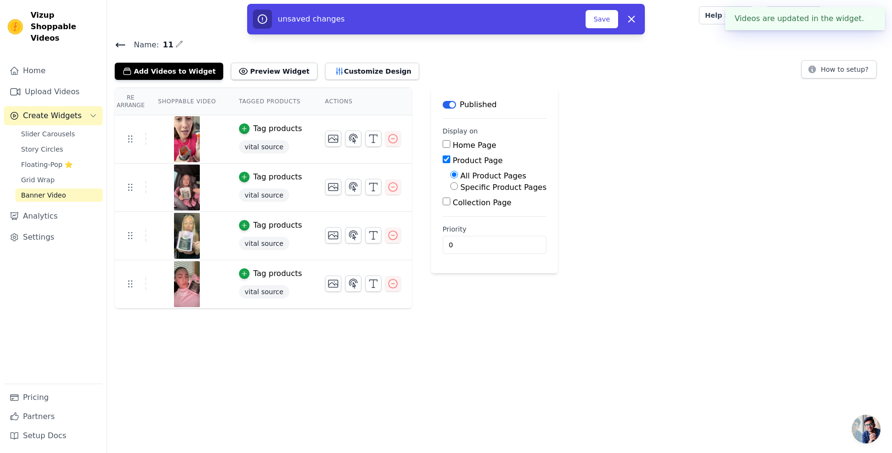
click at [460, 185] on label "Specific Product Pages" at bounding box center [503, 187] width 86 height 9
click at [456, 185] on input "Specific Product Pages" at bounding box center [454, 186] width 8 height 8
radio input "true"
click at [467, 210] on button "Select Products" at bounding box center [482, 209] width 64 height 16
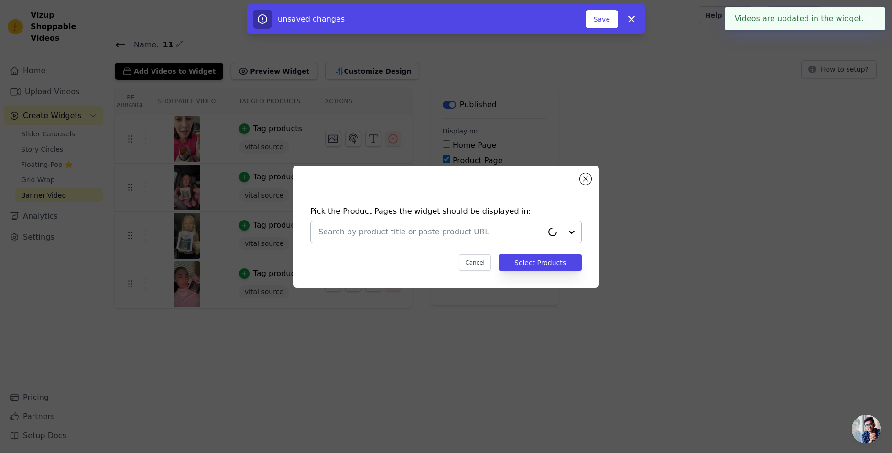
click at [463, 224] on div at bounding box center [430, 231] width 225 height 21
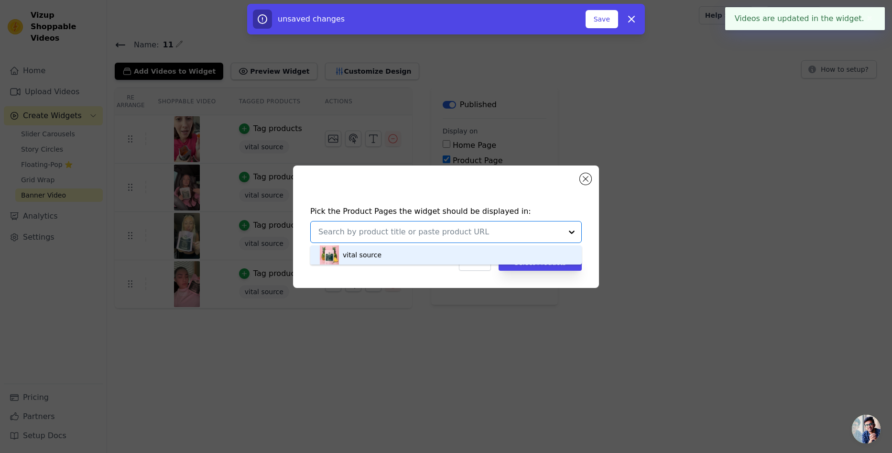
click at [443, 256] on div "vital source" at bounding box center [446, 254] width 252 height 19
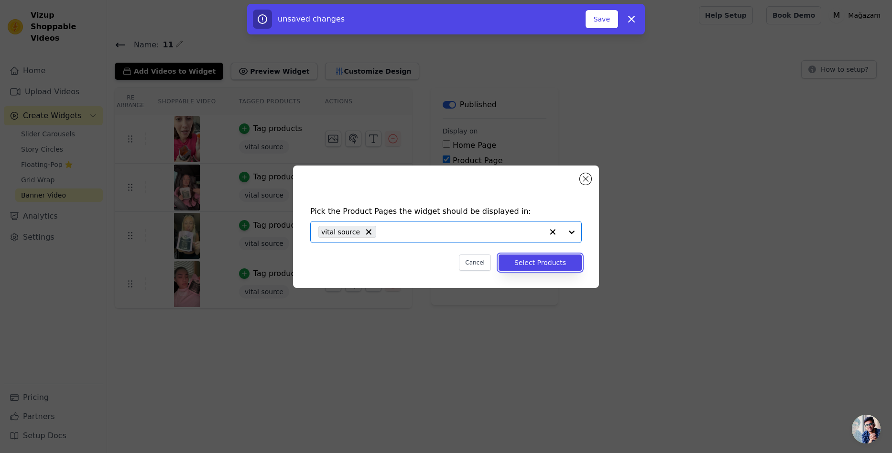
click at [560, 258] on button "Select Products" at bounding box center [540, 262] width 83 height 16
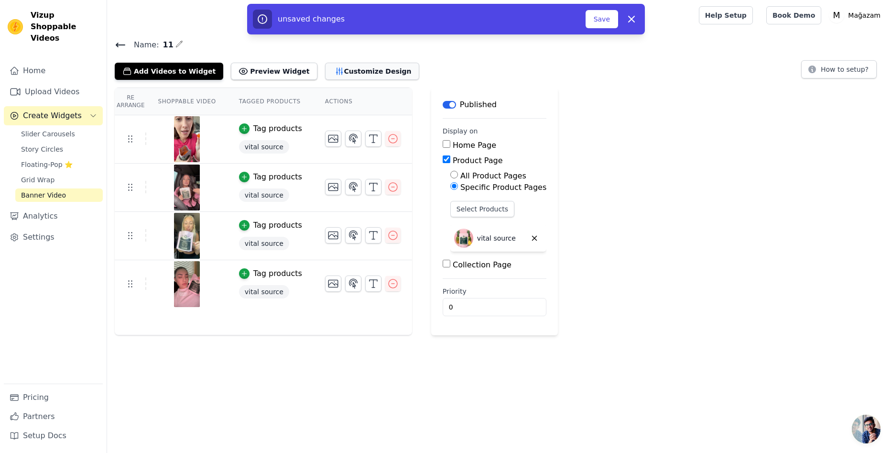
click at [333, 73] on button "Customize Design" at bounding box center [372, 71] width 94 height 17
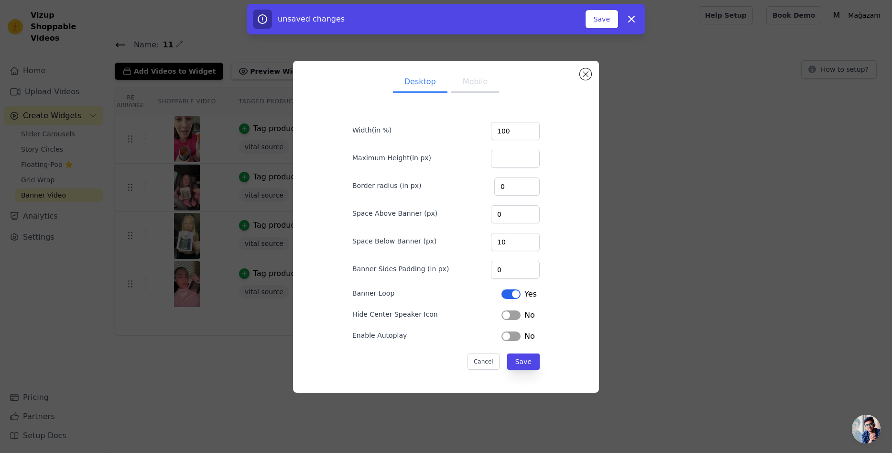
click at [464, 83] on button "Mobile" at bounding box center [475, 82] width 48 height 21
click at [600, 20] on button "Save" at bounding box center [601, 19] width 33 height 18
click at [603, 23] on button "Save" at bounding box center [601, 19] width 33 height 18
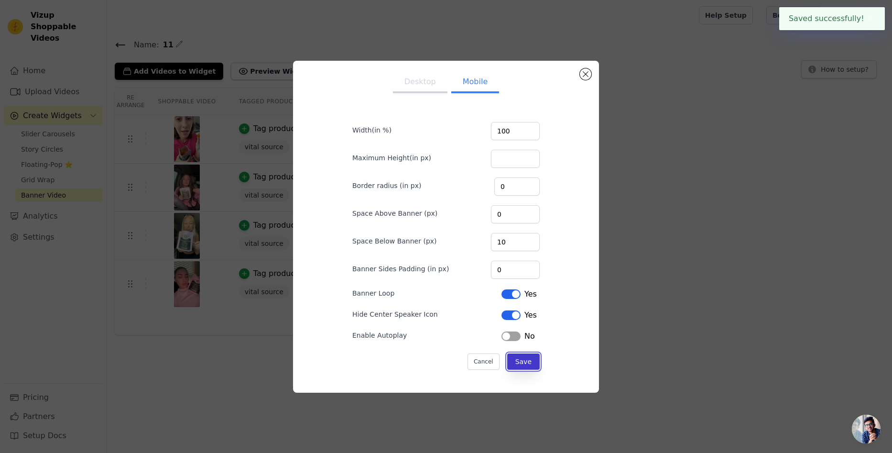
click at [514, 362] on button "Save" at bounding box center [523, 361] width 33 height 16
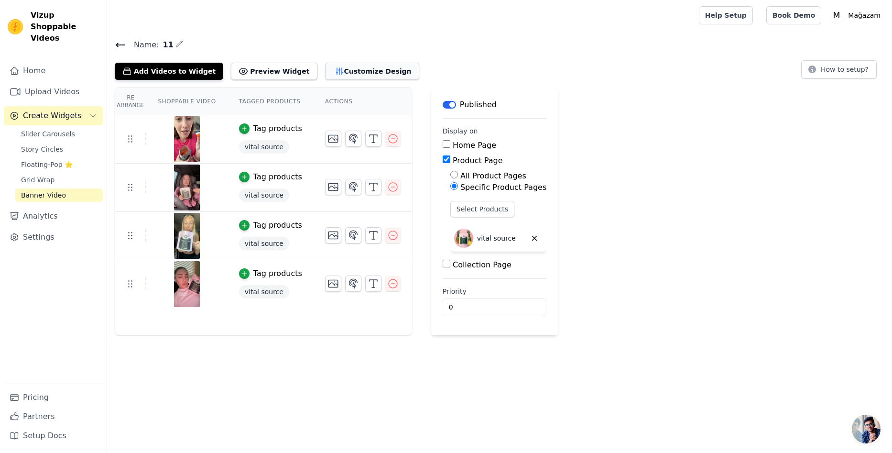
click at [345, 71] on button "Customize Design" at bounding box center [372, 71] width 94 height 17
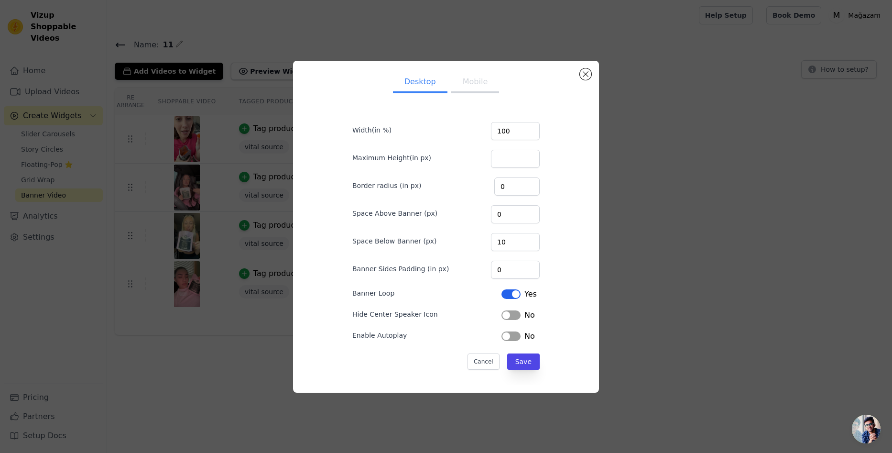
click at [473, 88] on button "Mobile" at bounding box center [475, 82] width 48 height 21
click at [503, 152] on input "Maximum Height(in px)" at bounding box center [515, 159] width 49 height 18
type input "300"
click at [518, 359] on button "Save" at bounding box center [523, 361] width 33 height 16
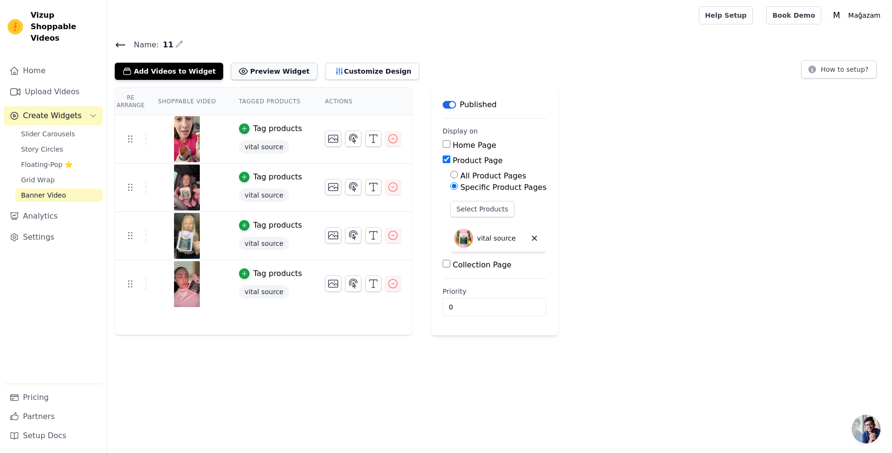
click at [267, 69] on button "Preview Widget" at bounding box center [274, 71] width 86 height 17
click at [358, 69] on button "Customize Design" at bounding box center [372, 71] width 94 height 17
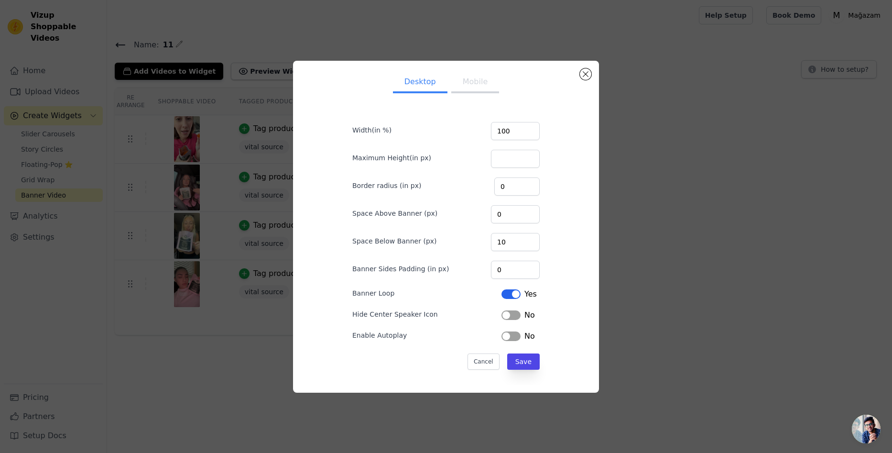
click at [451, 79] on button "Mobile" at bounding box center [475, 82] width 48 height 21
drag, startPoint x: 507, startPoint y: 162, endPoint x: 499, endPoint y: 161, distance: 8.6
click at [499, 161] on input "300" at bounding box center [515, 159] width 49 height 18
click at [507, 160] on input "300" at bounding box center [515, 159] width 49 height 18
drag, startPoint x: 510, startPoint y: 160, endPoint x: 500, endPoint y: 174, distance: 17.9
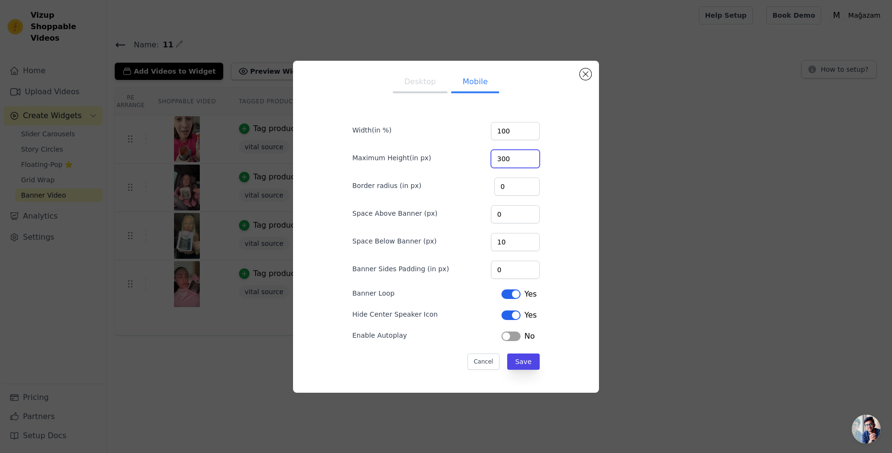
click at [487, 155] on div "Maximum Height(in px) 300" at bounding box center [445, 158] width 187 height 20
type input "400"
click at [511, 360] on button "Save" at bounding box center [523, 361] width 33 height 16
